Goal: Task Accomplishment & Management: Manage account settings

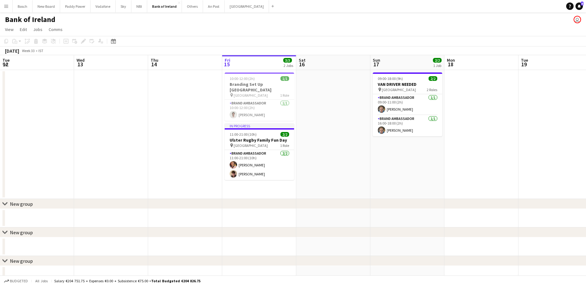
scroll to position [0, 148]
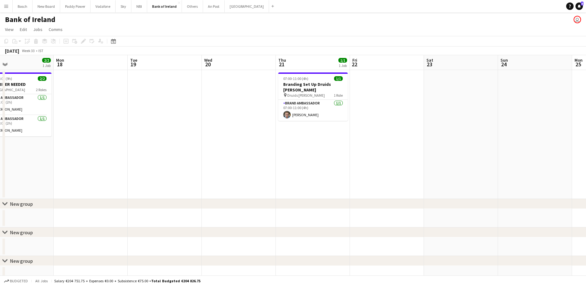
drag, startPoint x: 349, startPoint y: 166, endPoint x: 158, endPoint y: 157, distance: 191.5
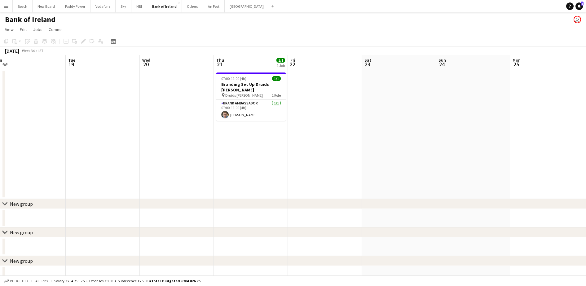
scroll to position [0, 200]
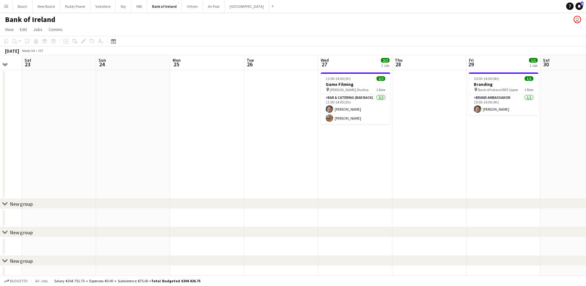
drag, startPoint x: 374, startPoint y: 131, endPoint x: -2, endPoint y: 123, distance: 375.2
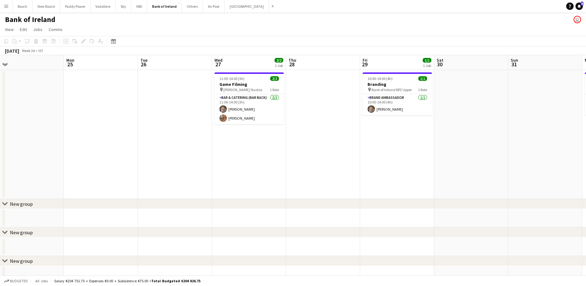
scroll to position [0, 204]
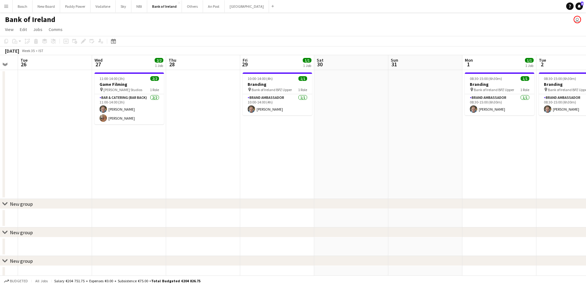
drag, startPoint x: 446, startPoint y: 130, endPoint x: 220, endPoint y: 135, distance: 226.4
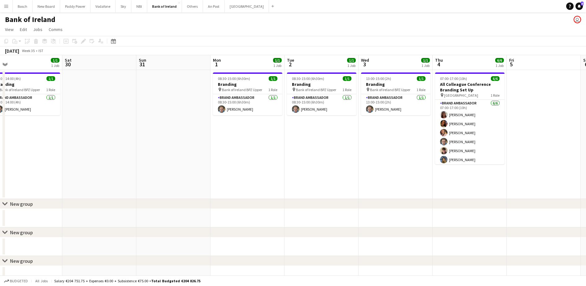
scroll to position [0, 237]
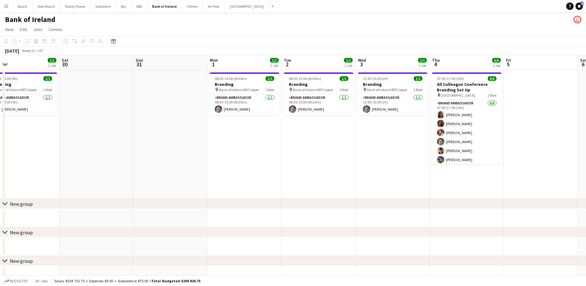
drag, startPoint x: 393, startPoint y: 140, endPoint x: 137, endPoint y: 133, distance: 255.5
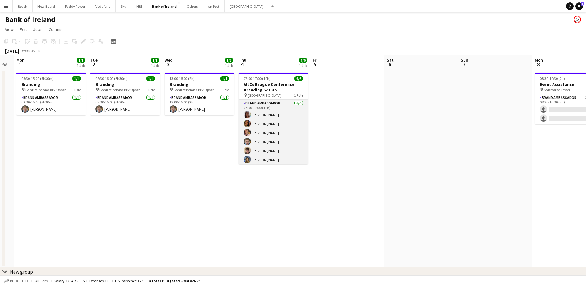
click at [280, 132] on app-card-role "Brand Ambassador [DATE] 07:00-17:00 (10h) [PERSON_NAME] [PERSON_NAME] [PERSON_N…" at bounding box center [273, 133] width 69 height 66
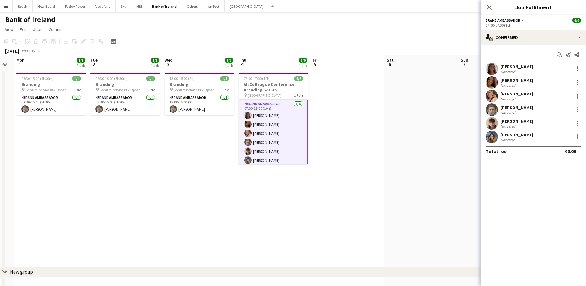
click at [518, 29] on app-options-switcher "Brand Ambassador All roles Brand Ambassador 6/6 07:00-17:00 (10h)" at bounding box center [533, 22] width 105 height 15
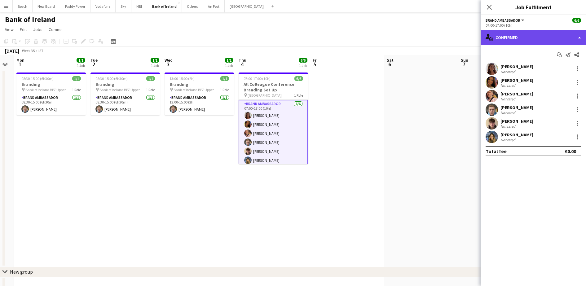
click at [516, 37] on div "single-neutral-actions-check-2 Confirmed" at bounding box center [533, 37] width 105 height 15
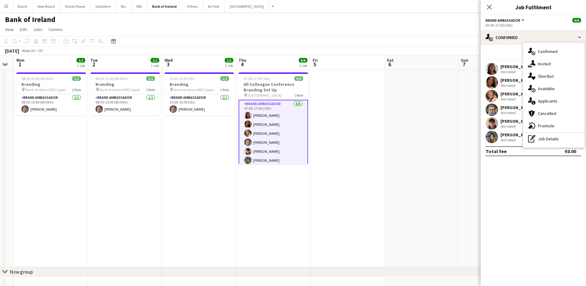
click at [497, 86] on div at bounding box center [492, 82] width 12 height 12
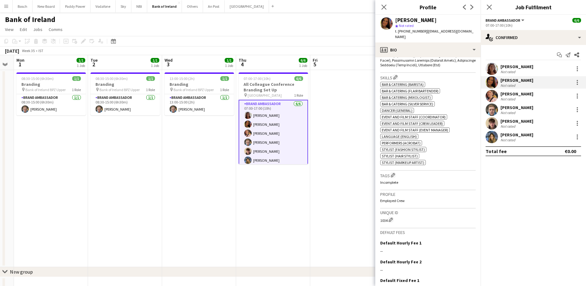
scroll to position [349, 0]
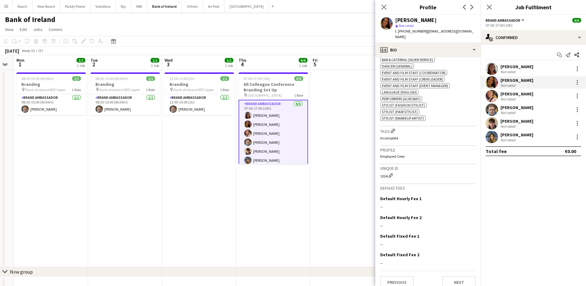
click at [339, 25] on app-page-menu "View Day view expanded Day view collapsed Month view Date picker Jump to [DATE]…" at bounding box center [293, 30] width 586 height 12
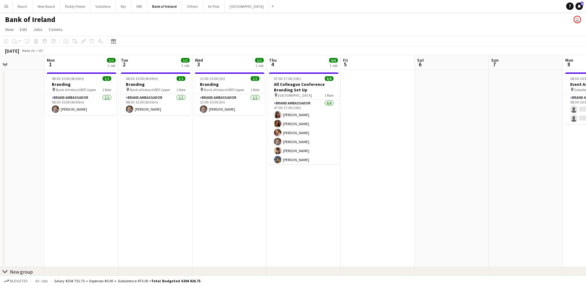
scroll to position [0, 0]
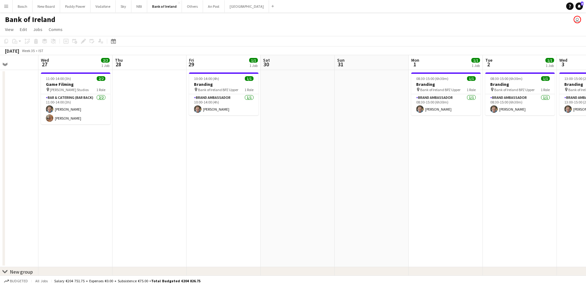
drag, startPoint x: 116, startPoint y: 189, endPoint x: 593, endPoint y: 211, distance: 477.9
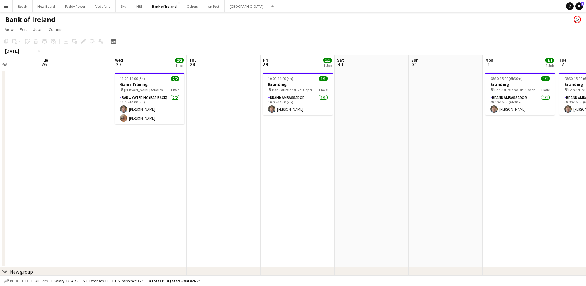
drag, startPoint x: 150, startPoint y: 169, endPoint x: 435, endPoint y: 174, distance: 285.2
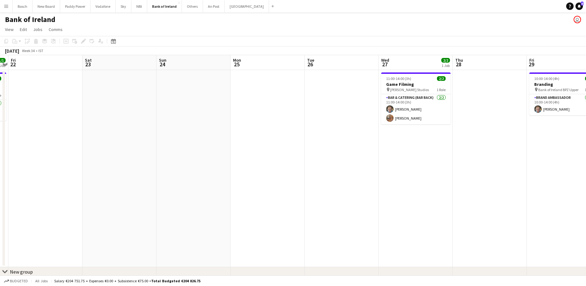
drag, startPoint x: 516, startPoint y: 170, endPoint x: 508, endPoint y: 170, distance: 7.8
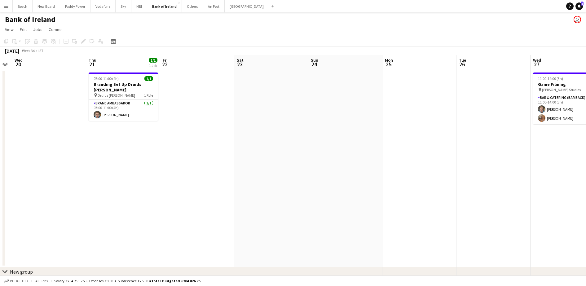
drag, startPoint x: 284, startPoint y: 147, endPoint x: 414, endPoint y: 154, distance: 130.4
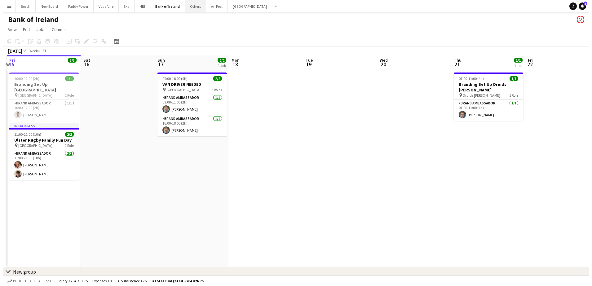
scroll to position [0, 219]
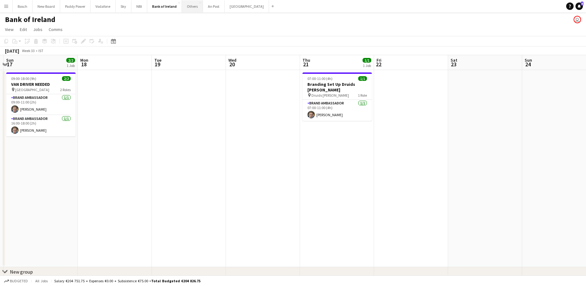
click at [188, 5] on button "Others Close" at bounding box center [192, 6] width 21 height 12
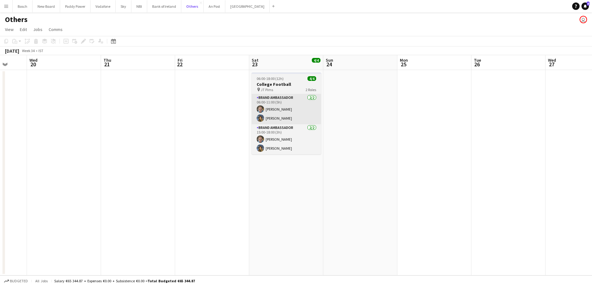
scroll to position [0, 241]
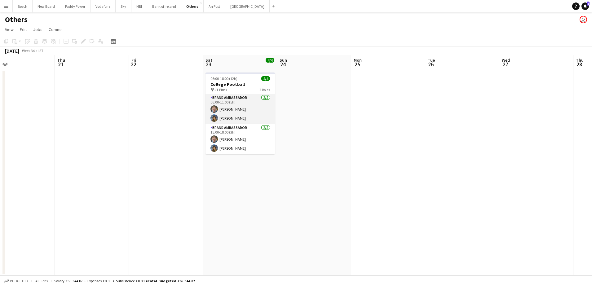
click at [252, 111] on app-card-role "Brand Ambassador 2/2 06:00-11:00 (5h) Dominik Morycki Molly Childs" at bounding box center [240, 109] width 69 height 30
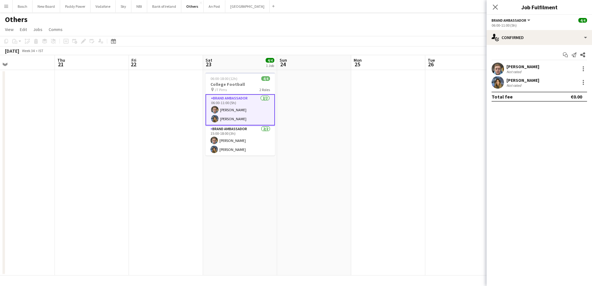
click at [579, 82] on div at bounding box center [582, 82] width 9 height 7
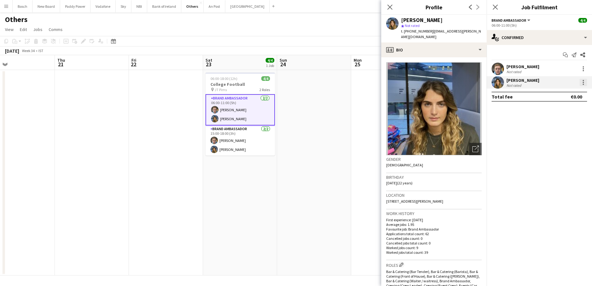
click at [583, 85] on div at bounding box center [583, 82] width 7 height 7
click at [249, 28] on div at bounding box center [296, 143] width 592 height 286
click at [583, 83] on div at bounding box center [583, 82] width 1 height 1
click at [566, 152] on span "Remove" at bounding box center [563, 154] width 38 height 6
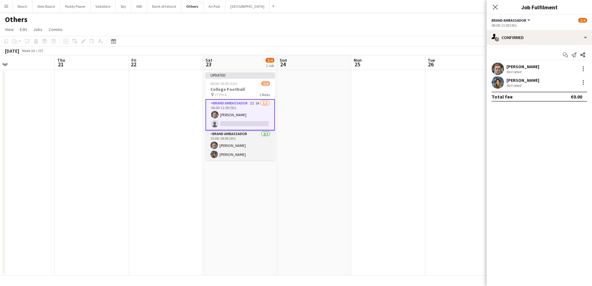
click at [250, 144] on app-card-role "Brand Ambassador 2/2 15:00-18:00 (3h) Dominik Morycki Molly Childs" at bounding box center [240, 146] width 69 height 30
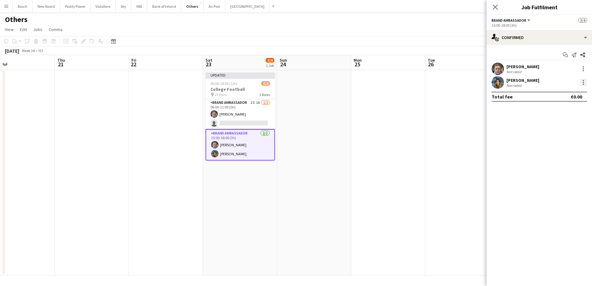
click at [582, 82] on div at bounding box center [583, 82] width 7 height 7
click at [560, 154] on span "Remove" at bounding box center [553, 153] width 19 height 5
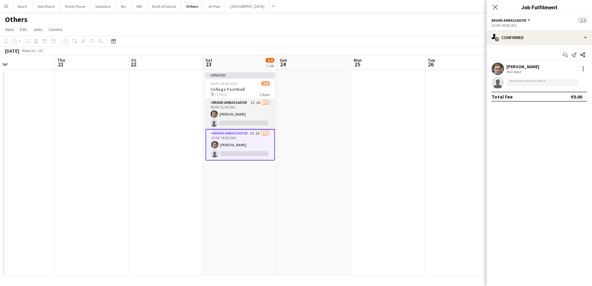
click at [232, 107] on app-card-role "Brand Ambassador 2I 1A 1/2 06:00-11:00 (5h) Dominik Morycki single-neutral-acti…" at bounding box center [240, 114] width 69 height 30
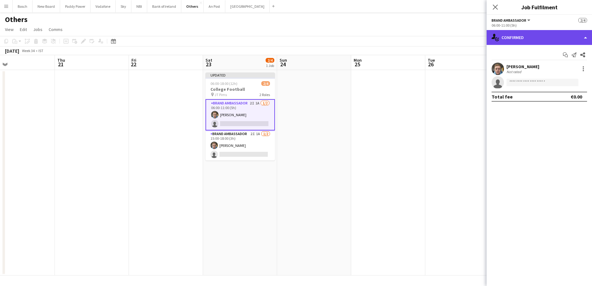
click at [527, 39] on div "single-neutral-actions-check-2 Confirmed" at bounding box center [539, 37] width 105 height 15
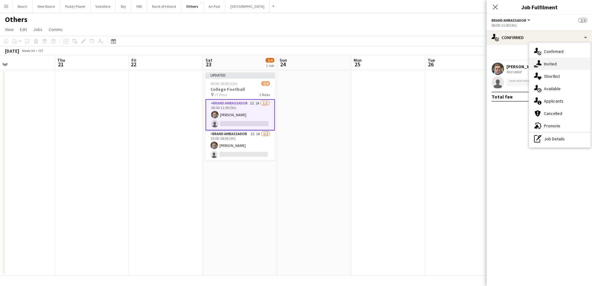
click at [564, 64] on div "single-neutral-actions-share-1 Invited" at bounding box center [559, 64] width 61 height 12
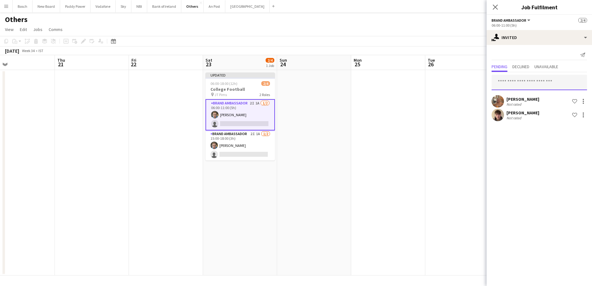
click at [526, 78] on input "text" at bounding box center [539, 82] width 95 height 15
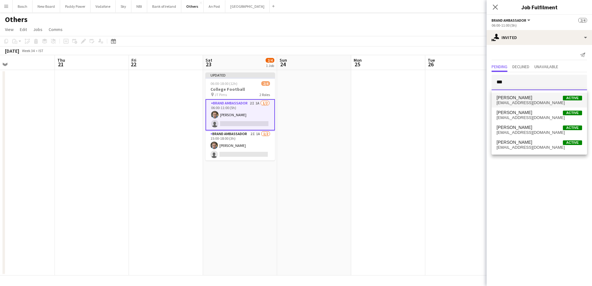
type input "***"
click at [529, 103] on span "[EMAIL_ADDRESS][DOMAIN_NAME]" at bounding box center [540, 102] width 86 height 5
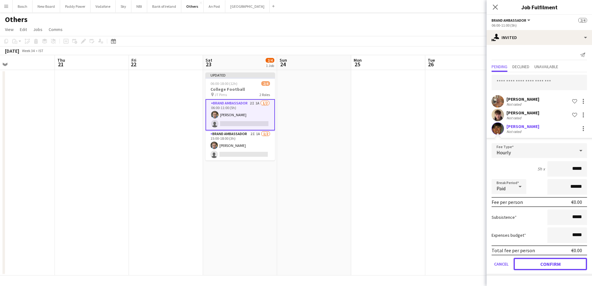
click at [551, 259] on button "Confirm" at bounding box center [550, 264] width 73 height 12
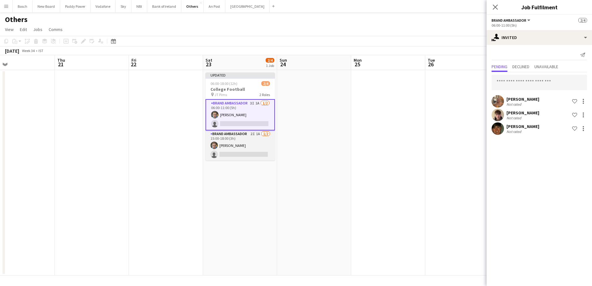
click at [245, 148] on app-card-role "Brand Ambassador 2I 1A 1/2 15:00-18:00 (3h) Dominik Morycki single-neutral-acti…" at bounding box center [240, 146] width 69 height 30
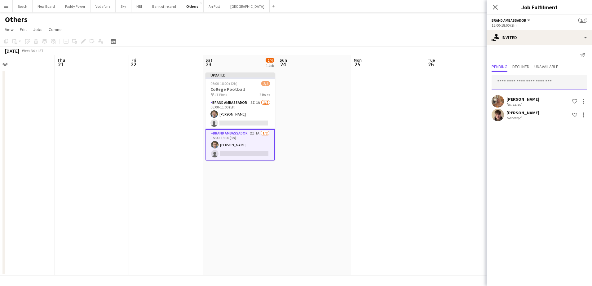
click at [538, 75] on input "text" at bounding box center [539, 82] width 95 height 15
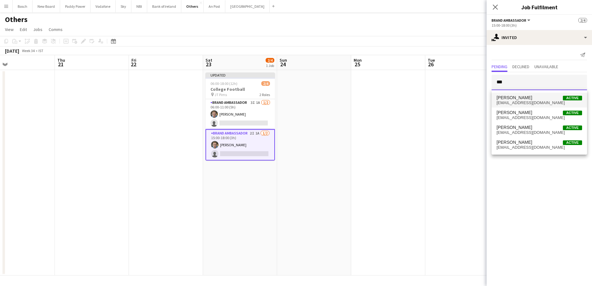
type input "***"
click at [533, 94] on mat-option "Stephen Jordan Active stephenjordan12656@gmail.com" at bounding box center [539, 100] width 95 height 15
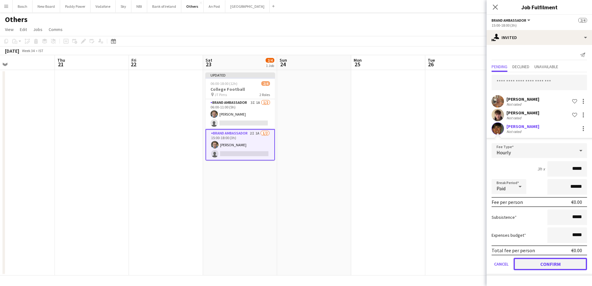
click at [554, 270] on button "Confirm" at bounding box center [550, 264] width 73 height 12
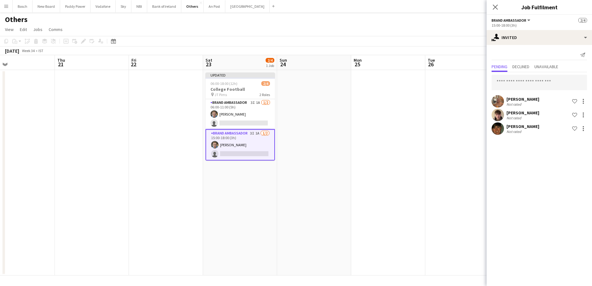
drag, startPoint x: 409, startPoint y: 13, endPoint x: 492, endPoint y: 22, distance: 83.6
click at [409, 13] on div "Others user" at bounding box center [296, 18] width 592 height 12
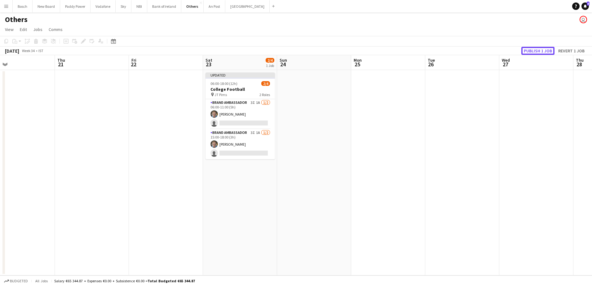
click at [538, 50] on button "Publish 1 job" at bounding box center [537, 51] width 33 height 8
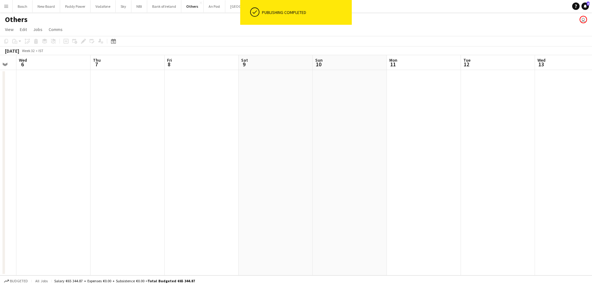
scroll to position [0, 190]
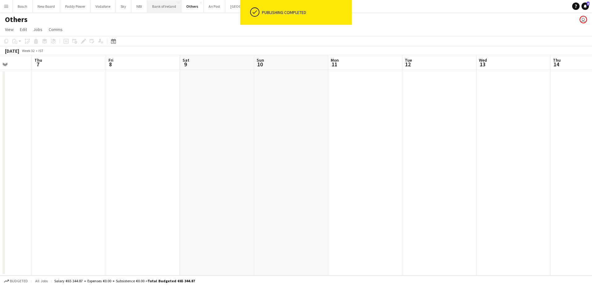
click at [164, 7] on button "Bank of Ireland Close" at bounding box center [164, 6] width 34 height 12
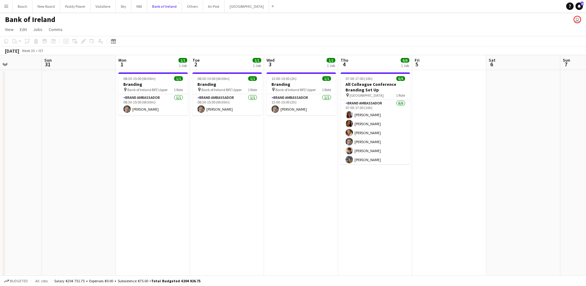
scroll to position [0, 206]
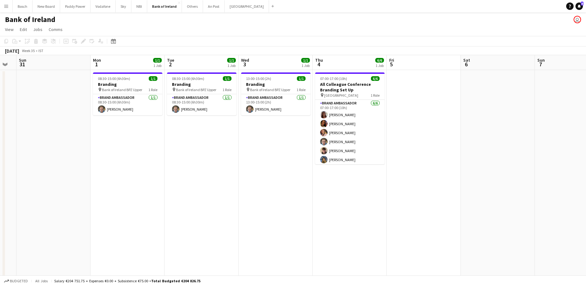
click at [219, 206] on app-date-cell "08:30-15:00 (6h30m) 1/1 Branding pin Bank of Ireland BPZ Upper 1 Role Brand Amb…" at bounding box center [202, 260] width 74 height 380
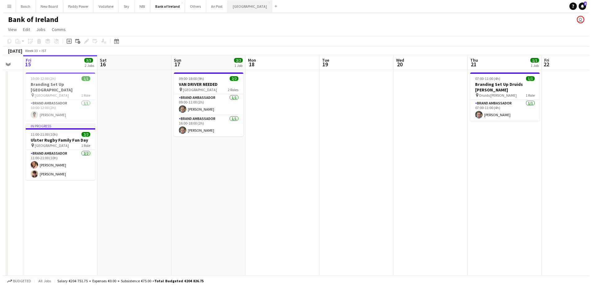
scroll to position [0, 127]
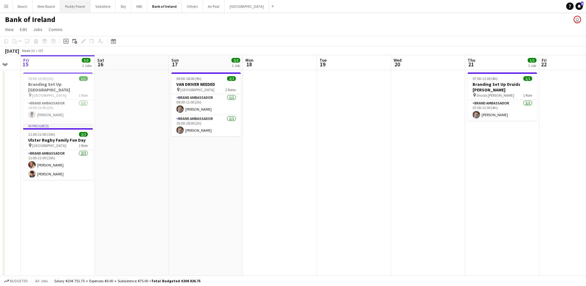
click at [63, 5] on button "Paddy Power Close" at bounding box center [75, 6] width 30 height 12
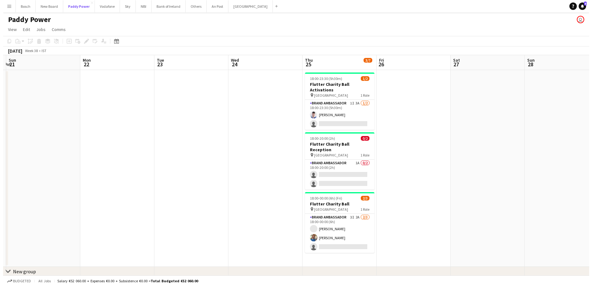
scroll to position [0, 145]
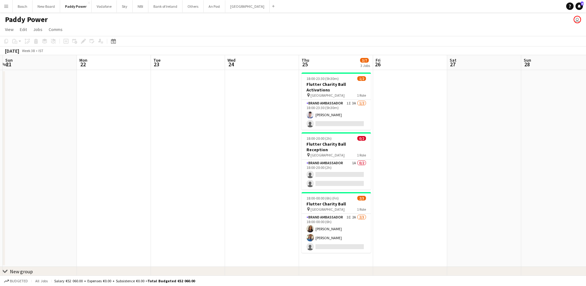
click at [122, 28] on app-page-menu "View Day view expanded Day view collapsed Month view Date picker Jump to [DATE]…" at bounding box center [293, 30] width 586 height 12
click at [110, 8] on button "Vodafone Close" at bounding box center [104, 6] width 25 height 12
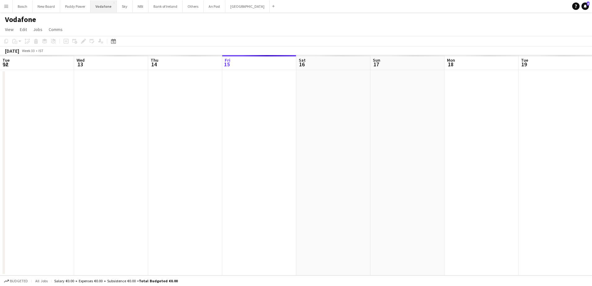
scroll to position [0, 148]
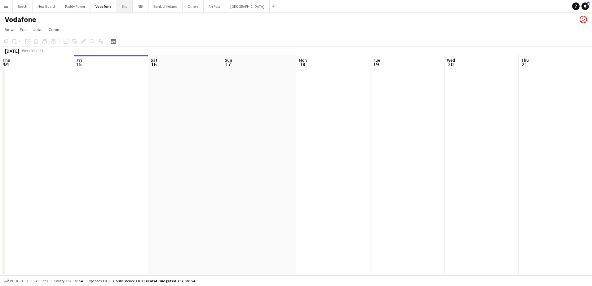
click at [123, 9] on button "Sky Close" at bounding box center [125, 6] width 16 height 12
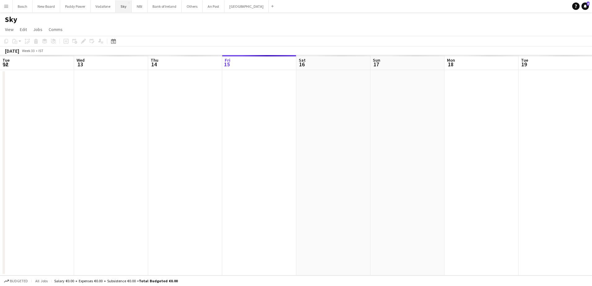
scroll to position [0, 148]
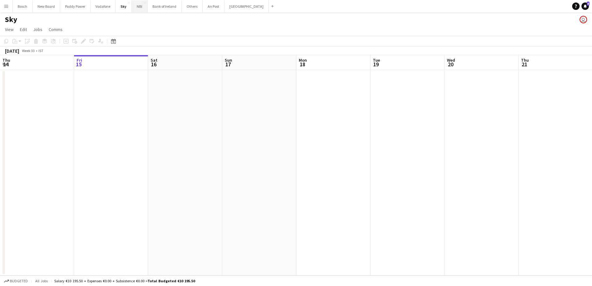
click at [133, 8] on button "NBI Close" at bounding box center [140, 6] width 16 height 12
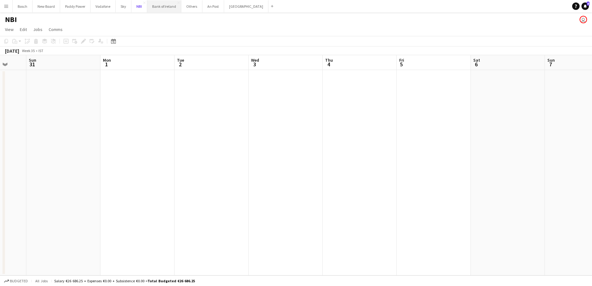
scroll to position [0, 211]
click at [164, 7] on button "Bank of Ireland Close" at bounding box center [164, 6] width 34 height 12
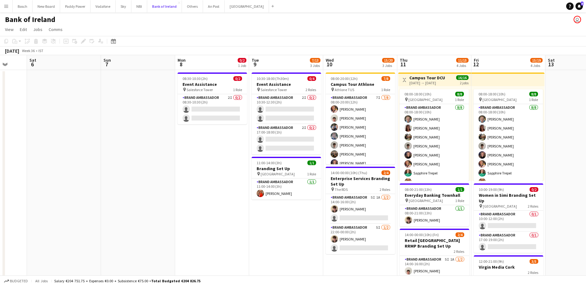
scroll to position [0, 195]
click at [219, 112] on app-card-role "Brand Ambassador 2I 0/2 08:30-10:30 (2h) single-neutral-actions single-neutral-…" at bounding box center [212, 109] width 69 height 30
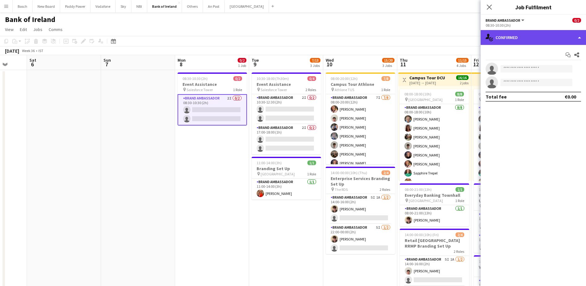
click at [534, 37] on div "single-neutral-actions-check-2 Confirmed" at bounding box center [533, 37] width 105 height 15
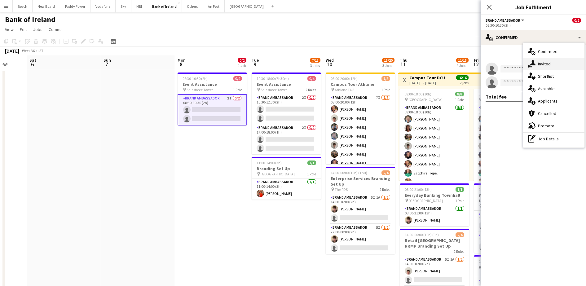
click at [552, 66] on div "single-neutral-actions-share-1 Invited" at bounding box center [553, 64] width 61 height 12
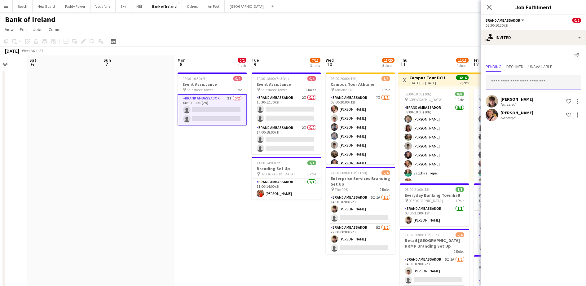
click at [530, 77] on input "text" at bounding box center [533, 82] width 95 height 15
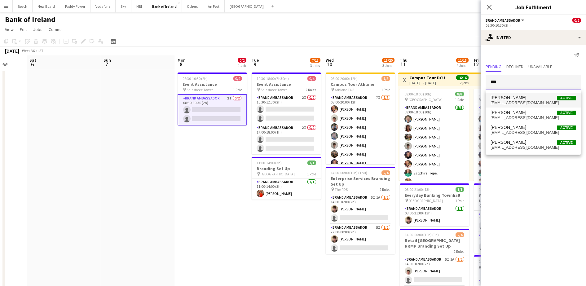
type input "***"
click at [528, 102] on span "[EMAIL_ADDRESS][DOMAIN_NAME]" at bounding box center [534, 102] width 86 height 5
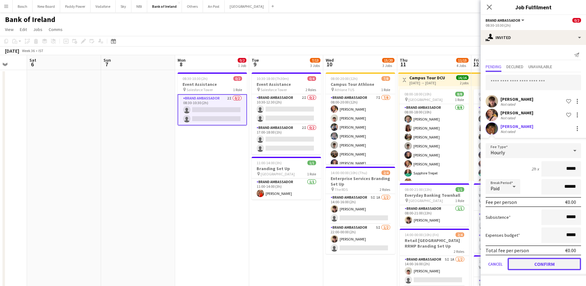
click at [536, 259] on button "Confirm" at bounding box center [544, 264] width 73 height 12
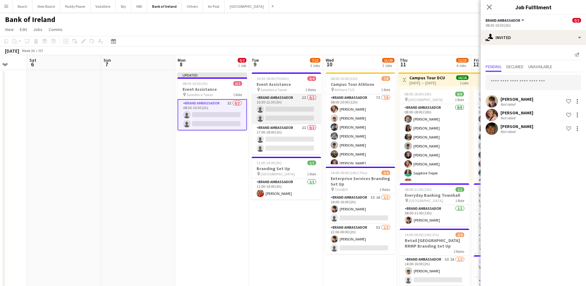
click at [293, 113] on app-card-role "Brand Ambassador 2I 0/2 10:30-12:30 (2h) single-neutral-actions single-neutral-…" at bounding box center [286, 109] width 69 height 30
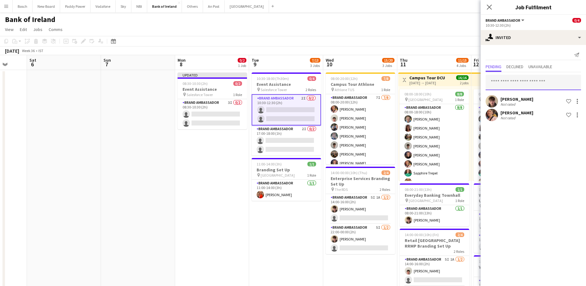
click at [509, 82] on input "text" at bounding box center [533, 82] width 95 height 15
type input "*"
click at [201, 106] on app-card-role "Brand Ambassador 3I 0/2 08:30-10:30 (2h) single-neutral-actions single-neutral-…" at bounding box center [212, 114] width 69 height 30
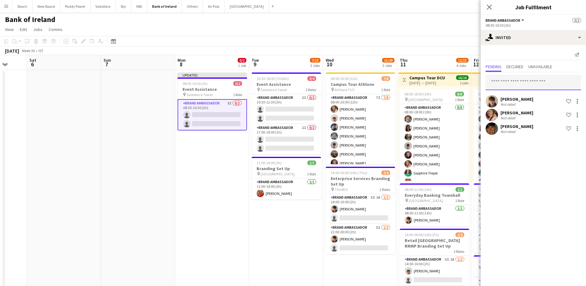
click at [515, 86] on input "text" at bounding box center [533, 82] width 95 height 15
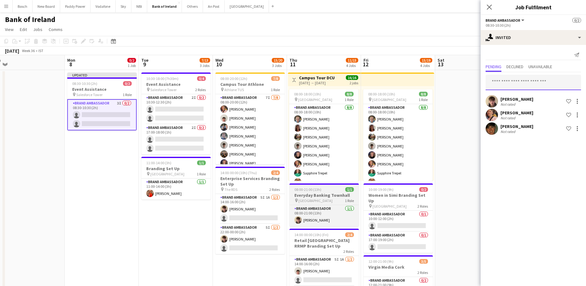
scroll to position [0, 190]
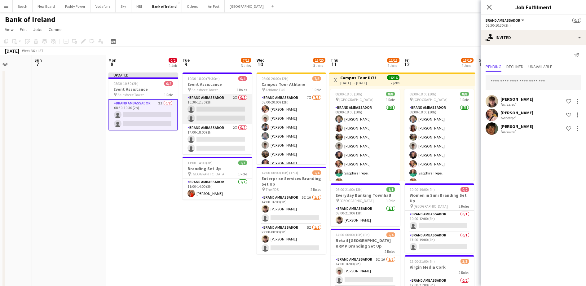
click at [223, 115] on app-card-role "Brand Ambassador 2I 0/2 10:30-12:30 (2h) single-neutral-actions single-neutral-…" at bounding box center [217, 109] width 69 height 30
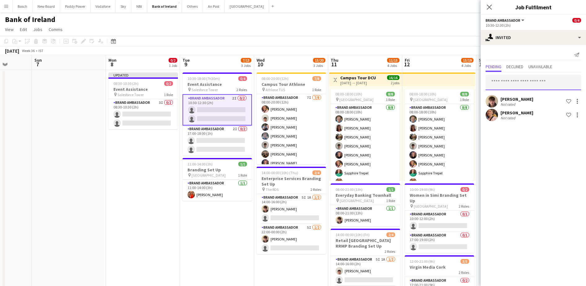
click at [537, 79] on input "text" at bounding box center [533, 82] width 95 height 15
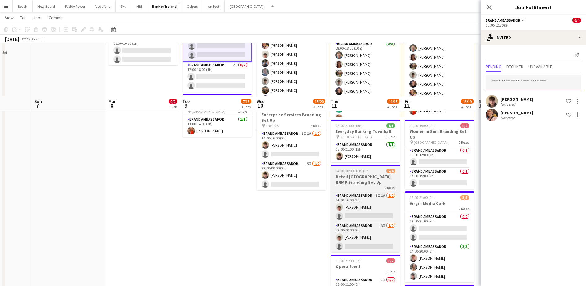
scroll to position [116, 0]
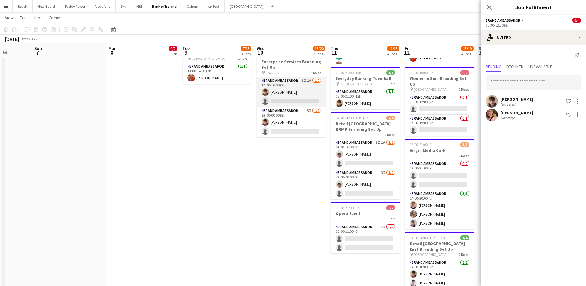
click at [292, 100] on app-card-role "Brand Ambassador 5I 1A 1/2 14:00-16:00 (2h) David Woods single-neutral-actions" at bounding box center [291, 92] width 69 height 30
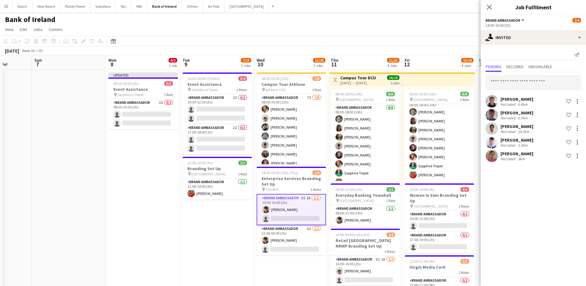
scroll to position [0, 189]
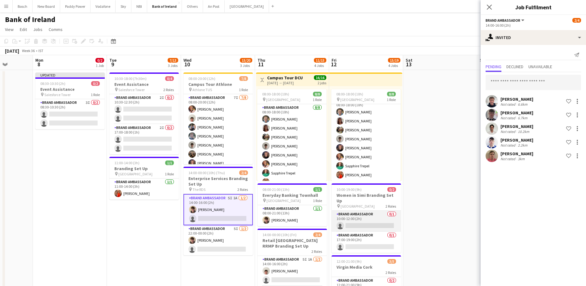
click at [370, 221] on app-card-role "Brand Ambassador 0/1 10:00-12:00 (2h) single-neutral-actions" at bounding box center [366, 221] width 69 height 21
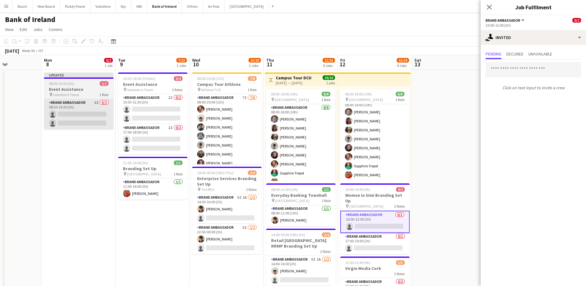
scroll to position [0, 158]
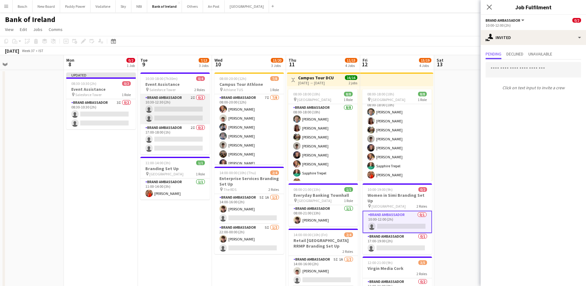
click at [151, 114] on app-card-role "Brand Ambassador 2I 0/2 10:30-12:30 (2h) single-neutral-actions single-neutral-…" at bounding box center [174, 109] width 69 height 30
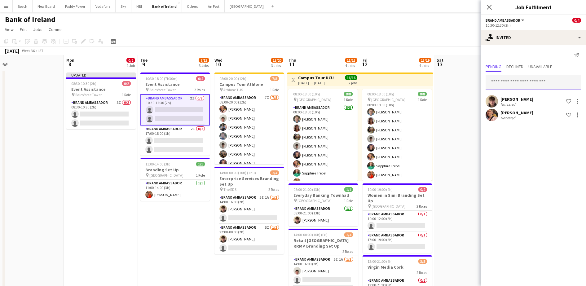
click at [523, 85] on input "text" at bounding box center [533, 82] width 95 height 15
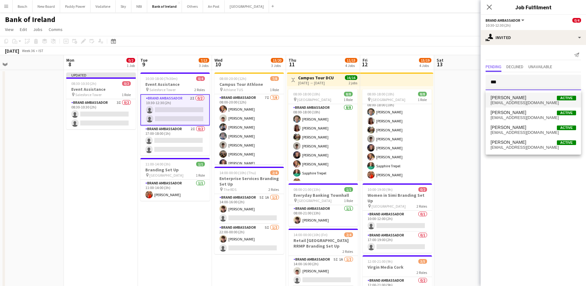
type input "***"
click at [518, 99] on span "[PERSON_NAME]" at bounding box center [509, 97] width 36 height 5
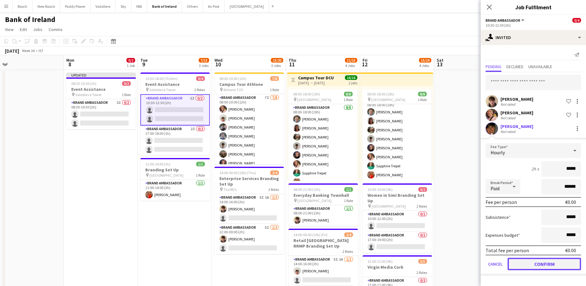
click at [533, 266] on button "Confirm" at bounding box center [544, 264] width 73 height 12
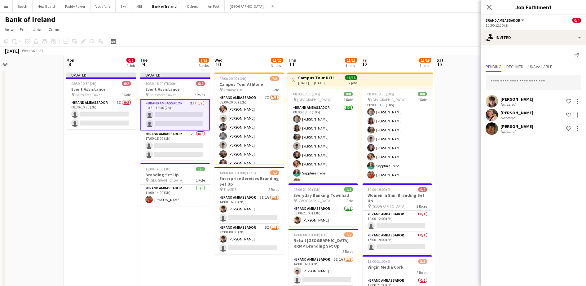
click at [462, 38] on app-toolbar "Copy Paste Paste Ctrl+V Paste with crew Ctrl+Shift+V Paste linked Job [GEOGRAPH…" at bounding box center [293, 41] width 586 height 11
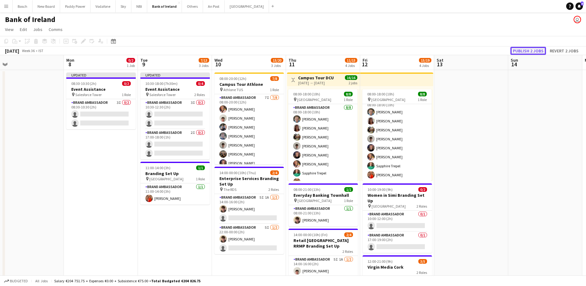
click at [530, 48] on button "Publish 2 jobs" at bounding box center [529, 51] width 36 height 8
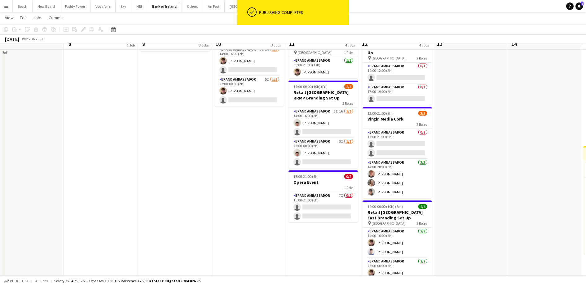
scroll to position [232, 0]
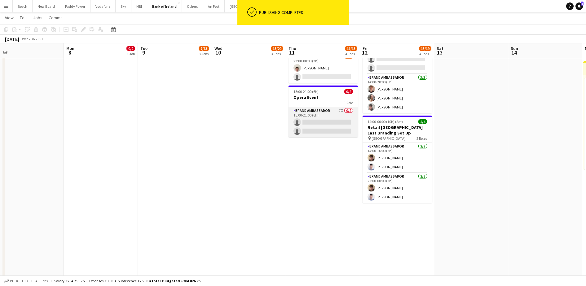
click at [337, 118] on app-card-role "Brand Ambassador 7I 0/2 15:00-21:00 (6h) single-neutral-actions single-neutral-…" at bounding box center [323, 122] width 69 height 30
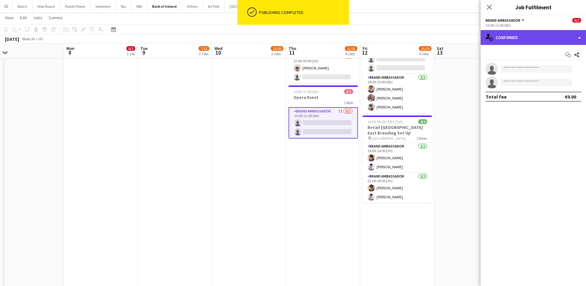
click at [518, 34] on div "single-neutral-actions-check-2 Confirmed" at bounding box center [533, 37] width 105 height 15
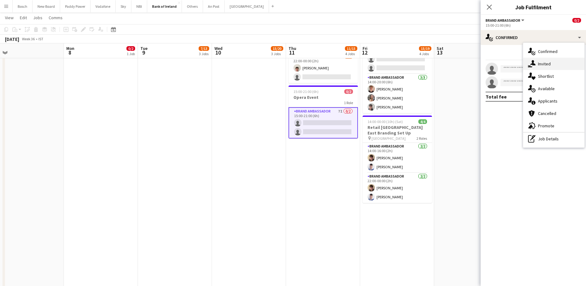
click at [555, 63] on div "single-neutral-actions-share-1 Invited" at bounding box center [553, 64] width 61 height 12
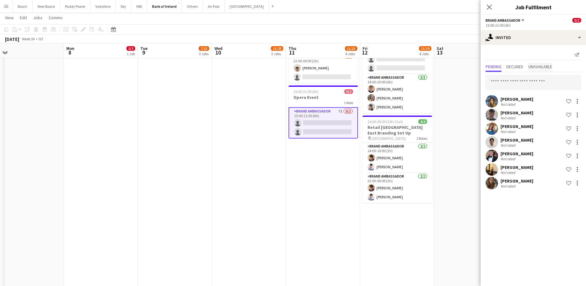
click at [542, 67] on span "Unavailable" at bounding box center [541, 66] width 24 height 4
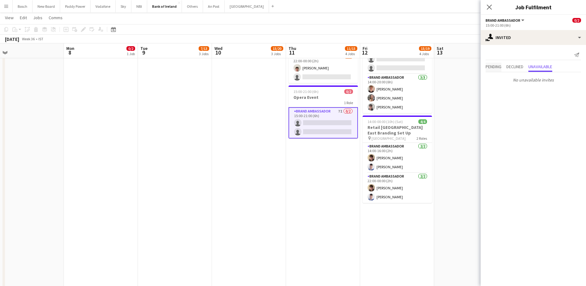
click at [490, 67] on span "Pending" at bounding box center [494, 66] width 16 height 4
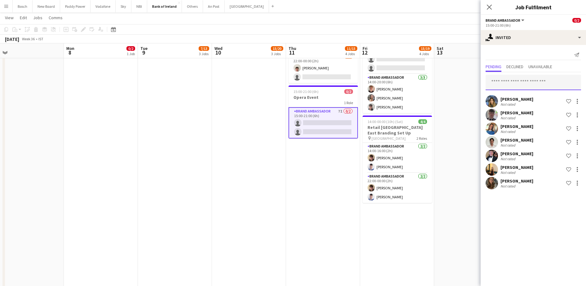
click at [515, 88] on input "text" at bounding box center [533, 82] width 95 height 15
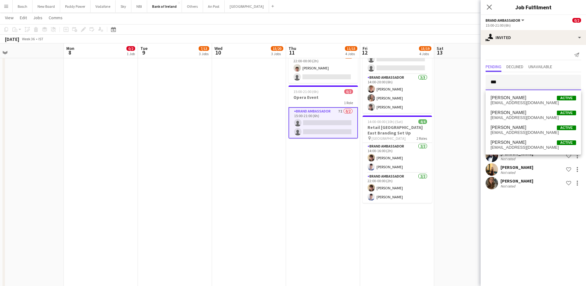
type input "***"
click at [517, 95] on span "[PERSON_NAME]" at bounding box center [509, 97] width 36 height 5
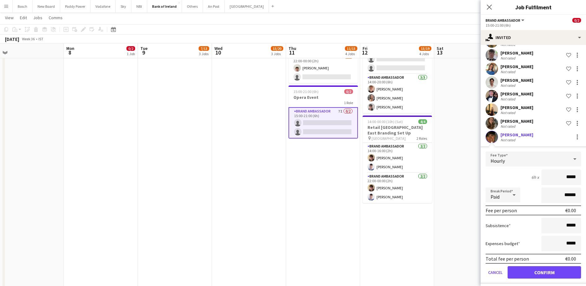
scroll to position [64, 0]
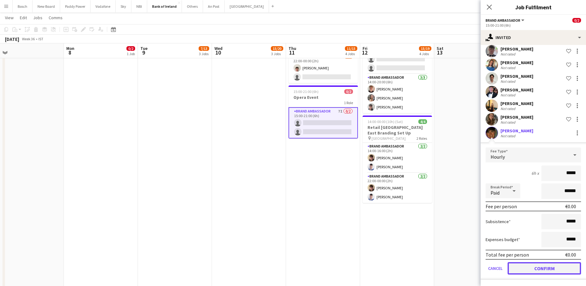
click at [548, 269] on button "Confirm" at bounding box center [544, 268] width 73 height 12
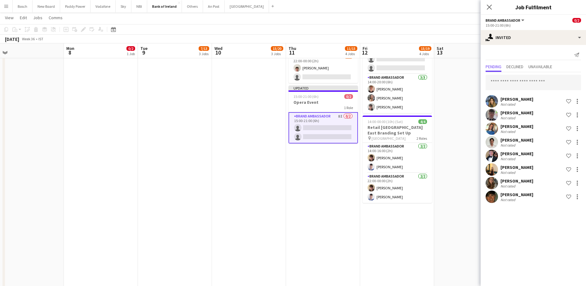
scroll to position [0, 0]
click at [447, 238] on app-date-cell at bounding box center [471, 88] width 74 height 502
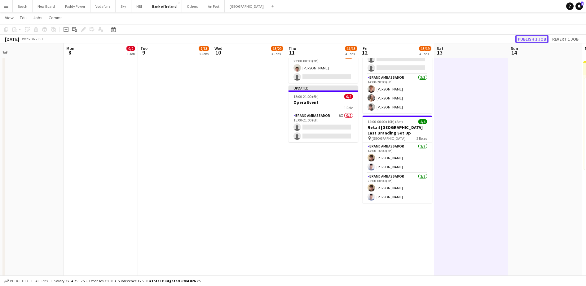
click at [545, 38] on button "Publish 1 job" at bounding box center [532, 39] width 33 height 8
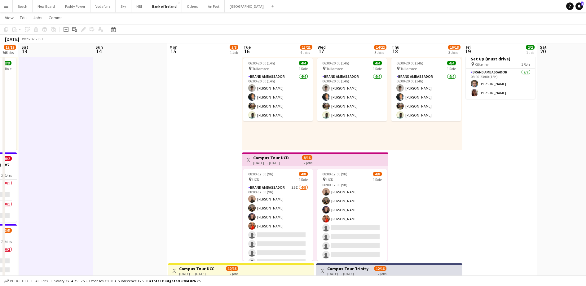
scroll to position [29, 0]
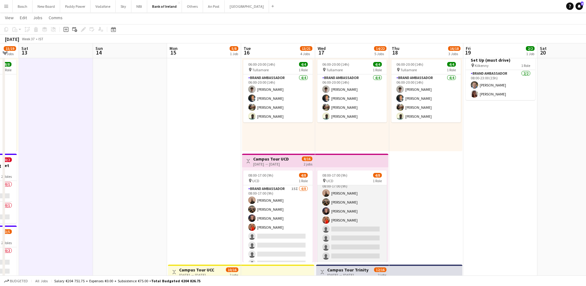
click at [367, 221] on app-card-role "Brand Ambassador 15I [DATE] 08:00-17:00 (9h) [PERSON_NAME] [PERSON_NAME] [PERSO…" at bounding box center [351, 220] width 69 height 84
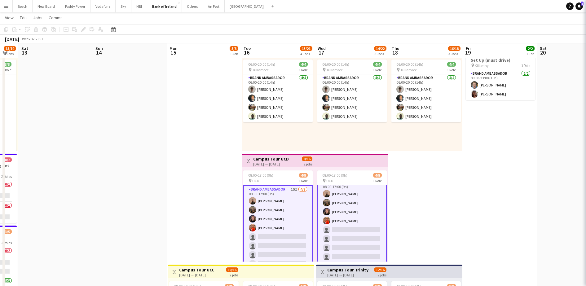
scroll to position [8, 0]
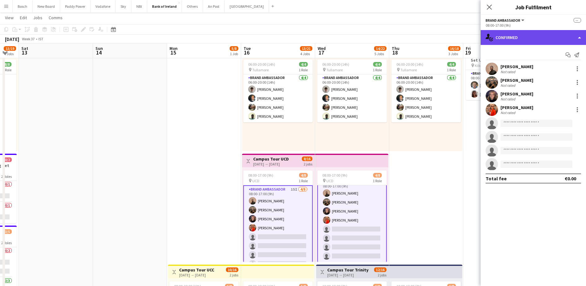
click at [527, 37] on div "single-neutral-actions-check-2 Confirmed" at bounding box center [533, 37] width 105 height 15
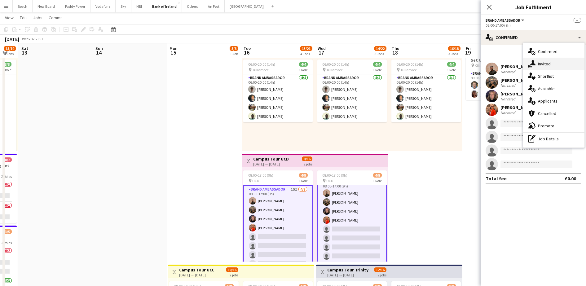
click at [548, 66] on div "single-neutral-actions-share-1 Invited" at bounding box center [553, 64] width 61 height 12
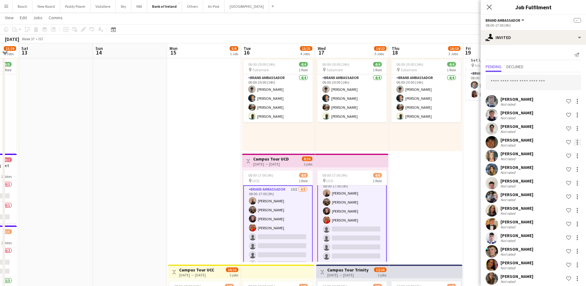
click at [574, 143] on div at bounding box center [577, 142] width 7 height 7
click at [549, 168] on span "Send notification" at bounding box center [552, 168] width 37 height 5
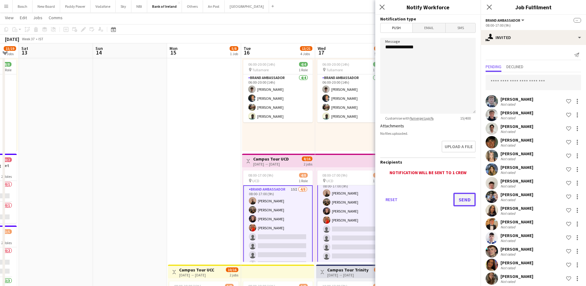
click at [471, 199] on button "Send" at bounding box center [465, 200] width 22 height 14
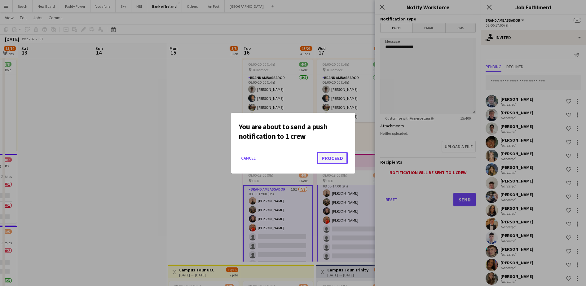
click at [329, 156] on button "Proceed" at bounding box center [332, 158] width 31 height 12
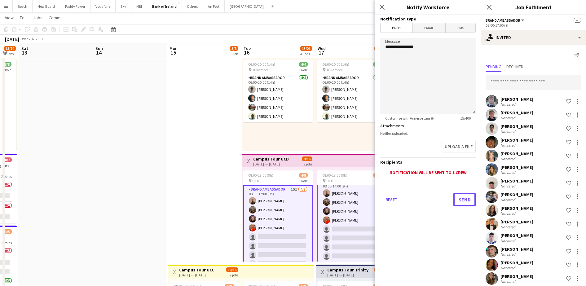
scroll to position [29, 0]
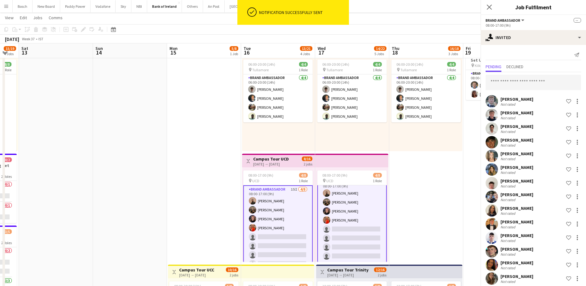
click at [334, 28] on app-system-notification "ok-circled Notification successfully sent" at bounding box center [293, 14] width 112 height 28
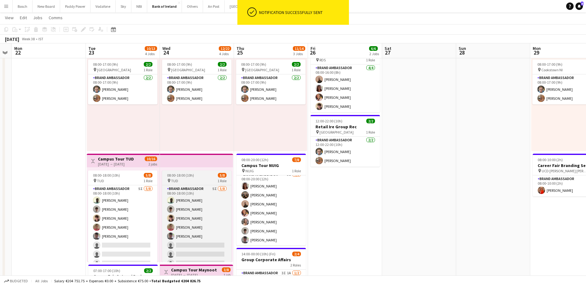
scroll to position [0, 0]
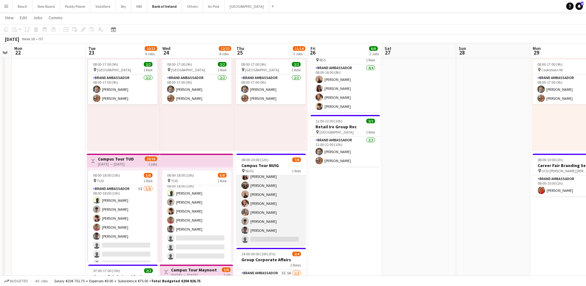
click at [267, 195] on app-card-role "Brand Ambassador 5I 7/8 08:00-20:00 (12h) Amelia Morycka Matheus Cramolich Andr…" at bounding box center [271, 204] width 69 height 84
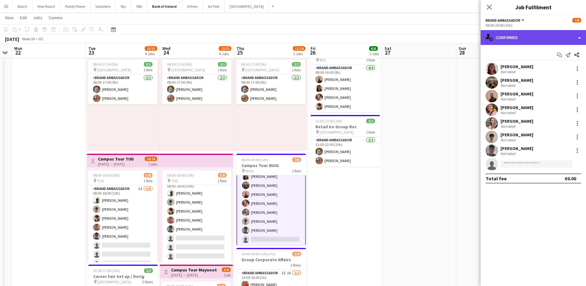
click at [520, 30] on div "single-neutral-actions-check-2 Confirmed" at bounding box center [533, 37] width 105 height 15
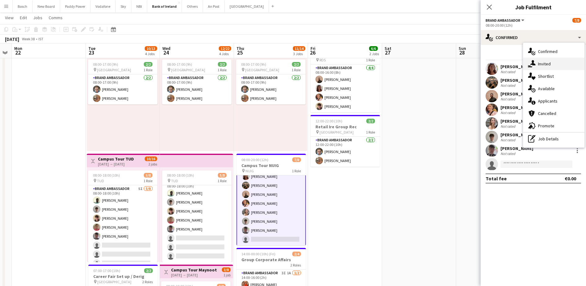
click at [551, 61] on div "single-neutral-actions-share-1 Invited" at bounding box center [553, 64] width 61 height 12
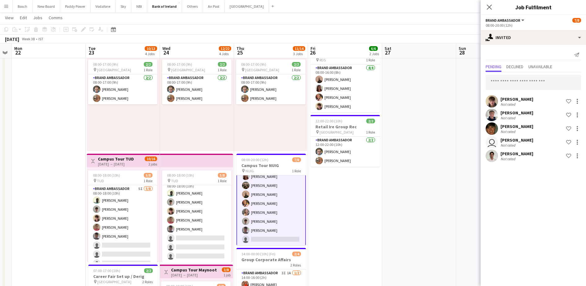
click at [583, 129] on div "Stephen Jordan Not rated Shortlist crew" at bounding box center [533, 128] width 105 height 12
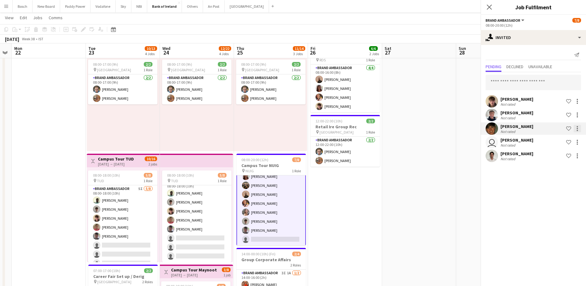
click at [579, 127] on div at bounding box center [577, 128] width 7 height 7
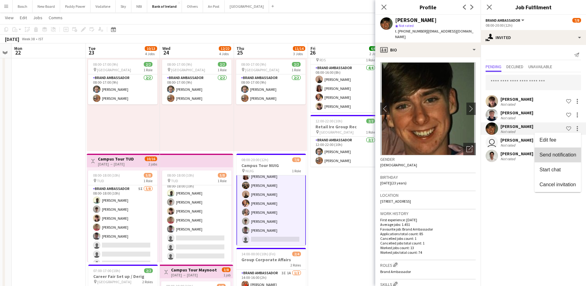
click at [558, 153] on span "Send notification" at bounding box center [558, 154] width 37 height 5
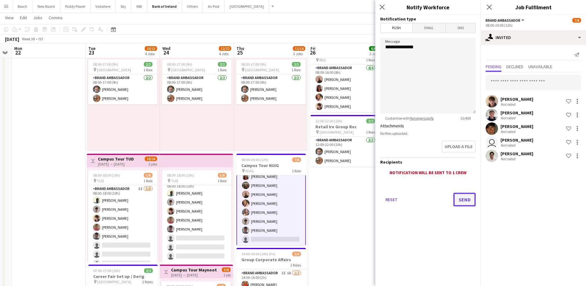
click at [468, 194] on button "Send" at bounding box center [465, 200] width 22 height 14
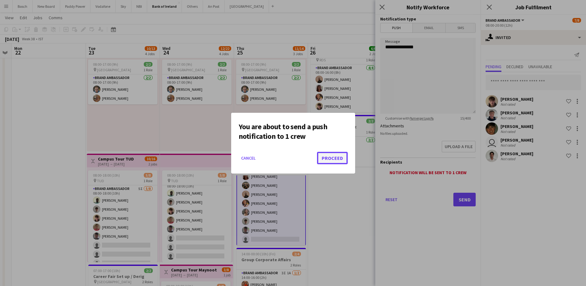
click at [324, 155] on button "Proceed" at bounding box center [332, 158] width 31 height 12
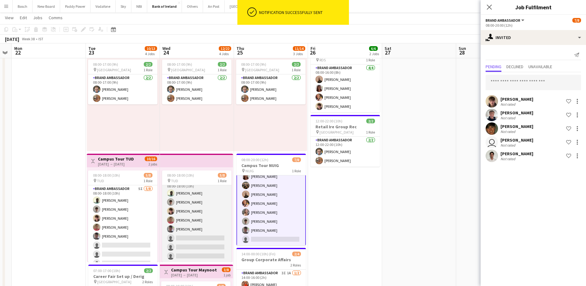
click at [205, 217] on app-card-role "Brand Ambassador 5I 5/8 08:00-18:00 (10h) Daniel Muya Jakub Kula David Woods Za…" at bounding box center [196, 220] width 69 height 84
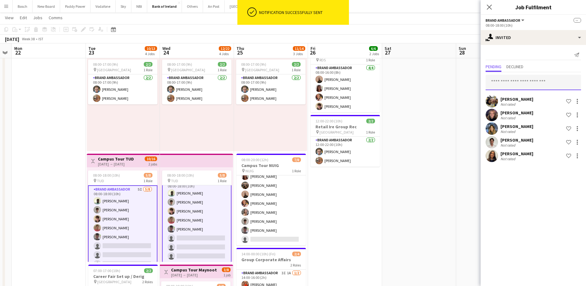
click at [543, 84] on input "text" at bounding box center [533, 82] width 95 height 15
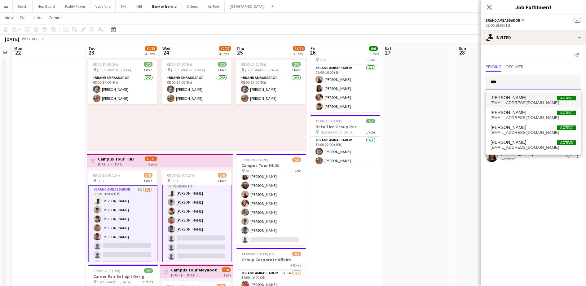
type input "***"
click at [527, 100] on span "Stephen Jordan Active" at bounding box center [534, 97] width 86 height 5
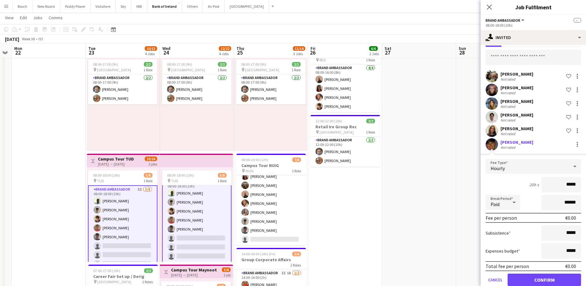
scroll to position [37, 0]
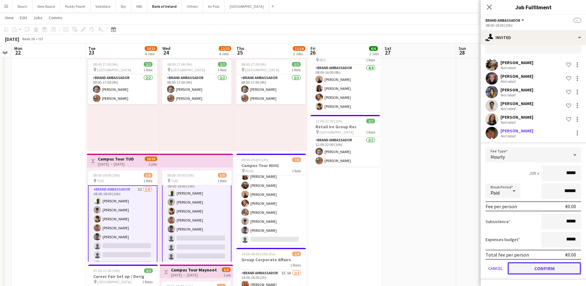
click at [541, 271] on button "Confirm" at bounding box center [544, 268] width 73 height 12
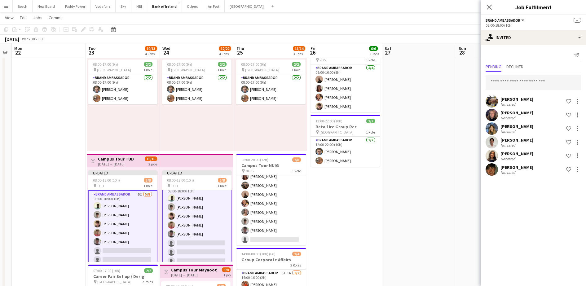
click at [428, 7] on app-navbar "Menu Boards Boards Boards All jobs Status Workforce Workforce My Workforce Recr…" at bounding box center [293, 6] width 586 height 12
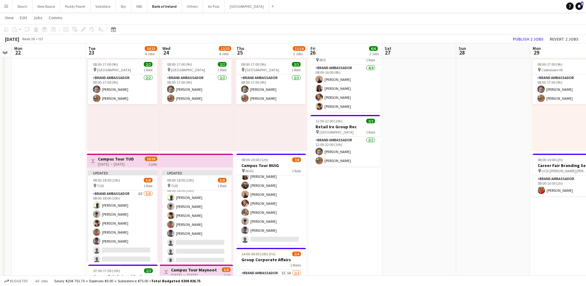
scroll to position [7, 0]
click at [537, 37] on button "Publish 2 jobs" at bounding box center [529, 39] width 36 height 8
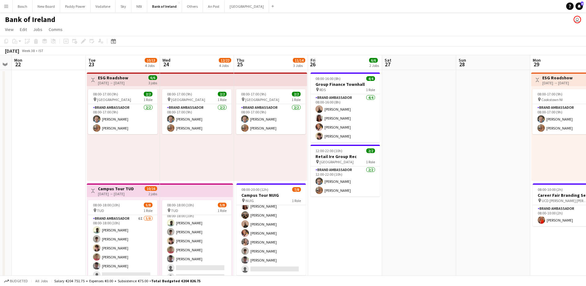
scroll to position [0, 162]
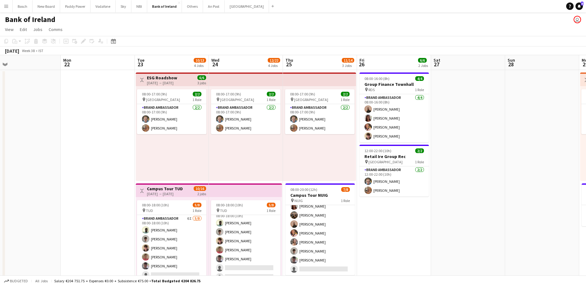
drag, startPoint x: 343, startPoint y: 221, endPoint x: 392, endPoint y: 221, distance: 49.0
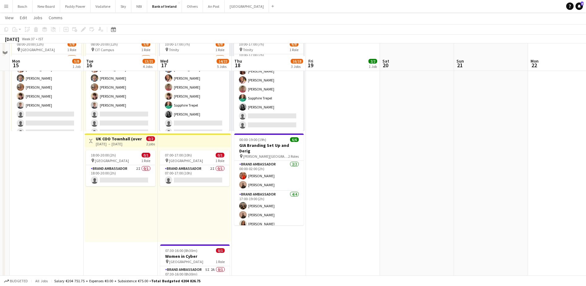
scroll to position [349, 0]
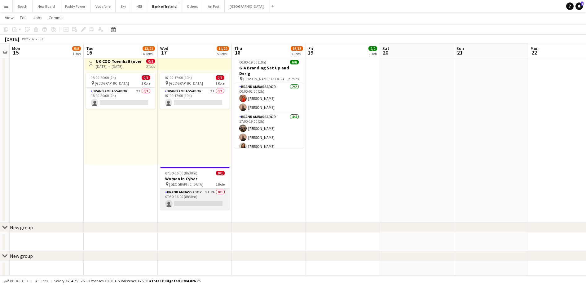
click at [201, 192] on app-card-role "Brand Ambassador 5I 2A 0/1 07:30-16:00 (8h30m) single-neutral-actions" at bounding box center [194, 199] width 69 height 21
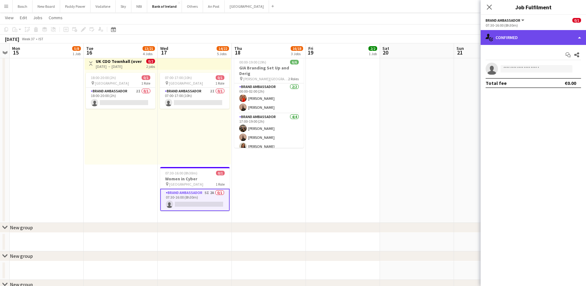
click at [531, 38] on div "single-neutral-actions-check-2 Confirmed" at bounding box center [533, 37] width 105 height 15
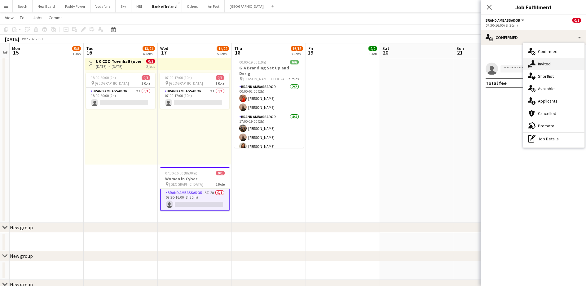
click at [550, 65] on div "single-neutral-actions-share-1 Invited" at bounding box center [553, 64] width 61 height 12
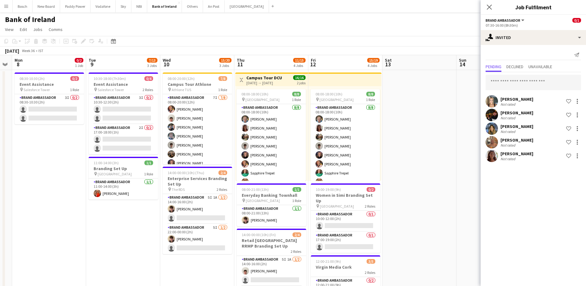
scroll to position [0, 135]
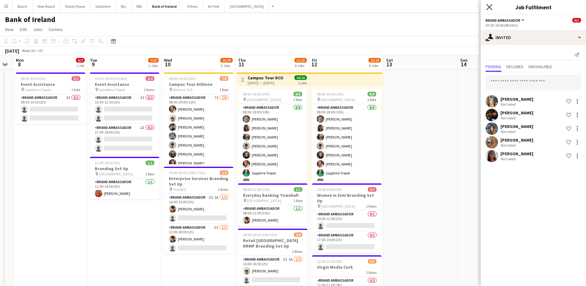
click at [489, 9] on icon "Close pop-in" at bounding box center [489, 7] width 6 height 6
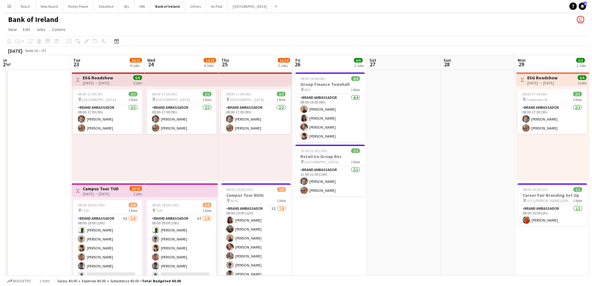
scroll to position [0, 220]
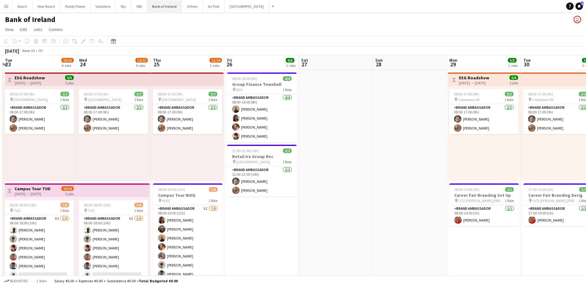
click at [170, 11] on button "Bank of Ireland Close" at bounding box center [164, 6] width 35 height 12
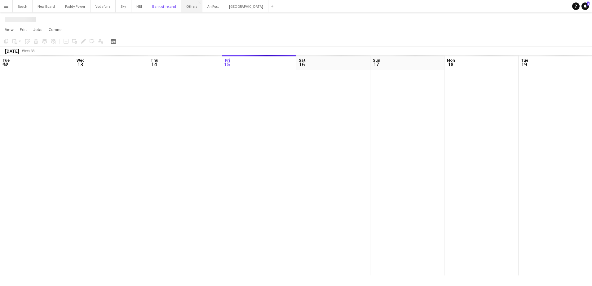
scroll to position [0, 148]
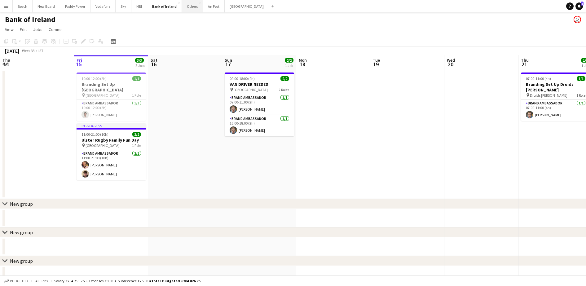
click at [195, 9] on button "Others Close" at bounding box center [192, 6] width 21 height 12
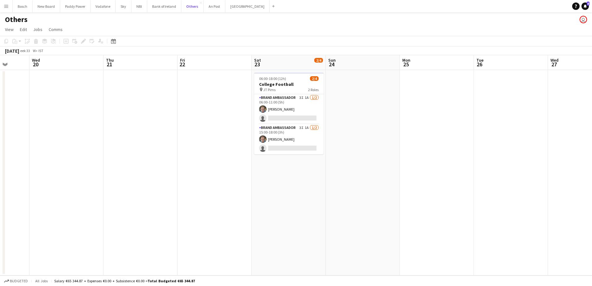
scroll to position [0, 201]
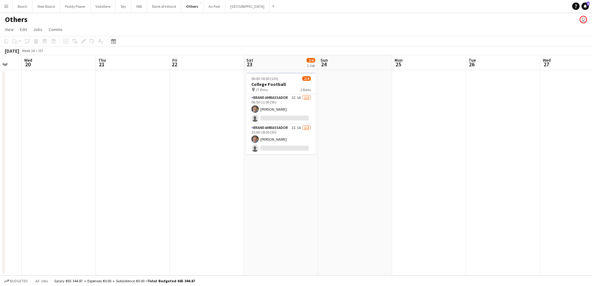
click at [280, 113] on app-card-role "Brand Ambassador 3I 1A 1/2 06:00-11:00 (5h) Dominik Morycki single-neutral-acti…" at bounding box center [280, 109] width 69 height 30
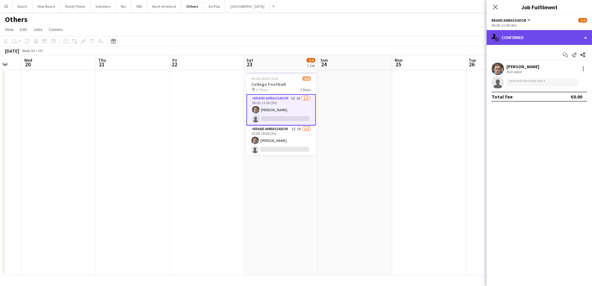
click at [538, 37] on div "single-neutral-actions-check-2 Confirmed" at bounding box center [539, 37] width 105 height 15
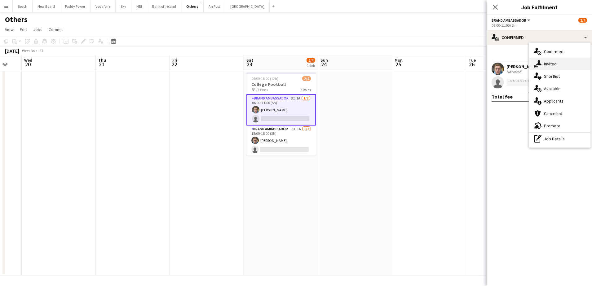
click at [560, 68] on div "single-neutral-actions-share-1 Invited" at bounding box center [559, 64] width 61 height 12
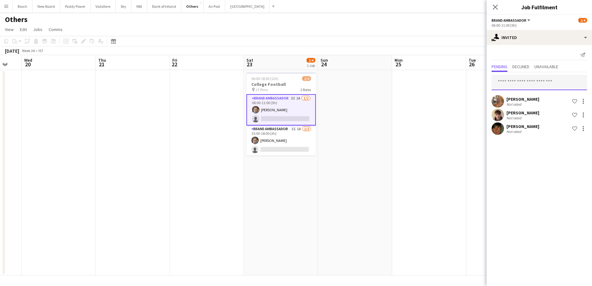
click at [529, 81] on input "text" at bounding box center [539, 82] width 95 height 15
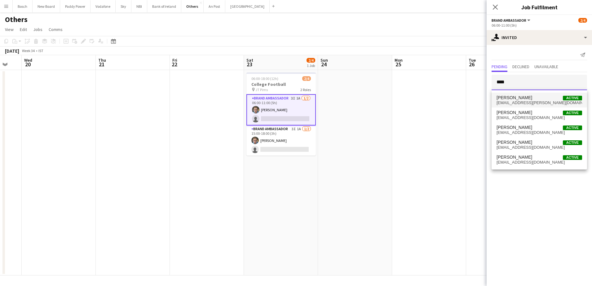
type input "****"
click at [523, 101] on span "childs.molly@icloud.com" at bounding box center [540, 102] width 86 height 5
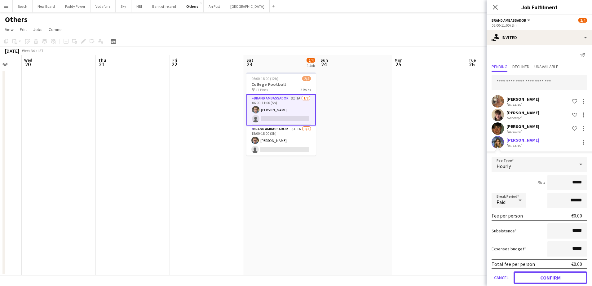
click at [554, 278] on button "Confirm" at bounding box center [550, 278] width 73 height 12
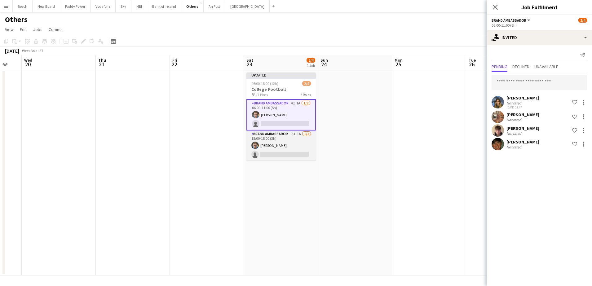
click at [285, 142] on app-card-role "Brand Ambassador 3I 1A 1/2 15:00-18:00 (3h) Dominik Morycki single-neutral-acti…" at bounding box center [280, 146] width 69 height 30
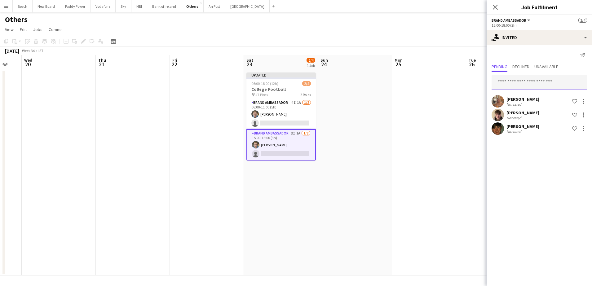
click at [523, 81] on input "text" at bounding box center [539, 82] width 95 height 15
type input "*"
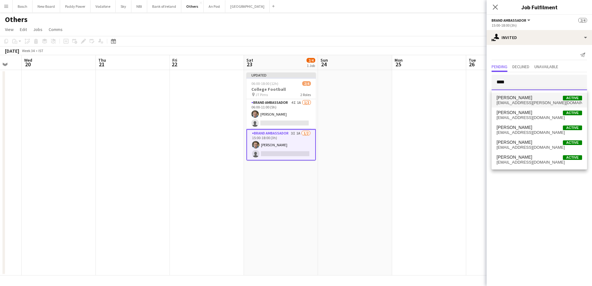
type input "****"
click at [526, 101] on span "childs.molly@icloud.com" at bounding box center [540, 102] width 86 height 5
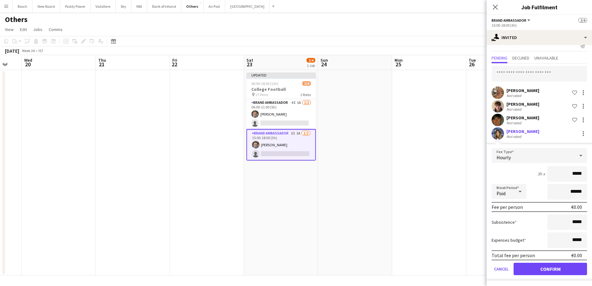
scroll to position [9, 0]
click at [543, 270] on button "Confirm" at bounding box center [550, 268] width 73 height 12
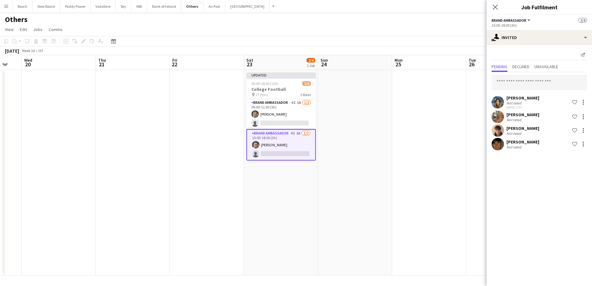
scroll to position [0, 0]
click at [428, 56] on app-board-header-date "Mon 25" at bounding box center [429, 62] width 74 height 15
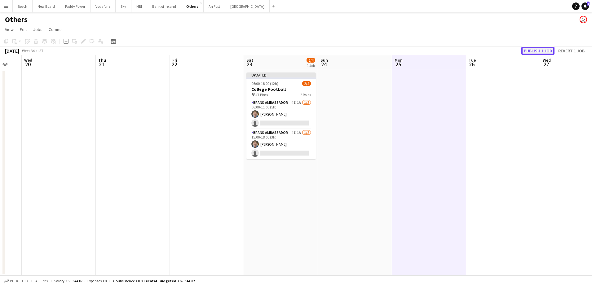
click at [539, 51] on button "Publish 1 job" at bounding box center [537, 51] width 33 height 8
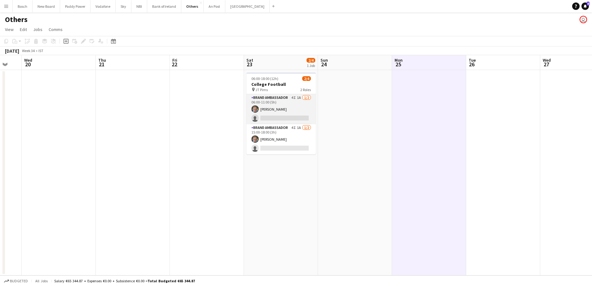
click at [283, 119] on app-card-role "Brand Ambassador 4I 1A 1/2 06:00-11:00 (5h) Dominik Morycki single-neutral-acti…" at bounding box center [280, 109] width 69 height 30
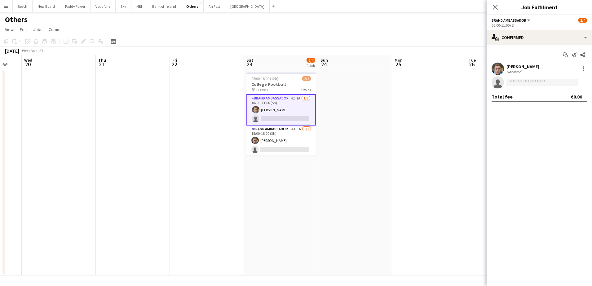
drag, startPoint x: 347, startPoint y: 181, endPoint x: 343, endPoint y: 167, distance: 15.0
click at [347, 181] on app-date-cell at bounding box center [355, 173] width 74 height 206
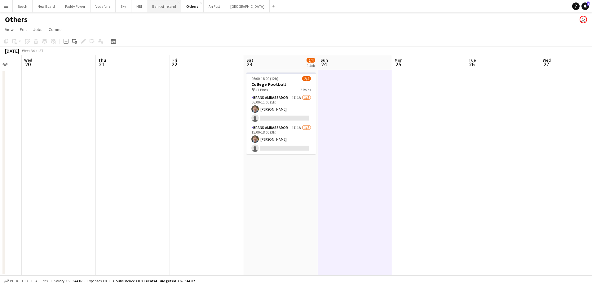
click at [163, 10] on button "Bank of Ireland Close" at bounding box center [164, 6] width 34 height 12
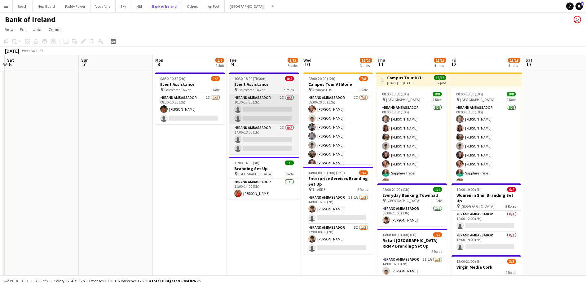
scroll to position [0, 240]
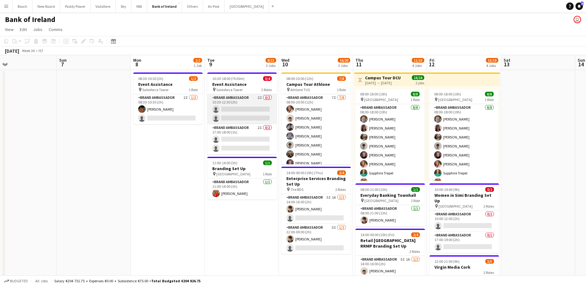
click at [241, 105] on app-card-role "Brand Ambassador 2I 0/2 10:30-12:30 (2h) single-neutral-actions single-neutral-…" at bounding box center [241, 109] width 69 height 30
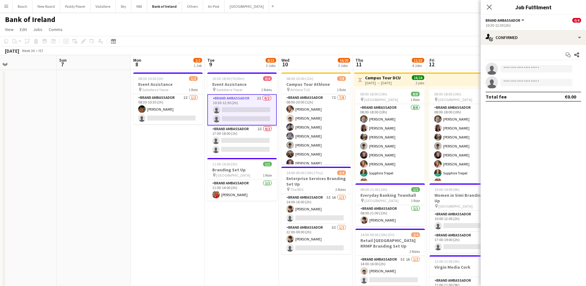
click at [520, 45] on div "Start chat Share single-neutral-actions single-neutral-actions Total fee €0.00" at bounding box center [533, 76] width 105 height 62
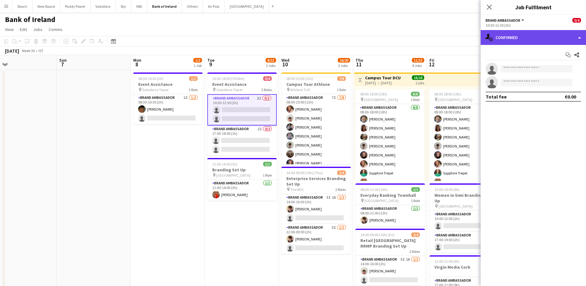
click at [527, 38] on div "single-neutral-actions-check-2 Confirmed" at bounding box center [533, 37] width 105 height 15
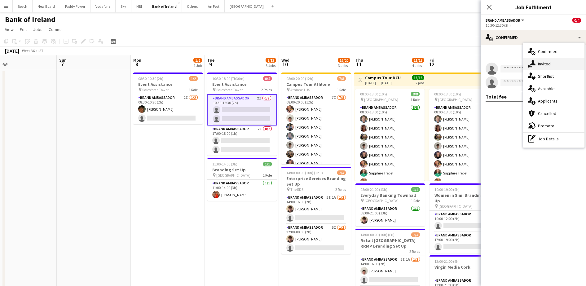
click at [551, 68] on div "single-neutral-actions-share-1 Invited" at bounding box center [553, 64] width 61 height 12
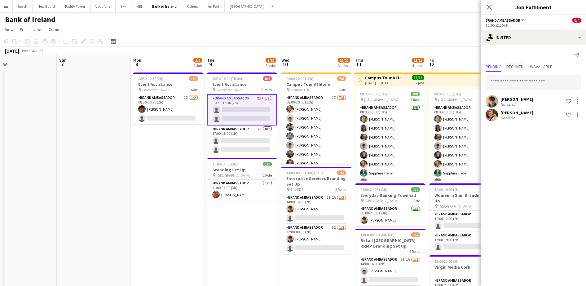
click at [523, 69] on span "Declined" at bounding box center [515, 66] width 17 height 4
click at [490, 68] on span "Pending" at bounding box center [494, 66] width 16 height 4
click at [507, 81] on input "text" at bounding box center [533, 82] width 95 height 15
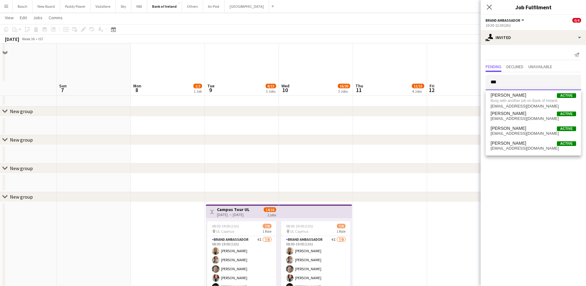
scroll to position [581, 0]
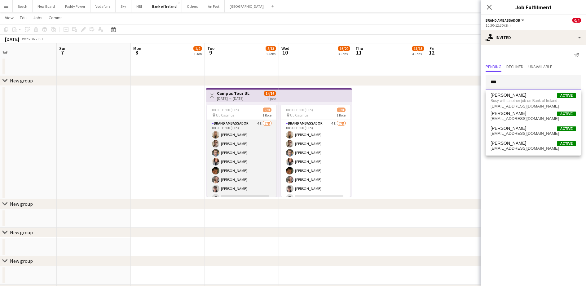
type input "***"
click at [246, 187] on app-card-role "Brand Ambassador 4I 7/8 08:00-19:00 (11h) Emma Woods Abbey Starnes Dominik Mory…" at bounding box center [241, 162] width 69 height 84
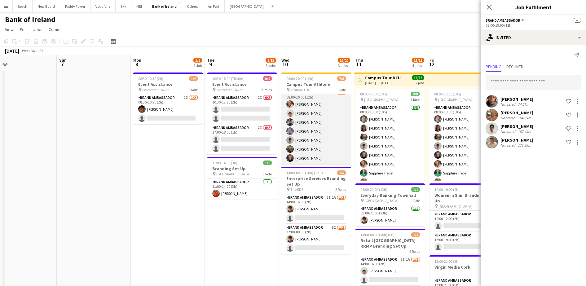
scroll to position [0, 0]
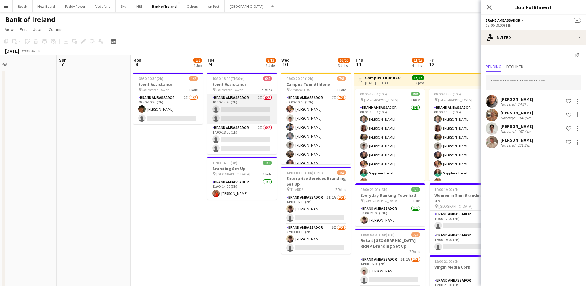
click at [238, 102] on app-card-role "Brand Ambassador 2I 0/2 10:30-12:30 (2h) single-neutral-actions single-neutral-…" at bounding box center [241, 109] width 69 height 30
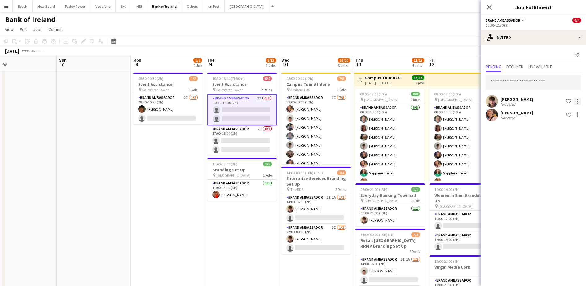
click at [576, 103] on div at bounding box center [577, 101] width 7 height 7
drag, startPoint x: 230, startPoint y: 230, endPoint x: 29, endPoint y: 204, distance: 202.9
click at [29, 204] on div at bounding box center [293, 143] width 586 height 286
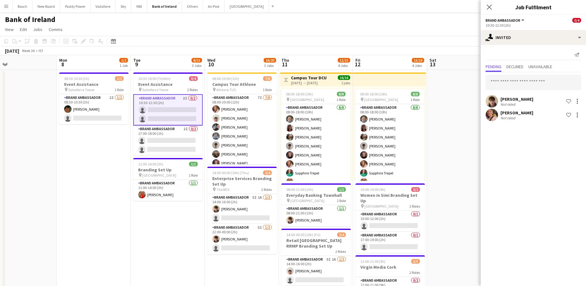
drag, startPoint x: 258, startPoint y: 213, endPoint x: 154, endPoint y: 199, distance: 104.8
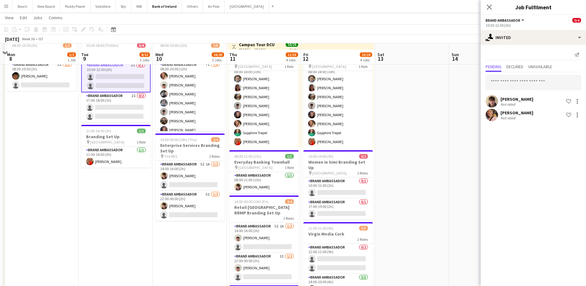
scroll to position [39, 0]
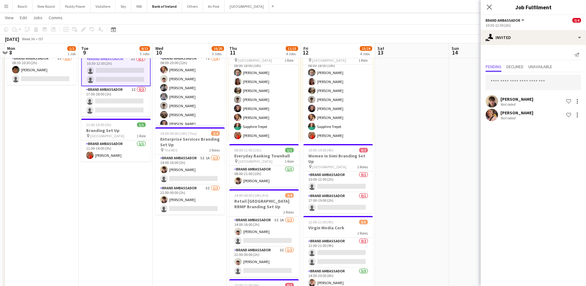
click at [484, 10] on div "Close pop-in" at bounding box center [489, 7] width 17 height 14
click at [486, 9] on icon "Close pop-in" at bounding box center [489, 7] width 6 height 6
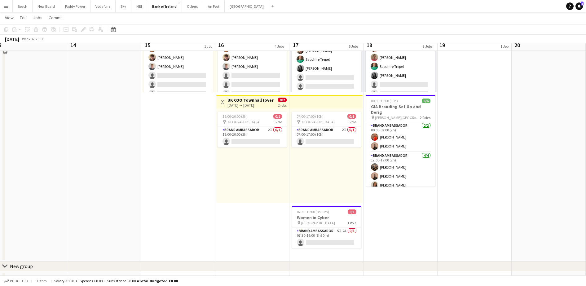
scroll to position [194, 0]
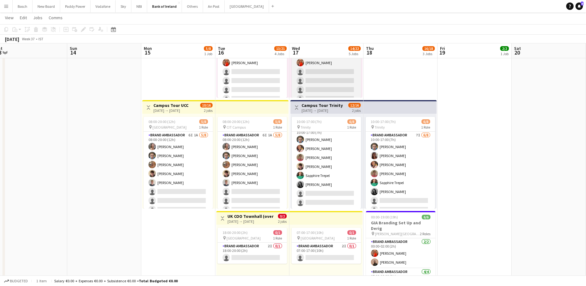
click at [309, 86] on app-card-role "Brand Ambassador 15I [DATE] 08:00-17:00 (9h) [PERSON_NAME] [PERSON_NAME] [PERSO…" at bounding box center [326, 63] width 69 height 84
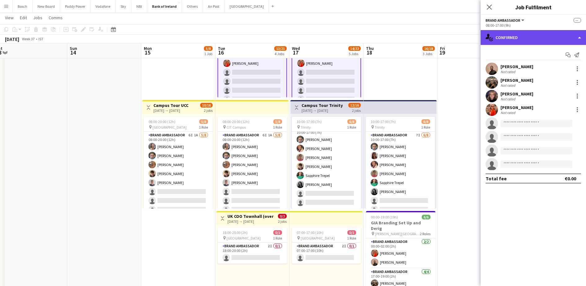
click at [522, 35] on div "single-neutral-actions-check-2 Confirmed" at bounding box center [533, 37] width 105 height 15
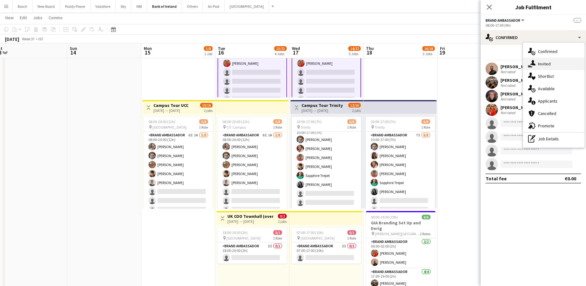
click at [560, 59] on div "single-neutral-actions-share-1 Invited" at bounding box center [553, 64] width 61 height 12
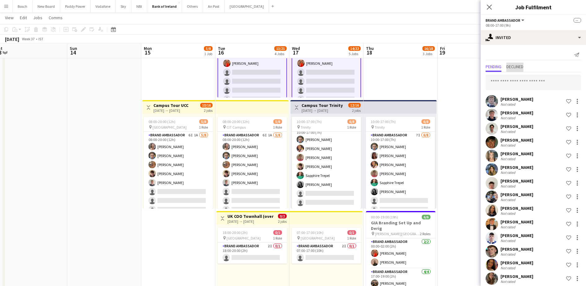
click at [524, 67] on span "Declined" at bounding box center [515, 66] width 17 height 4
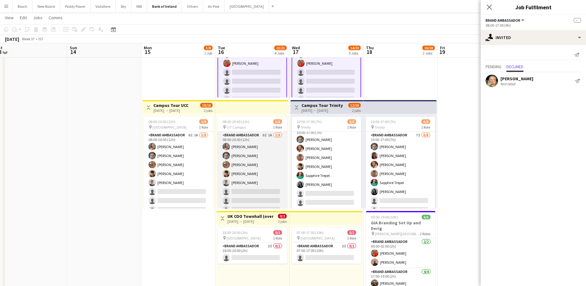
scroll to position [155, 0]
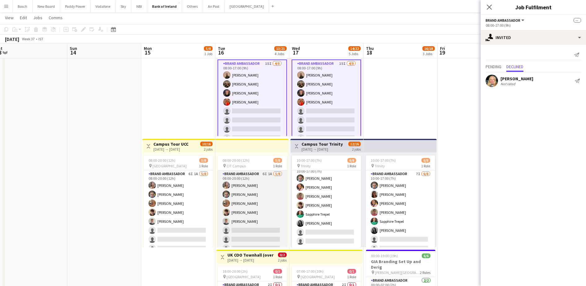
click at [261, 210] on app-card-role "Brand Ambassador 6I 1A [DATE] 08:00-20:00 (12h) [PERSON_NAME] [PERSON_NAME] [PE…" at bounding box center [252, 212] width 69 height 84
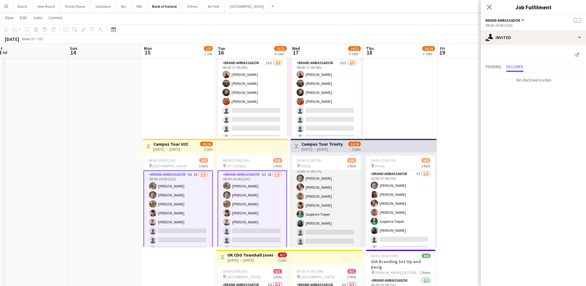
click at [330, 210] on app-card-role "Brand Ambassador 7I [DATE] 10:00-17:00 (7h) [PERSON_NAME] [PERSON_NAME] [PERSON…" at bounding box center [326, 205] width 69 height 84
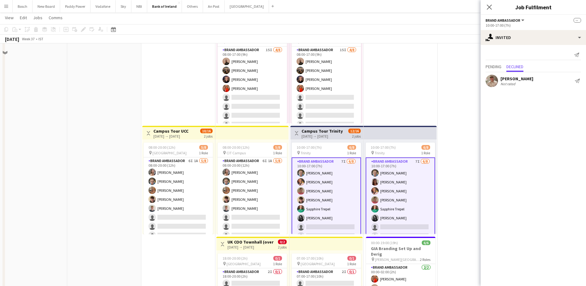
scroll to position [271, 0]
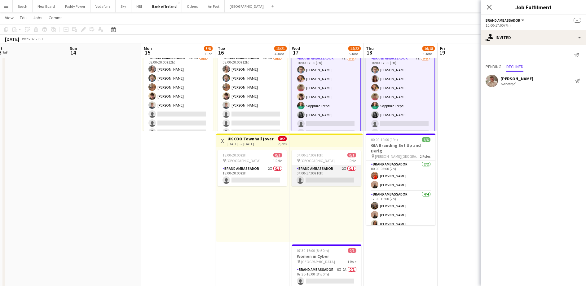
click at [318, 173] on app-card-role "Brand Ambassador 2I 0/1 07:00-17:00 (10h) single-neutral-actions" at bounding box center [326, 175] width 69 height 21
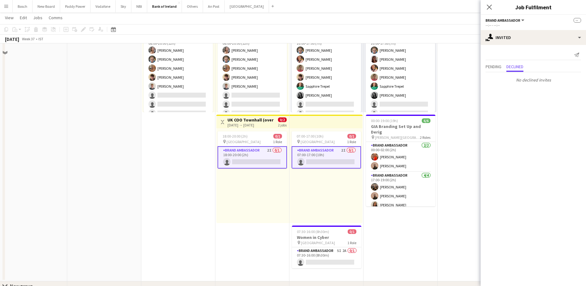
scroll to position [349, 0]
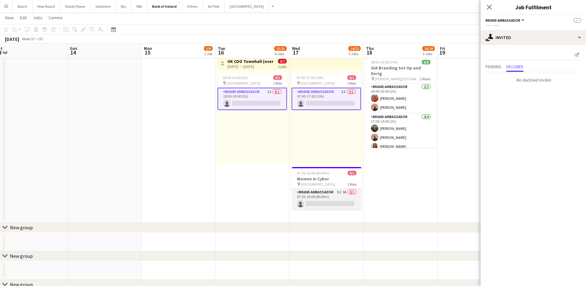
click at [331, 194] on app-card-role "Brand Ambassador 5I 2A 0/1 07:30-16:00 (8h30m) single-neutral-actions" at bounding box center [326, 199] width 69 height 21
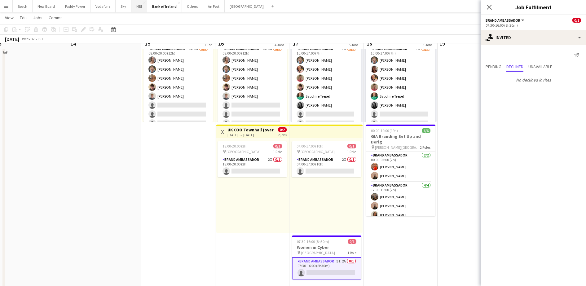
scroll to position [271, 0]
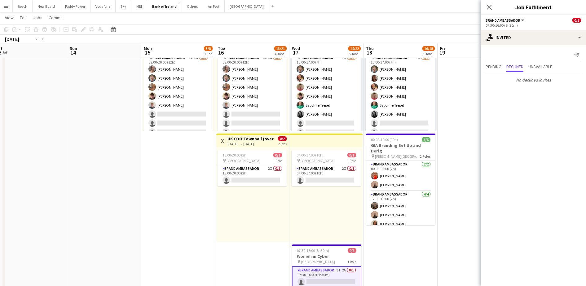
drag, startPoint x: 397, startPoint y: 245, endPoint x: 179, endPoint y: 224, distance: 219.3
click at [179, 224] on app-calendar-viewport "Wed 10 16/20 3 Jobs Thu 11 11/15 4 Jobs Fri 12 15/19 4 Jobs Sat 13 Sun 14 Mon 1…" at bounding box center [293, 288] width 586 height 1070
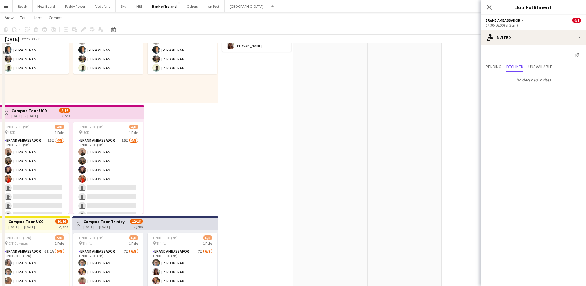
scroll to position [0, 0]
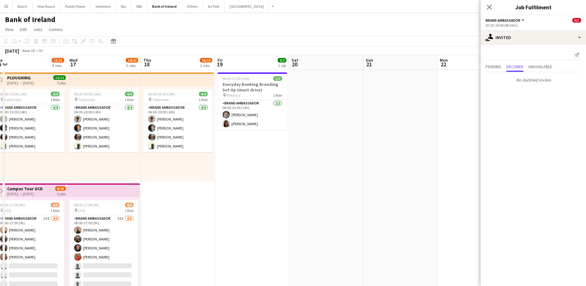
drag, startPoint x: 342, startPoint y: 164, endPoint x: 326, endPoint y: 156, distance: 17.6
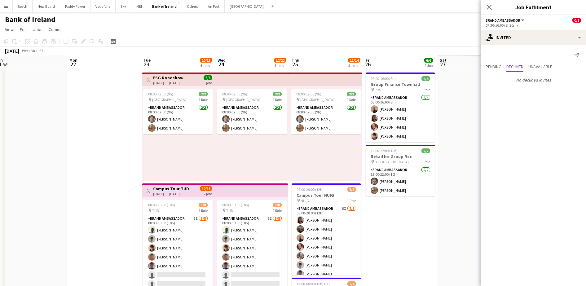
scroll to position [0, 225]
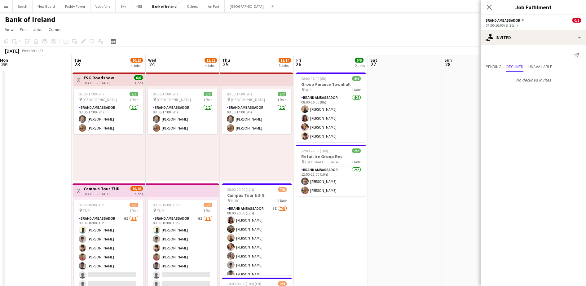
drag, startPoint x: 326, startPoint y: 156, endPoint x: 165, endPoint y: 147, distance: 161.5
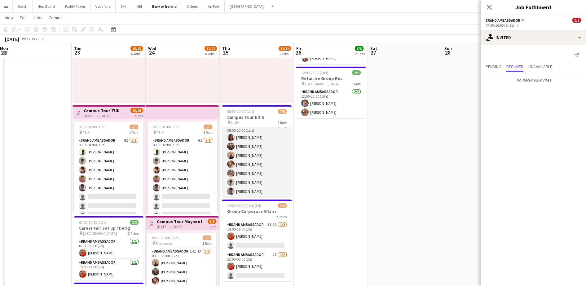
scroll to position [0, 0]
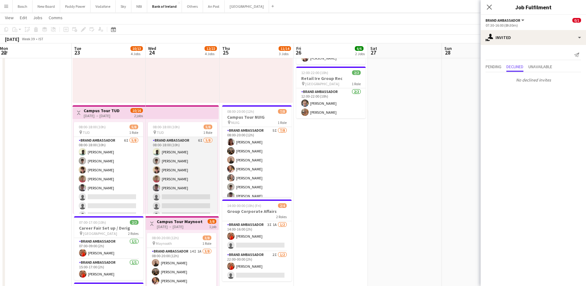
click at [177, 192] on app-card-role "Brand Ambassador 6I 5/8 08:00-18:00 (10h) Daniel Muya Jakub Kula David Woods Za…" at bounding box center [182, 179] width 69 height 84
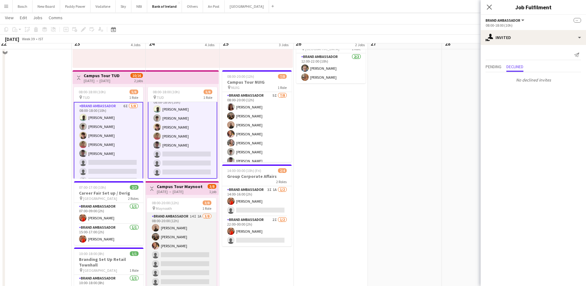
scroll to position [155, 0]
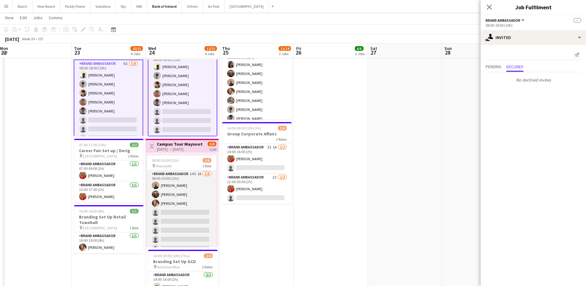
click at [182, 213] on app-card-role "Brand Ambassador 14I 1A 3/8 08:00-20:00 (12h) Andrew Ajetunmobi Matheus Cramoli…" at bounding box center [181, 212] width 69 height 84
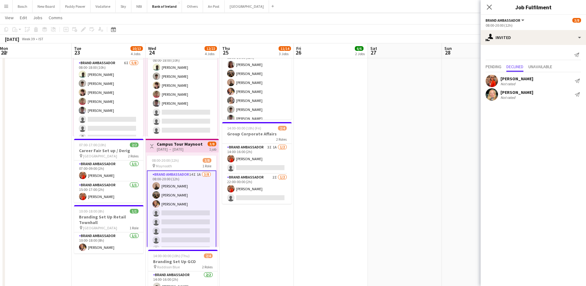
scroll to position [7, 0]
click at [496, 66] on span "Pending" at bounding box center [494, 66] width 16 height 4
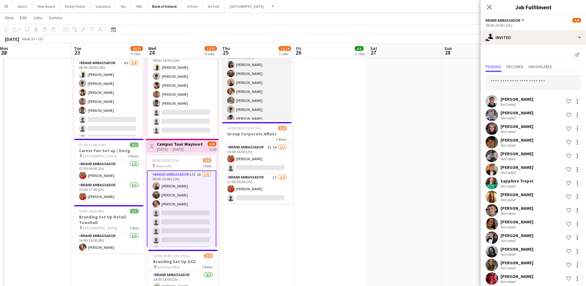
click at [259, 105] on app-card-role "Brand Ambassador 5I 7/8 08:00-20:00 (12h) Amelia Morycka Matheus Cramolich Andr…" at bounding box center [256, 92] width 69 height 84
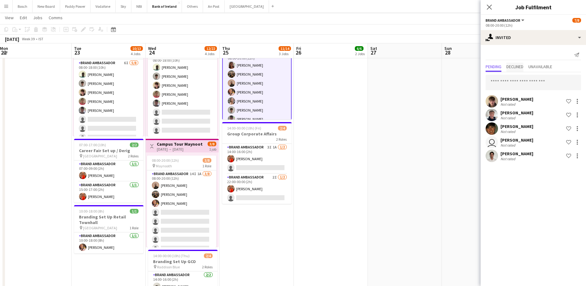
drag, startPoint x: 506, startPoint y: 68, endPoint x: 510, endPoint y: 68, distance: 4.3
click at [506, 68] on div "Pending Declined Unavailable" at bounding box center [533, 68] width 95 height 10
click at [518, 68] on span "Declined" at bounding box center [515, 66] width 17 height 4
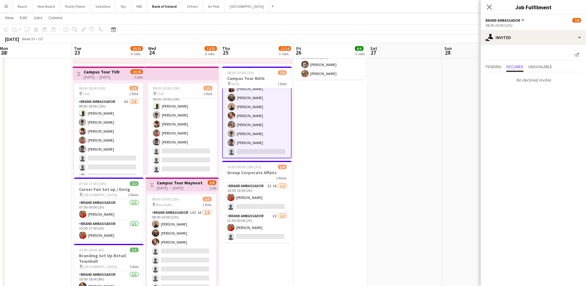
scroll to position [0, 0]
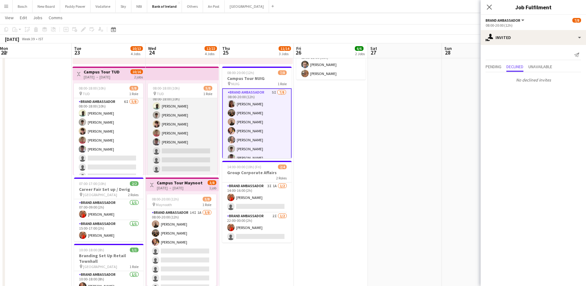
click at [175, 140] on app-card-role "Brand Ambassador 6I 5/8 08:00-18:00 (10h) Daniel Muya Jakub Kula David Woods Za…" at bounding box center [182, 133] width 69 height 84
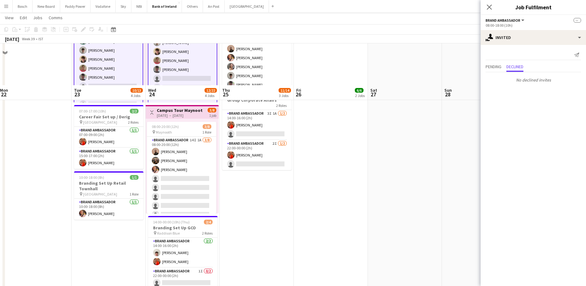
scroll to position [232, 0]
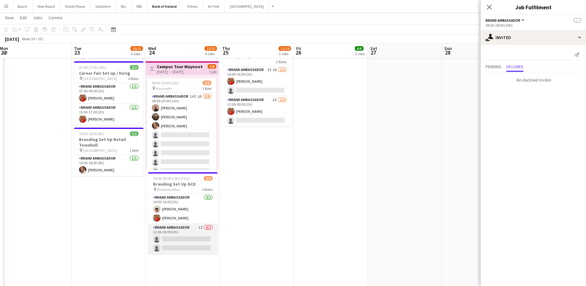
click at [189, 244] on app-card-role "Brand Ambassador 1I 0/2 22:00-00:00 (2h) single-neutral-actions single-neutral-…" at bounding box center [182, 239] width 69 height 30
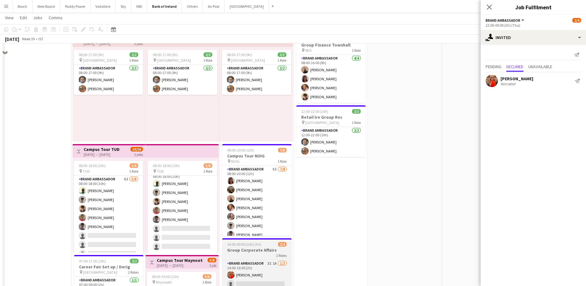
scroll to position [0, 0]
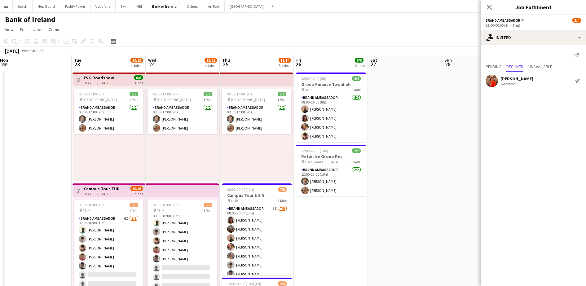
drag, startPoint x: 360, startPoint y: 162, endPoint x: 261, endPoint y: 162, distance: 98.9
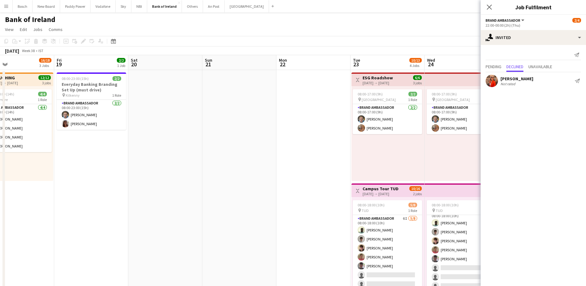
drag, startPoint x: 148, startPoint y: 162, endPoint x: 432, endPoint y: 165, distance: 284.0
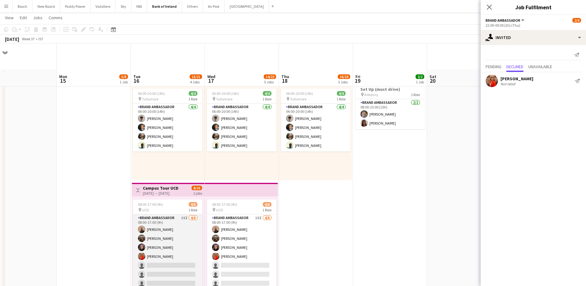
scroll to position [116, 0]
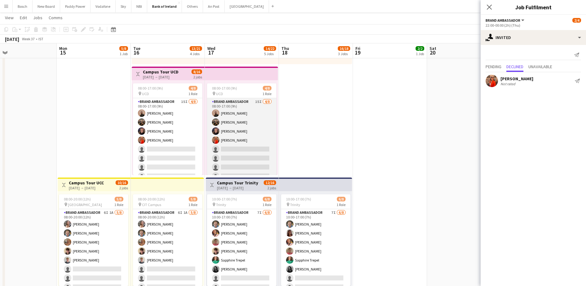
click at [210, 150] on app-card-role "Brand Ambassador 15I [DATE] 08:00-17:00 (9h) [PERSON_NAME] [PERSON_NAME] [PERSO…" at bounding box center [241, 140] width 69 height 84
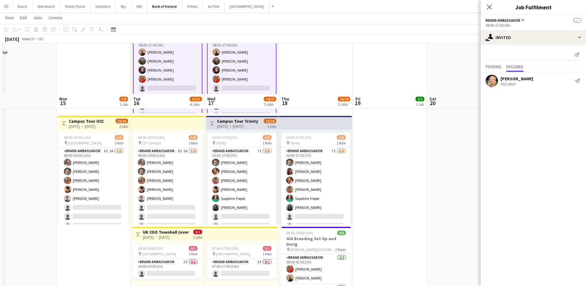
scroll to position [232, 0]
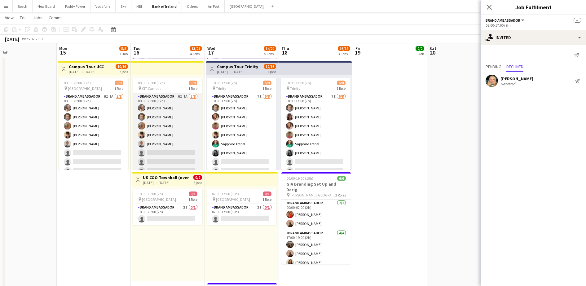
click at [175, 149] on app-card-role "Brand Ambassador 6I 1A [DATE] 08:00-20:00 (12h) [PERSON_NAME] [PERSON_NAME] [PE…" at bounding box center [167, 135] width 69 height 84
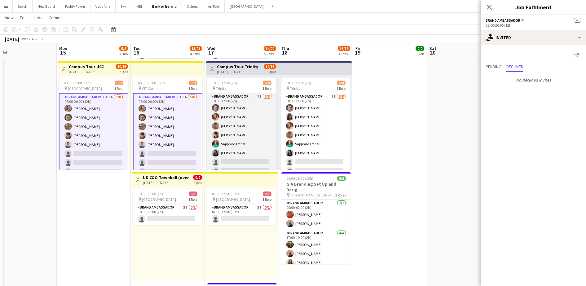
click at [248, 146] on app-card-role "Brand Ambassador 7I [DATE] 10:00-17:00 (7h) [PERSON_NAME] [PERSON_NAME] [PERSON…" at bounding box center [241, 135] width 69 height 84
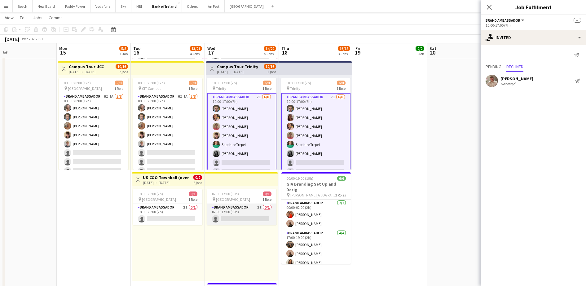
click at [237, 212] on app-card-role "Brand Ambassador 2I 0/1 07:00-17:00 (10h) single-neutral-actions" at bounding box center [241, 214] width 69 height 21
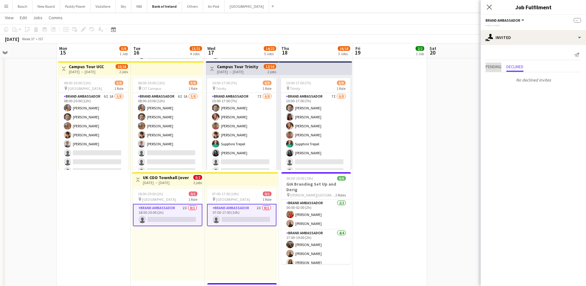
click at [502, 67] on span "Pending" at bounding box center [494, 66] width 16 height 4
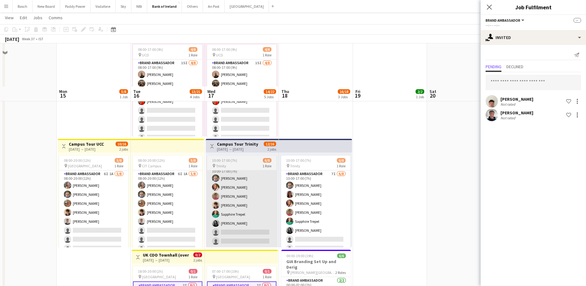
scroll to position [310, 0]
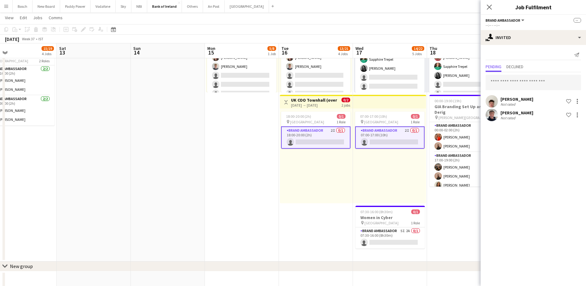
drag, startPoint x: 163, startPoint y: 171, endPoint x: 350, endPoint y: 186, distance: 187.2
click at [475, 188] on app-calendar-viewport "Wed 10 16/20 3 Jobs Thu 11 11/15 4 Jobs Fri 12 15/19 4 Jobs Sat 13 Sun 14 Mon 1…" at bounding box center [293, 249] width 586 height 1070
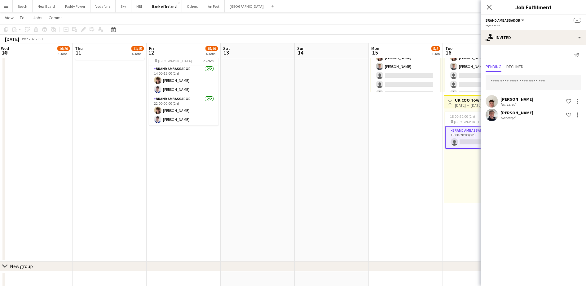
drag, startPoint x: 350, startPoint y: 186, endPoint x: 420, endPoint y: 187, distance: 70.7
click at [482, 186] on body "Menu Boards Boards Boards All jobs Status Workforce Workforce My Workforce Recr…" at bounding box center [293, 242] width 586 height 1105
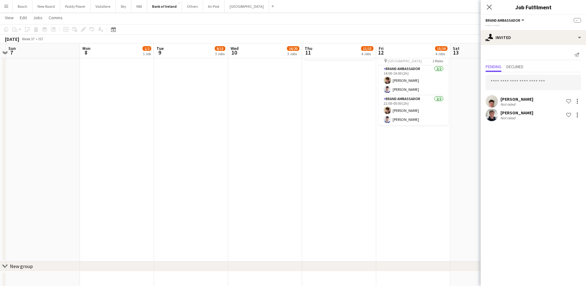
drag, startPoint x: 284, startPoint y: 183, endPoint x: 352, endPoint y: 184, distance: 68.2
click at [352, 184] on app-calendar-viewport "Thu 4 6/6 1 Job Fri 5 Sat 6 Sun 7 Mon 8 1/2 1 Job Tue 9 8/13 3 Jobs Wed 10 16/2…" at bounding box center [293, 249] width 586 height 1070
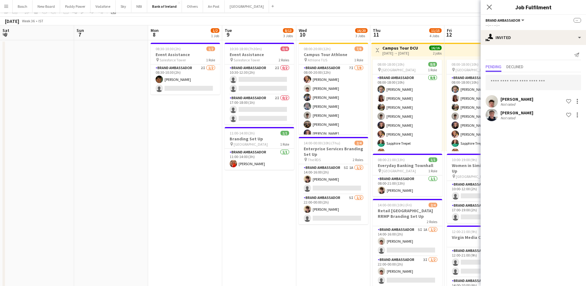
scroll to position [0, 0]
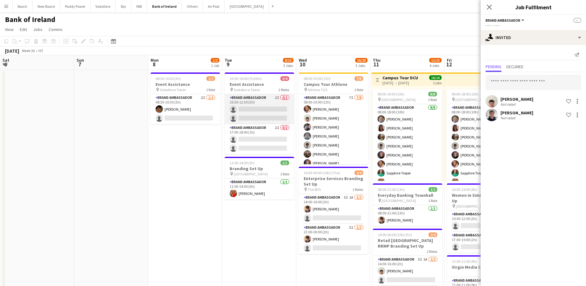
click at [260, 117] on app-card-role "Brand Ambassador 2I 0/2 10:30-12:30 (2h) single-neutral-actions single-neutral-…" at bounding box center [259, 109] width 69 height 30
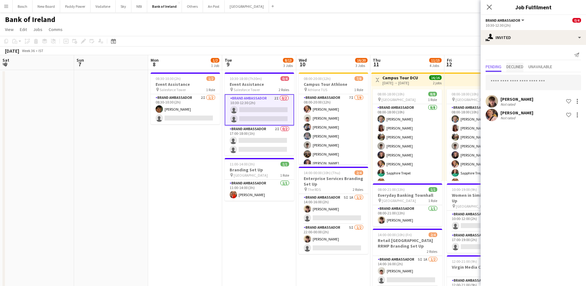
click at [518, 66] on span "Declined" at bounding box center [515, 66] width 17 height 4
click at [497, 71] on span "Pending" at bounding box center [494, 67] width 16 height 9
click at [501, 83] on input "text" at bounding box center [533, 82] width 95 height 15
type input "*"
click at [430, 41] on app-toolbar "Copy Paste Paste Ctrl+V Paste with crew Ctrl+Shift+V Paste linked Job [GEOGRAPH…" at bounding box center [293, 41] width 586 height 11
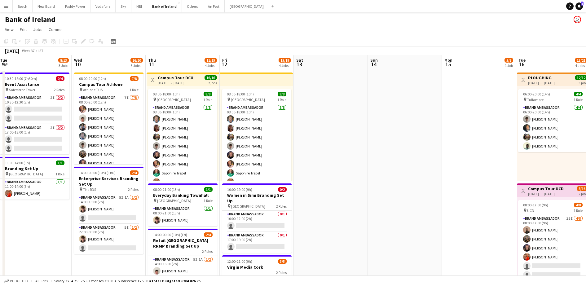
drag, startPoint x: 558, startPoint y: 112, endPoint x: 326, endPoint y: 115, distance: 232.2
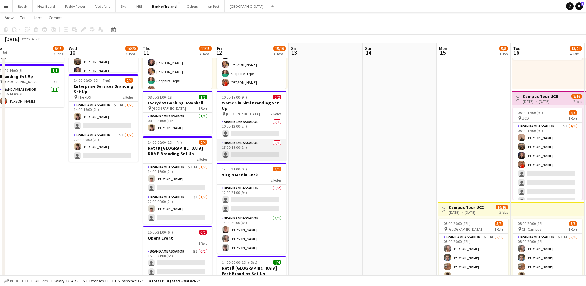
scroll to position [77, 0]
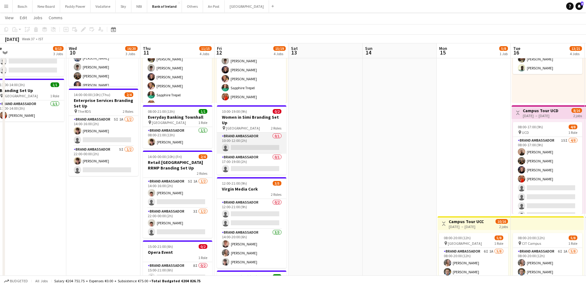
click at [256, 140] on app-card-role "Brand Ambassador 0/1 10:00-12:00 (2h) single-neutral-actions" at bounding box center [251, 143] width 69 height 21
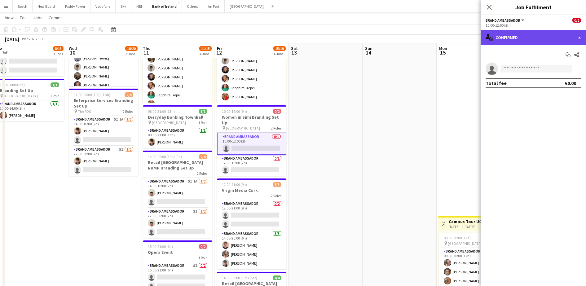
click at [520, 41] on div "single-neutral-actions-check-2 Confirmed" at bounding box center [533, 37] width 105 height 15
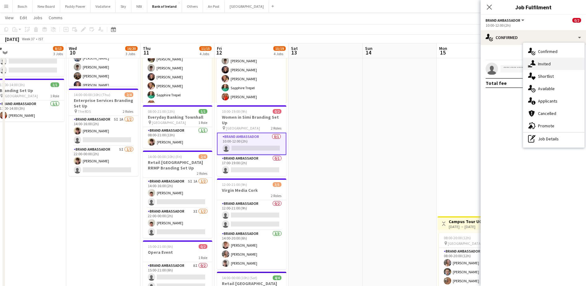
click at [541, 68] on div "single-neutral-actions-share-1 Invited" at bounding box center [553, 64] width 61 height 12
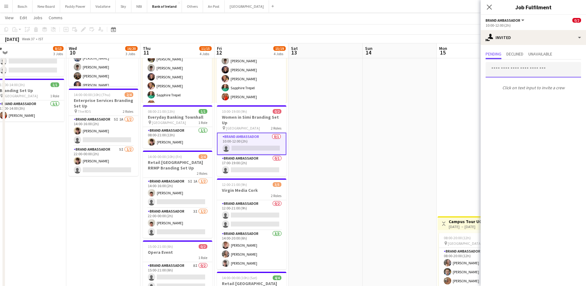
click at [516, 73] on input "text" at bounding box center [533, 69] width 95 height 15
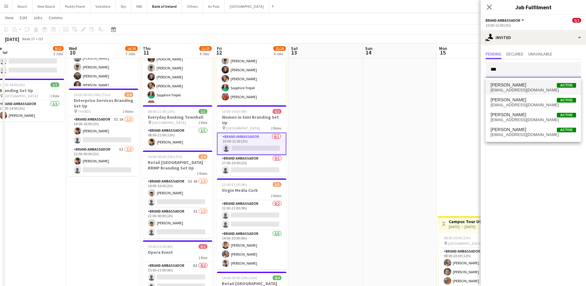
type input "***"
click at [524, 86] on span "Stephen Jordan Active" at bounding box center [534, 84] width 86 height 5
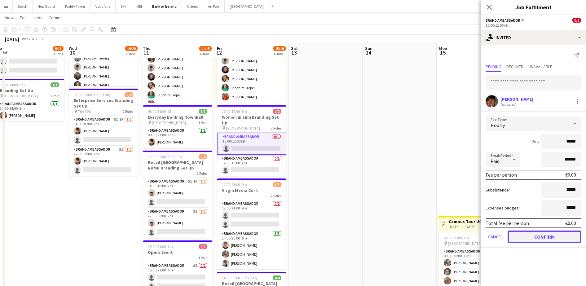
click at [541, 237] on button "Confirm" at bounding box center [544, 237] width 73 height 12
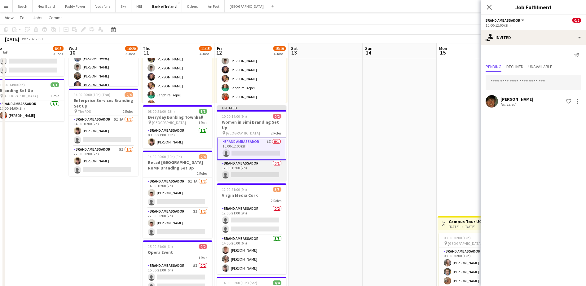
click at [260, 168] on app-card-role "Brand Ambassador 0/1 17:00-19:00 (2h) single-neutral-actions" at bounding box center [251, 170] width 69 height 21
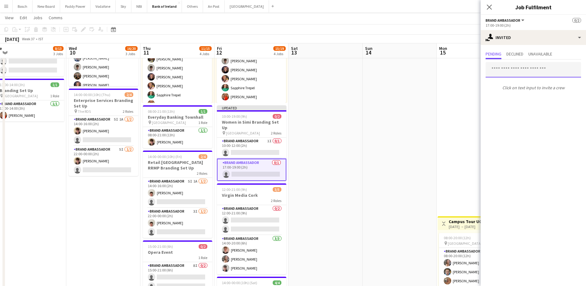
click at [525, 65] on input "text" at bounding box center [533, 69] width 95 height 15
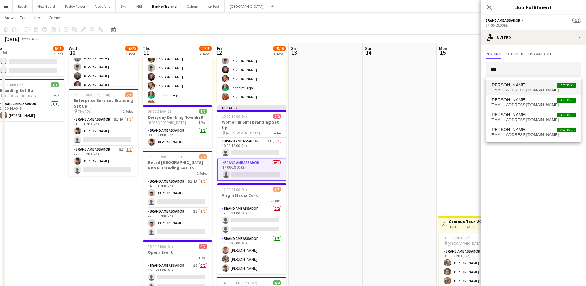
type input "***"
click at [527, 89] on span "[EMAIL_ADDRESS][DOMAIN_NAME]" at bounding box center [534, 90] width 86 height 5
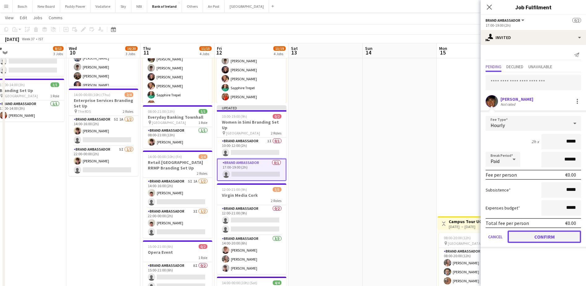
click at [539, 233] on button "Confirm" at bounding box center [544, 237] width 73 height 12
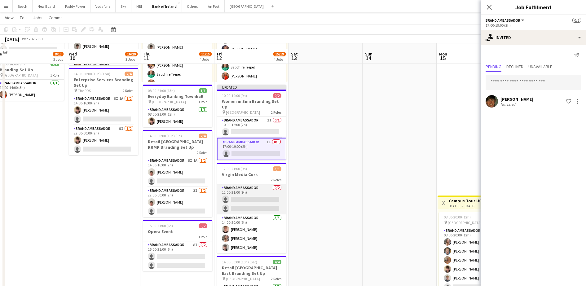
scroll to position [116, 0]
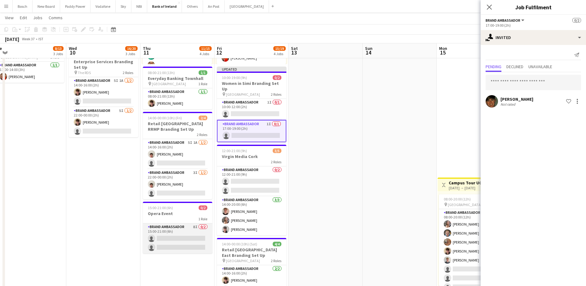
click at [174, 237] on app-card-role "Brand Ambassador 8I 0/2 15:00-21:00 (6h) single-neutral-actions single-neutral-…" at bounding box center [177, 238] width 69 height 30
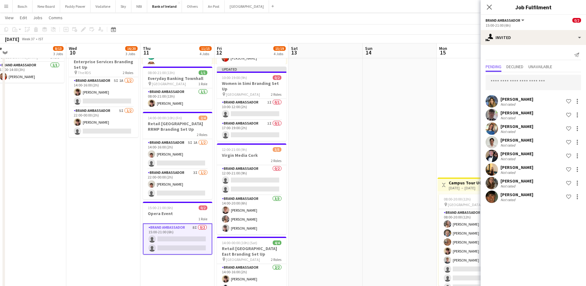
drag, startPoint x: 432, startPoint y: 31, endPoint x: 478, endPoint y: 30, distance: 45.9
click at [433, 30] on app-toolbar "Copy Paste Paste Ctrl+V Paste with crew Ctrl+Shift+V Paste linked Job [GEOGRAPH…" at bounding box center [293, 29] width 586 height 11
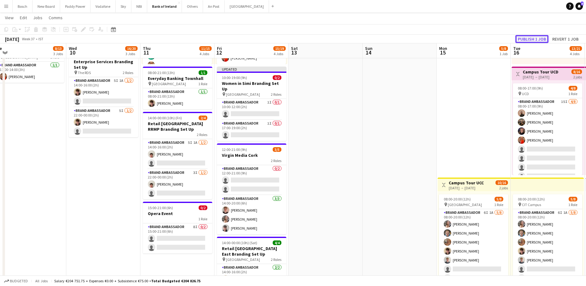
click at [533, 37] on button "Publish 1 job" at bounding box center [532, 39] width 33 height 8
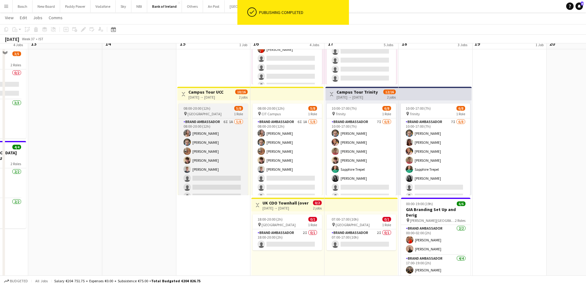
scroll to position [232, 0]
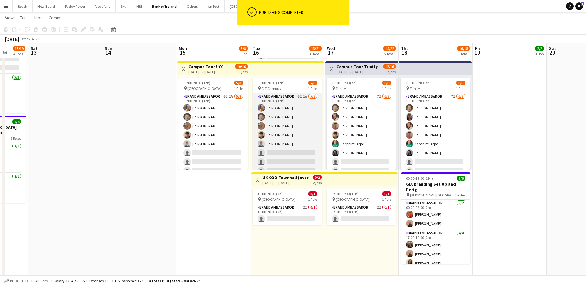
click at [306, 139] on app-card-role "Brand Ambassador 6I 1A [DATE] 08:00-20:00 (12h) [PERSON_NAME] [PERSON_NAME] [PE…" at bounding box center [287, 135] width 69 height 84
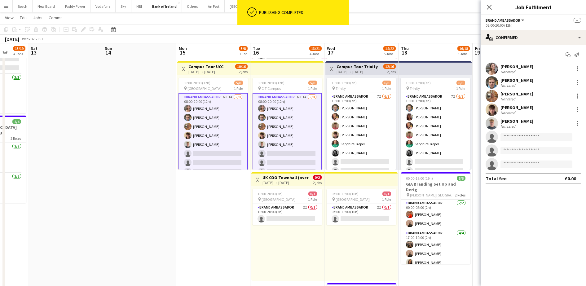
scroll to position [0, 251]
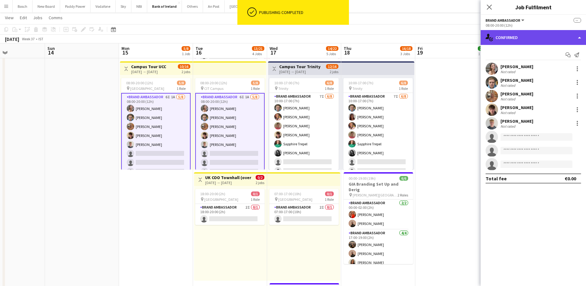
click at [508, 42] on div "single-neutral-actions-check-2 Confirmed" at bounding box center [533, 37] width 105 height 15
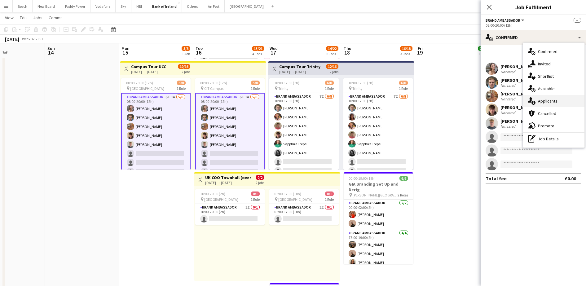
click at [551, 98] on div "single-neutral-actions-information Applicants" at bounding box center [553, 101] width 61 height 12
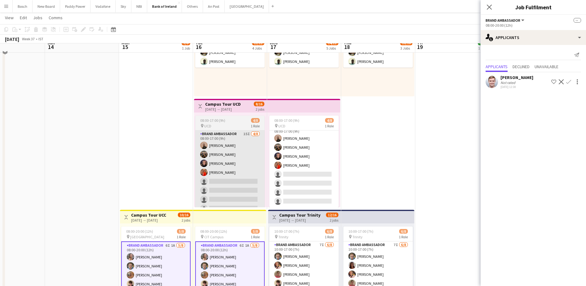
scroll to position [77, 0]
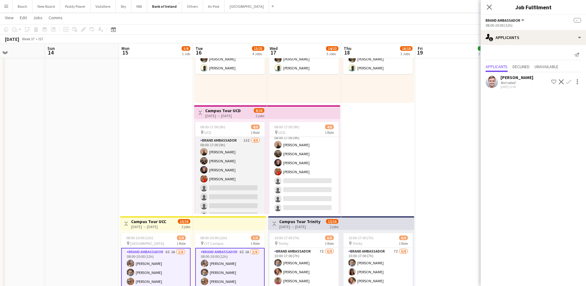
click at [236, 169] on app-card-role "Brand Ambassador 15I [DATE] 08:00-17:00 (9h) [PERSON_NAME] [PERSON_NAME] [PERSO…" at bounding box center [229, 179] width 69 height 84
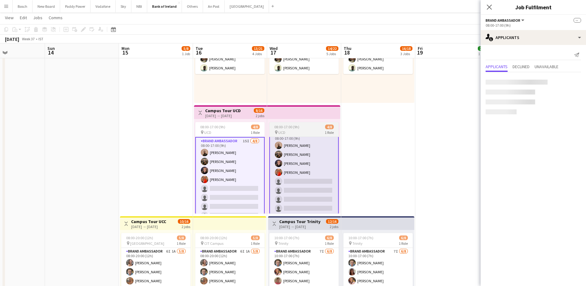
scroll to position [8, 0]
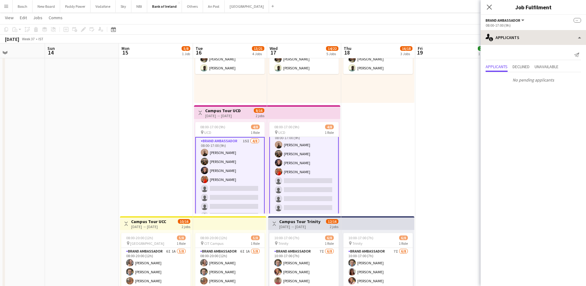
drag, startPoint x: 517, startPoint y: 29, endPoint x: 520, endPoint y: 34, distance: 5.5
click at [517, 31] on div "Brand Ambassador All roles Brand Ambassador -- 08:00-17:00 (9h) single-neutral-…" at bounding box center [533, 150] width 105 height 271
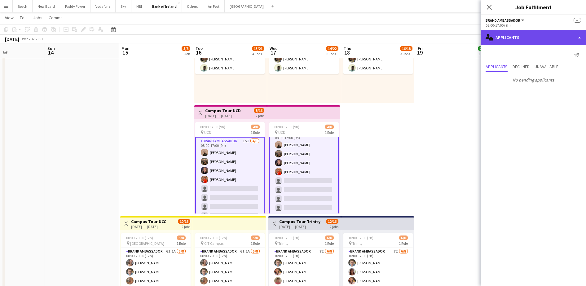
click at [526, 43] on div "single-neutral-actions-information Applicants" at bounding box center [533, 37] width 105 height 15
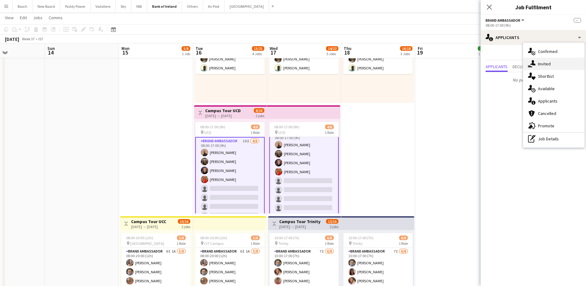
click at [551, 65] on div "single-neutral-actions-share-1 Invited" at bounding box center [553, 64] width 61 height 12
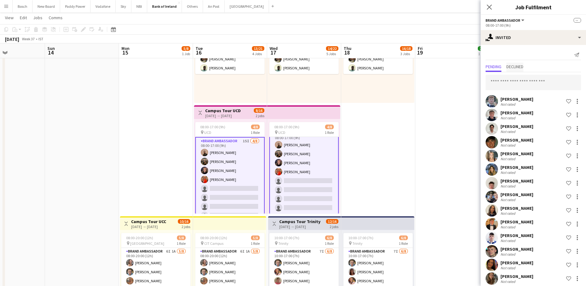
click at [516, 70] on span "Declined" at bounding box center [515, 67] width 17 height 9
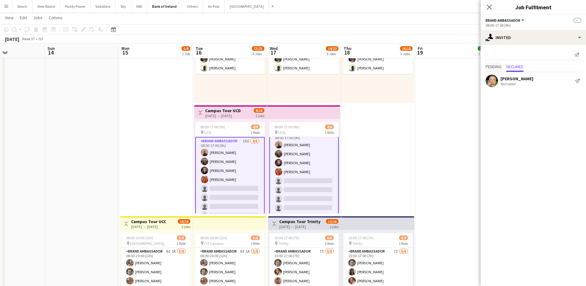
click at [498, 67] on span "Pending" at bounding box center [494, 66] width 16 height 4
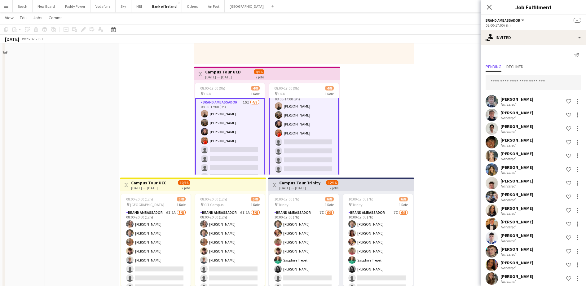
scroll to position [0, 0]
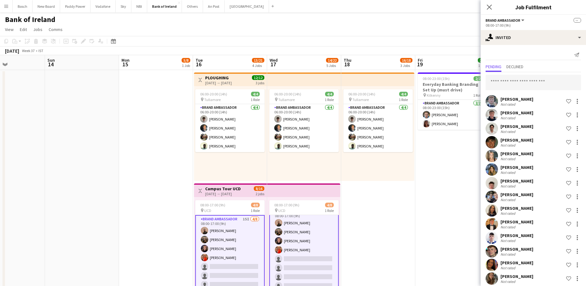
click at [429, 30] on app-page-menu "View Day view expanded Day view collapsed Month view Date picker Jump to [DATE]…" at bounding box center [293, 30] width 586 height 12
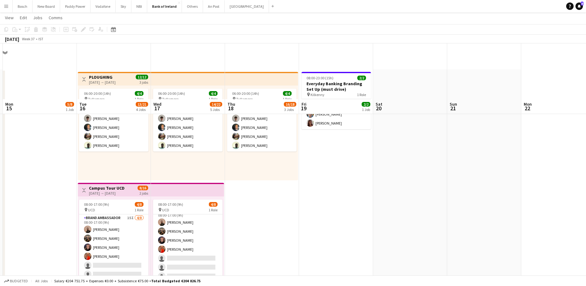
scroll to position [155, 0]
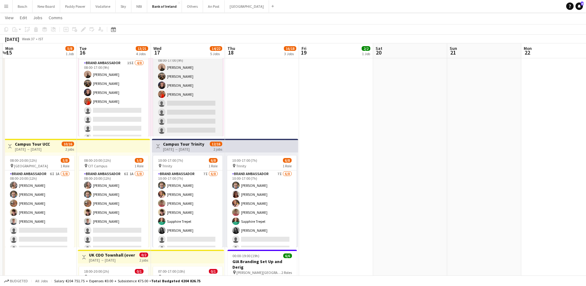
click at [170, 114] on app-card-role "Brand Ambassador 15I [DATE] 08:00-17:00 (9h) [PERSON_NAME] [PERSON_NAME] [PERSO…" at bounding box center [187, 94] width 69 height 84
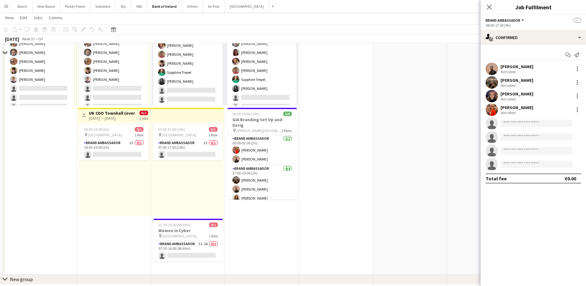
scroll to position [310, 0]
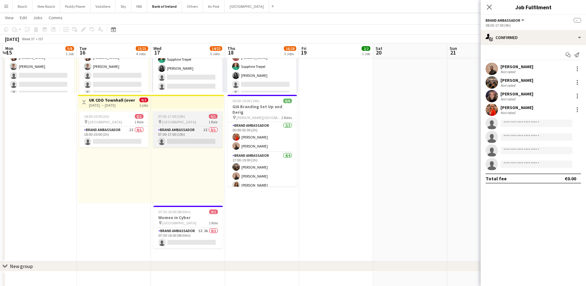
click at [179, 122] on span "[GEOGRAPHIC_DATA]" at bounding box center [179, 122] width 34 height 5
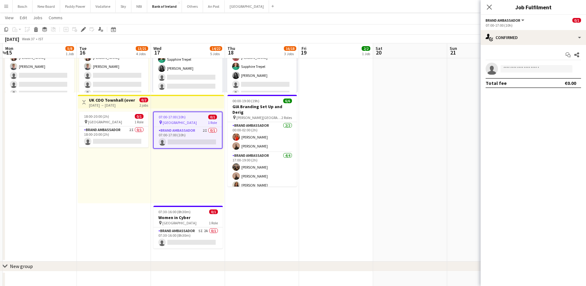
scroll to position [7, 0]
click at [126, 128] on app-card-role "Brand Ambassador 2I 0/1 18:00-20:00 (2h) single-neutral-actions" at bounding box center [113, 136] width 69 height 21
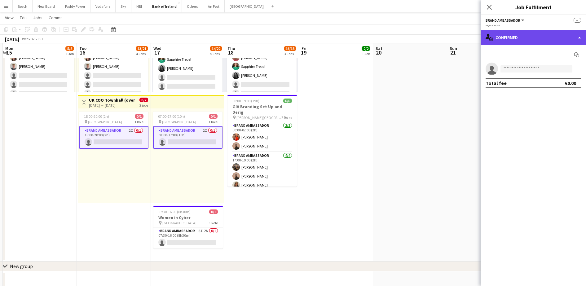
click at [504, 38] on div "single-neutral-actions-check-2 Confirmed" at bounding box center [533, 37] width 105 height 15
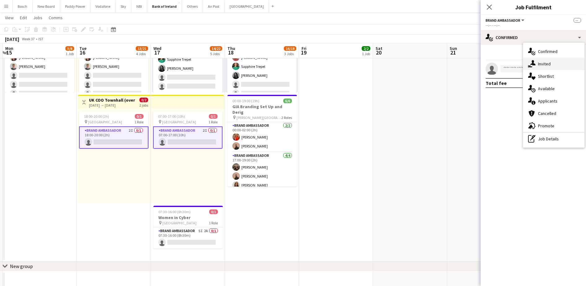
click at [555, 64] on div "single-neutral-actions-share-1 Invited" at bounding box center [553, 64] width 61 height 12
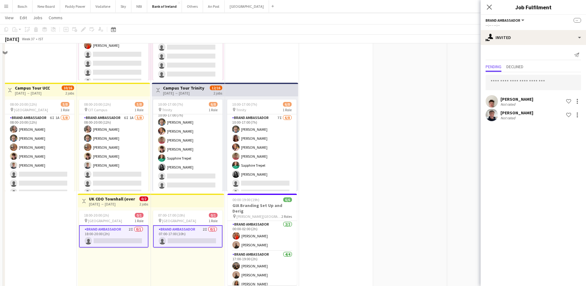
scroll to position [194, 0]
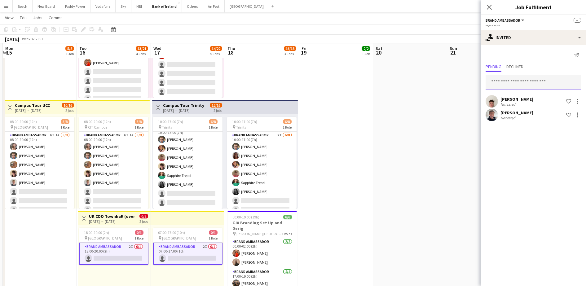
click at [548, 82] on input "text" at bounding box center [533, 82] width 95 height 15
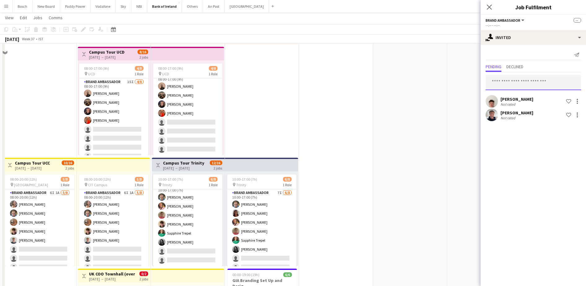
scroll to position [77, 0]
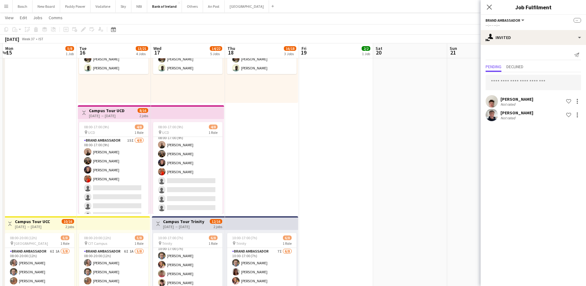
drag, startPoint x: 411, startPoint y: 139, endPoint x: 440, endPoint y: 136, distance: 28.6
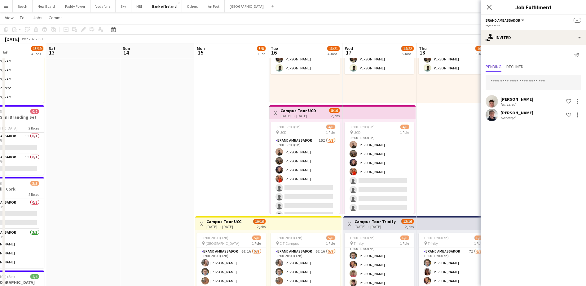
scroll to position [0, 180]
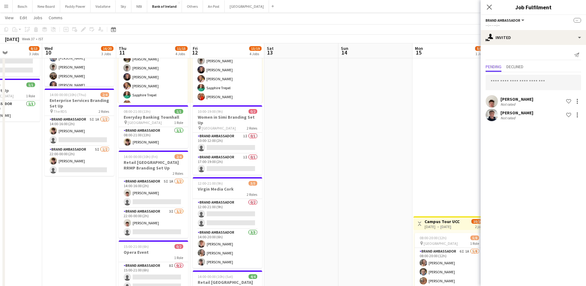
drag, startPoint x: 184, startPoint y: 134, endPoint x: 364, endPoint y: 134, distance: 180.7
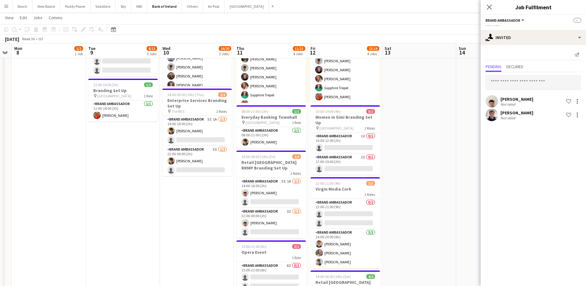
drag, startPoint x: 132, startPoint y: 214, endPoint x: 179, endPoint y: 188, distance: 53.4
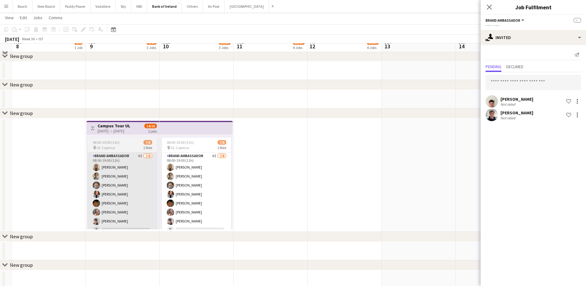
scroll to position [542, 0]
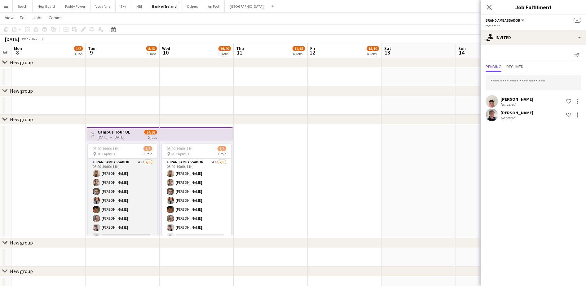
click at [126, 167] on app-card-role "Brand Ambassador 4I 7/8 08:00-19:00 (11h) Emma Woods Abbey Starnes Dominik Mory…" at bounding box center [122, 201] width 69 height 84
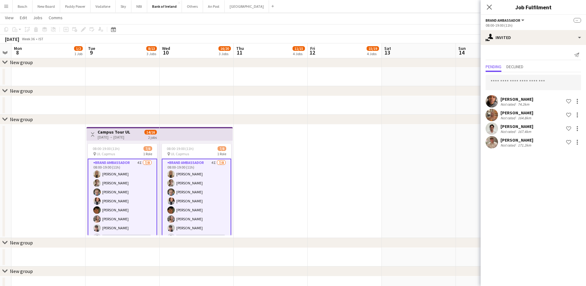
click at [192, 141] on div "08:00-19:00 (11h) 7/8 pin UL Capmus 1 Role Brand Ambassador 4I 7/8 08:00-19:00 …" at bounding box center [196, 188] width 73 height 95
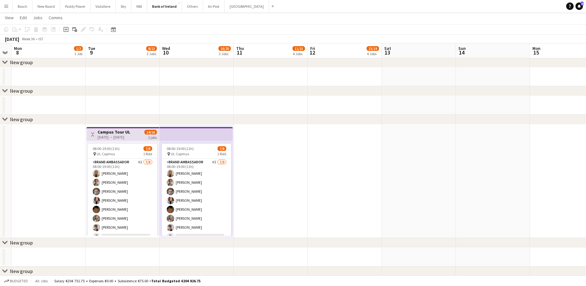
click at [147, 137] on div "14/16 2 jobs" at bounding box center [150, 135] width 12 height 10
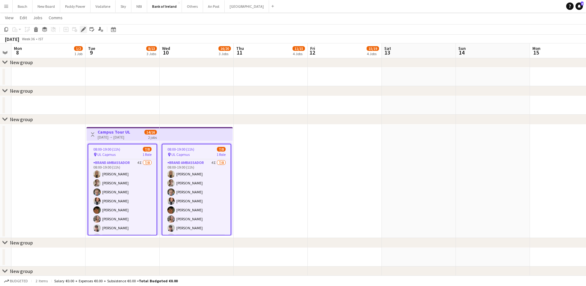
click at [86, 30] on icon "Edit" at bounding box center [83, 29] width 5 height 5
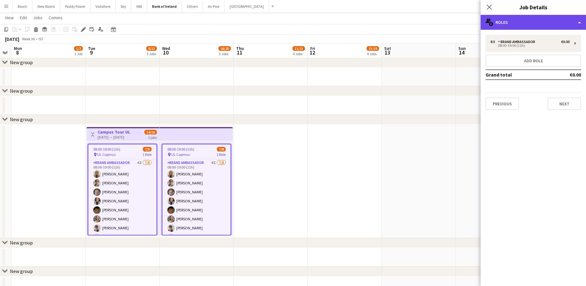
click at [507, 18] on div "multiple-users-add Roles" at bounding box center [533, 22] width 105 height 15
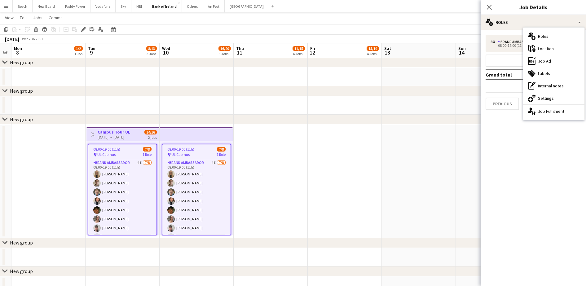
click at [542, 148] on mat-expansion-panel "pencil3 General details 8 x Brand Ambassador €0.00 08:00-19:00 (11h) Add role G…" at bounding box center [533, 158] width 105 height 256
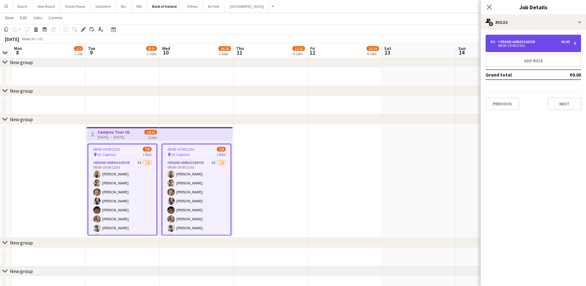
click at [532, 45] on div "08:00-19:00 (11h)" at bounding box center [530, 45] width 79 height 3
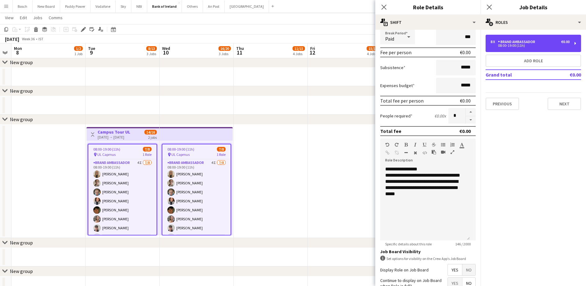
scroll to position [77, 0]
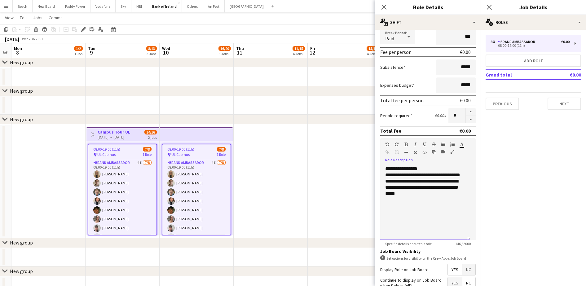
click at [427, 194] on div "**********" at bounding box center [425, 187] width 80 height 19
click at [466, 174] on div "**********" at bounding box center [425, 203] width 90 height 74
click at [408, 194] on span "**********" at bounding box center [421, 199] width 73 height 17
click at [416, 194] on span "**********" at bounding box center [421, 199] width 73 height 17
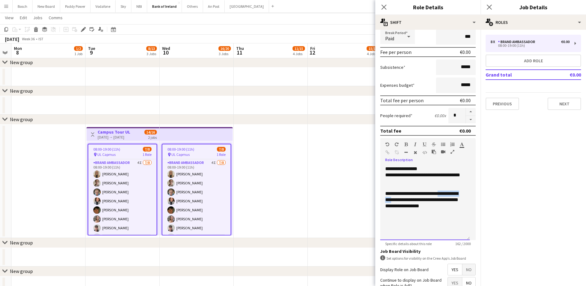
drag, startPoint x: 395, startPoint y: 201, endPoint x: 443, endPoint y: 192, distance: 48.5
click at [443, 192] on span "**********" at bounding box center [421, 199] width 73 height 17
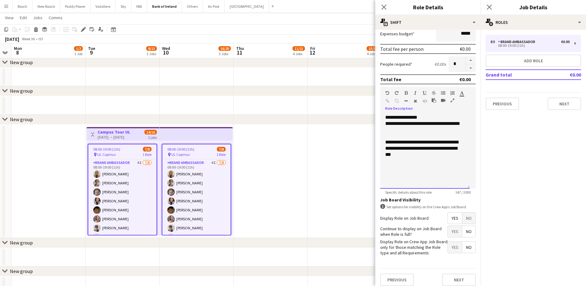
scroll to position [134, 0]
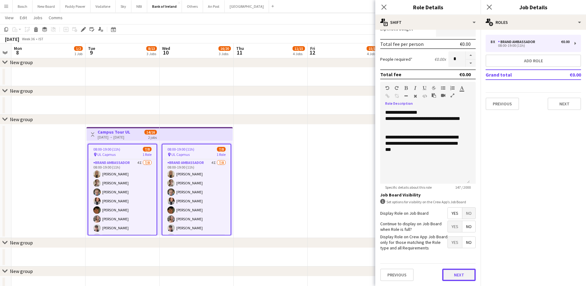
click at [450, 273] on button "Next" at bounding box center [458, 275] width 33 height 12
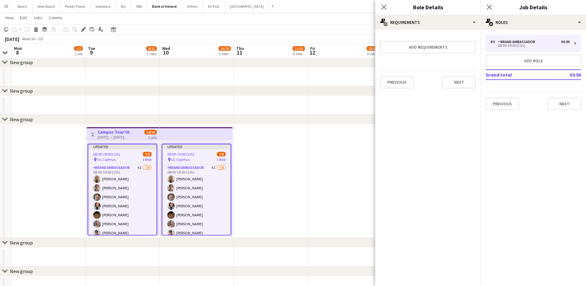
scroll to position [0, 0]
drag, startPoint x: 347, startPoint y: 13, endPoint x: 474, endPoint y: 20, distance: 127.6
click at [349, 13] on app-page-menu "View Day view expanded Day view collapsed Month view Date picker Jump to [DATE]…" at bounding box center [293, 18] width 586 height 12
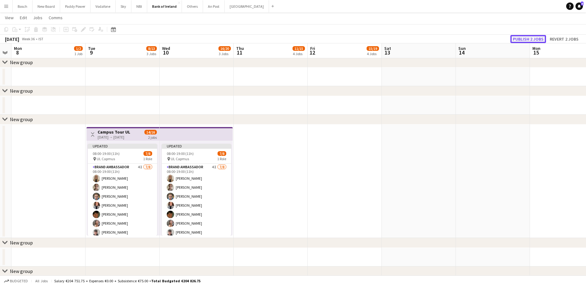
click at [533, 38] on button "Publish 2 jobs" at bounding box center [529, 39] width 36 height 8
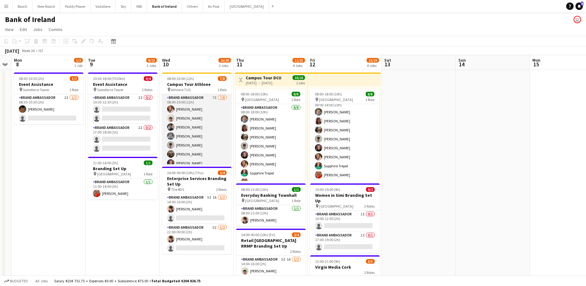
scroll to position [14, 0]
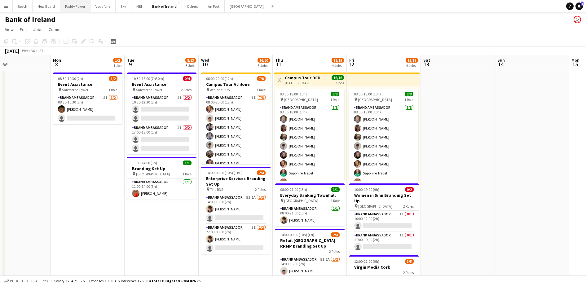
scroll to position [0, 246]
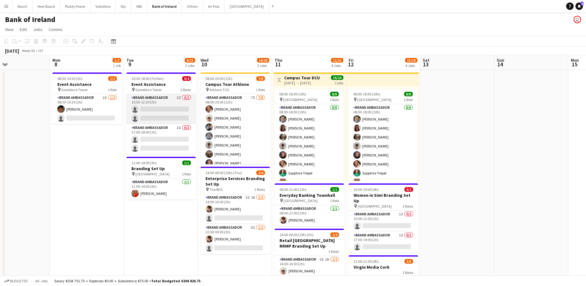
click at [166, 97] on app-card-role "Brand Ambassador 2I 0/2 10:30-12:30 (2h) single-neutral-actions single-neutral-…" at bounding box center [160, 109] width 69 height 30
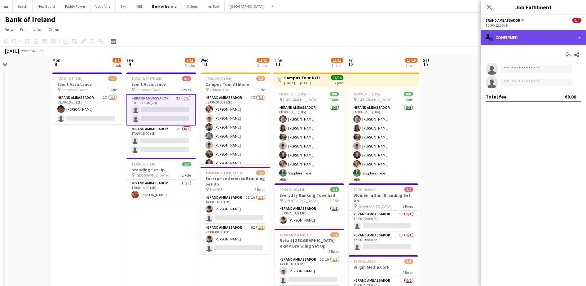
click at [531, 37] on div "single-neutral-actions-check-2 Confirmed" at bounding box center [533, 37] width 105 height 15
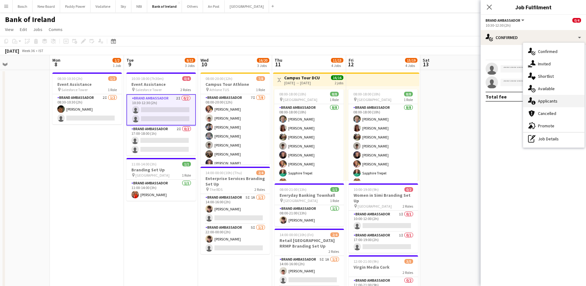
click at [555, 95] on div "single-neutral-actions-information Applicants" at bounding box center [553, 101] width 61 height 12
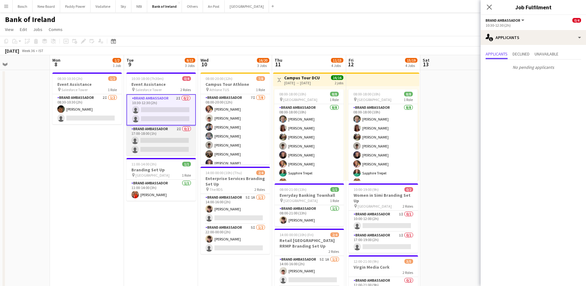
click at [174, 133] on app-card-role "Brand Ambassador 2I 0/2 17:00-18:00 (1h) single-neutral-actions single-neutral-…" at bounding box center [160, 141] width 69 height 30
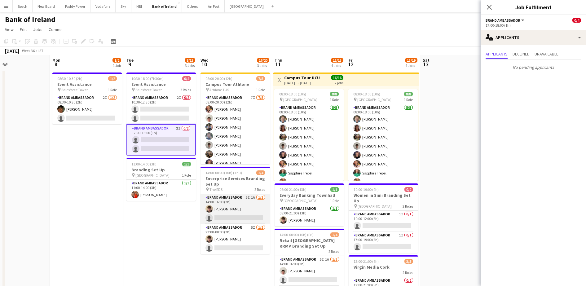
click at [230, 212] on app-card-role "Brand Ambassador 5I 1A 1/2 14:00-16:00 (2h) David Woods single-neutral-actions" at bounding box center [235, 209] width 69 height 30
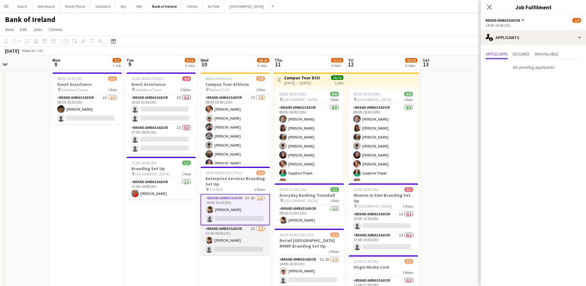
click at [237, 238] on app-card-role "Brand Ambassador 5I 1/2 22:00-00:00 (2h) David Woods single-neutral-actions" at bounding box center [235, 240] width 69 height 30
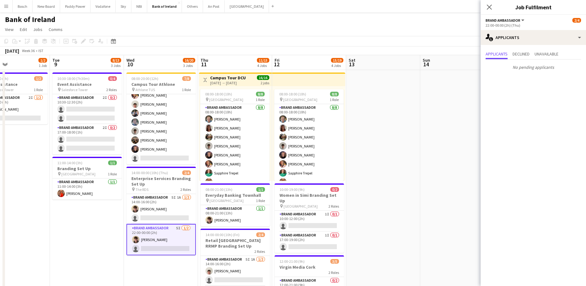
scroll to position [0, 217]
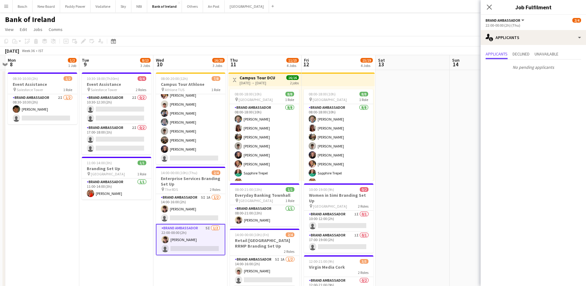
drag, startPoint x: 445, startPoint y: 193, endPoint x: 401, endPoint y: 195, distance: 44.7
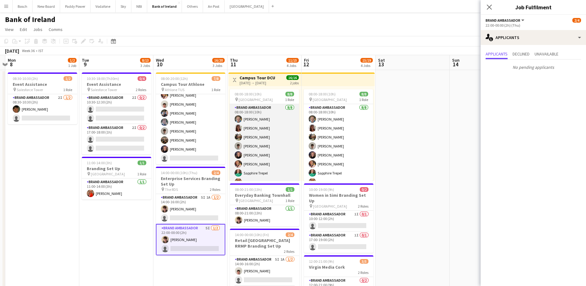
click at [286, 161] on app-card-role "Brand Ambassador [DATE] 08:00-18:00 (10h) [PERSON_NAME] [PERSON_NAME] [PERSON_N…" at bounding box center [264, 146] width 69 height 84
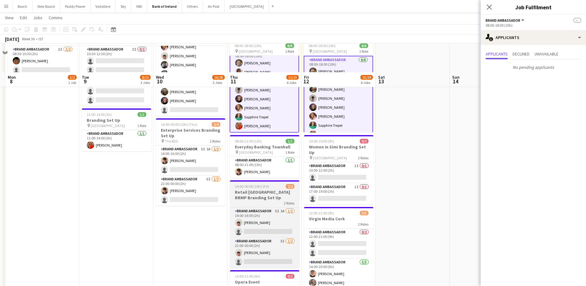
scroll to position [77, 0]
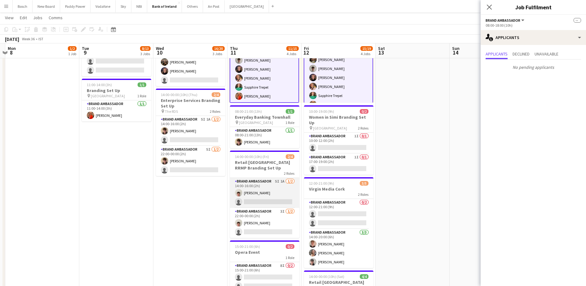
click at [265, 189] on app-card-role "Brand Ambassador 5I 1A 1/2 14:00-16:00 (2h) Robert Harvey single-neutral-actions" at bounding box center [264, 193] width 69 height 30
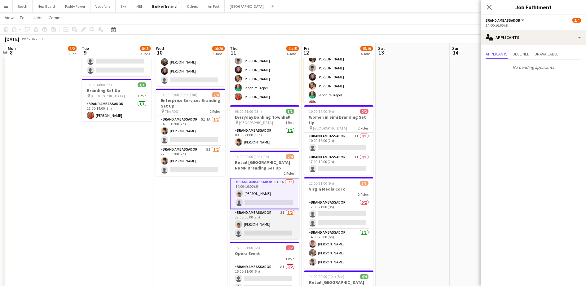
scroll to position [7, 0]
click at [268, 222] on app-card-role "Brand Ambassador 3I 1/2 22:00-00:00 (2h) Robert Harvey single-neutral-actions" at bounding box center [264, 224] width 69 height 30
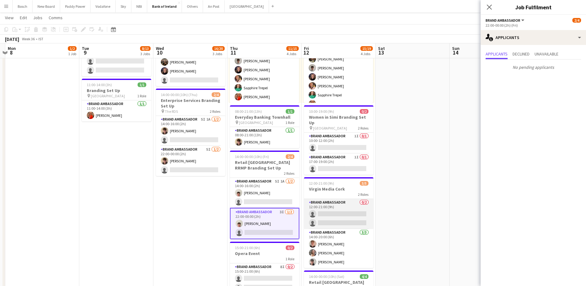
click at [346, 202] on app-card-role "Brand Ambassador 0/2 12:00-21:00 (9h) single-neutral-actions single-neutral-act…" at bounding box center [338, 214] width 69 height 30
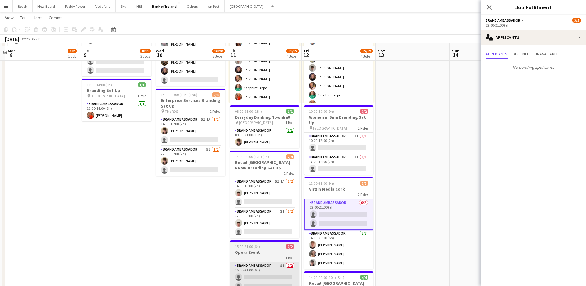
scroll to position [116, 0]
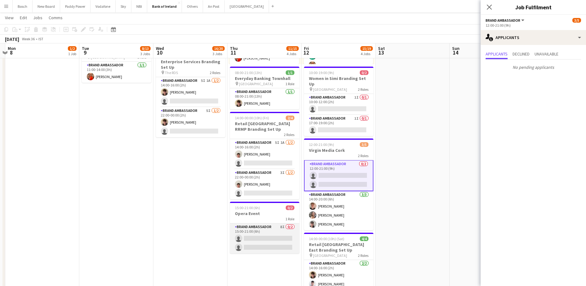
click at [269, 238] on app-card-role "Brand Ambassador 8I 0/2 15:00-21:00 (6h) single-neutral-actions single-neutral-…" at bounding box center [264, 238] width 69 height 30
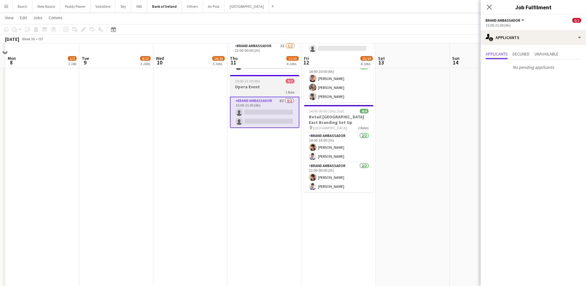
scroll to position [271, 0]
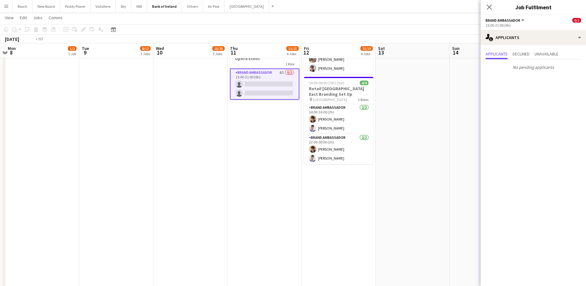
drag, startPoint x: 357, startPoint y: 197, endPoint x: 200, endPoint y: 192, distance: 157.2
click at [200, 192] on app-calendar-viewport "Fri 5 Sat 6 Sun 7 Mon 8 1/2 1 Job Tue 9 8/13 3 Jobs Wed 10 16/20 3 Jobs Thu 11 …" at bounding box center [293, 288] width 586 height 1070
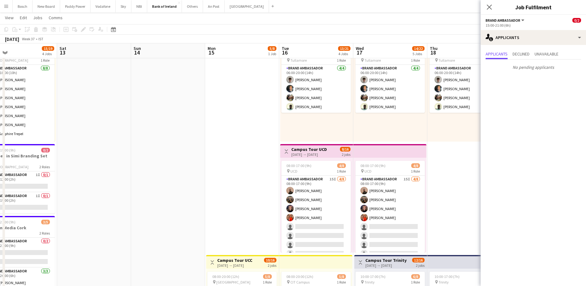
scroll to position [0, 201]
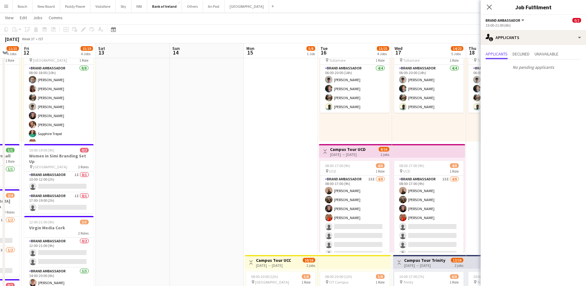
drag, startPoint x: 321, startPoint y: 181, endPoint x: 124, endPoint y: 163, distance: 197.4
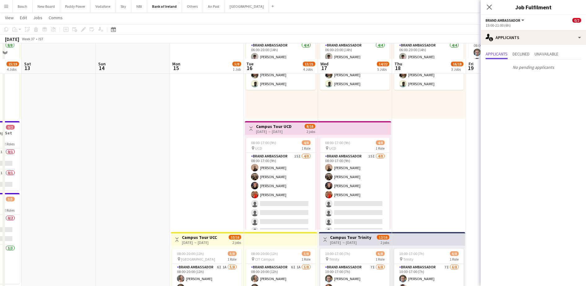
scroll to position [77, 0]
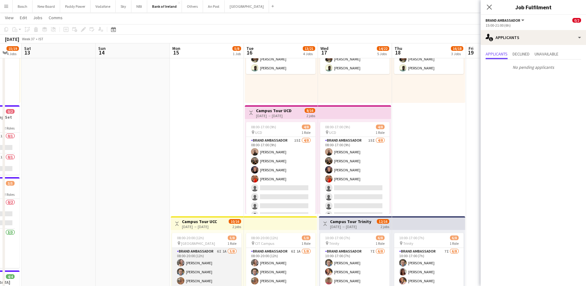
click at [213, 253] on app-card-role "Brand Ambassador 6I 1A [DATE] 08:00-20:00 (12h) [PERSON_NAME] [PERSON_NAME] [PE…" at bounding box center [206, 290] width 69 height 84
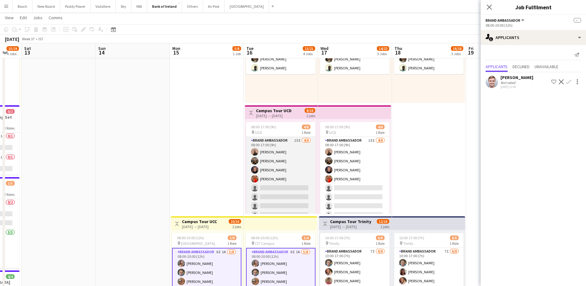
click at [292, 190] on app-card-role "Brand Ambassador 15I [DATE] 08:00-17:00 (9h) [PERSON_NAME] [PERSON_NAME] [PERSO…" at bounding box center [280, 179] width 69 height 84
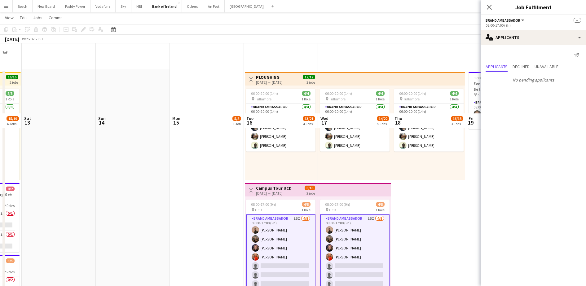
scroll to position [155, 0]
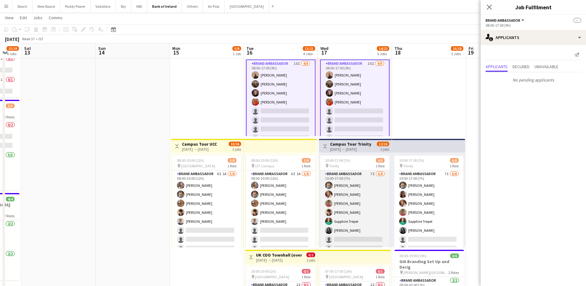
click at [359, 214] on app-card-role "Brand Ambassador 7I [DATE] 10:00-17:00 (7h) [PERSON_NAME] [PERSON_NAME] [PERSON…" at bounding box center [354, 212] width 69 height 84
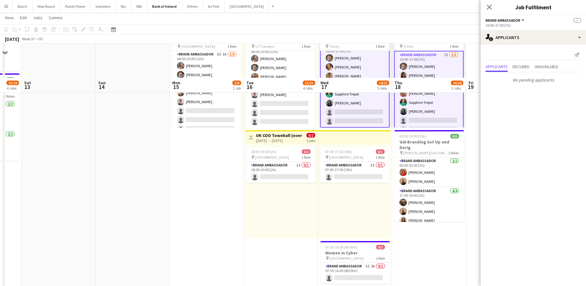
scroll to position [310, 0]
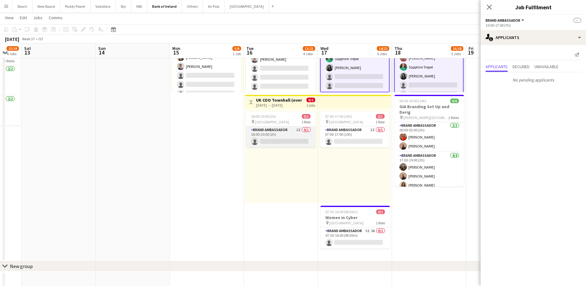
click at [289, 137] on app-card-role "Brand Ambassador 2I 0/1 18:00-20:00 (2h) single-neutral-actions" at bounding box center [280, 136] width 69 height 21
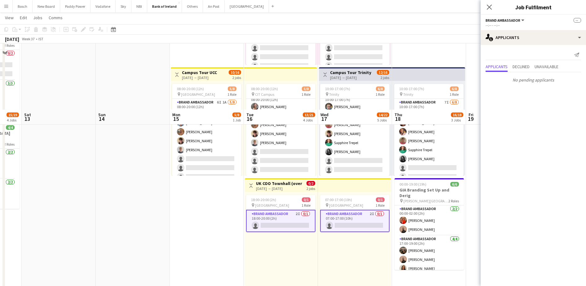
scroll to position [194, 0]
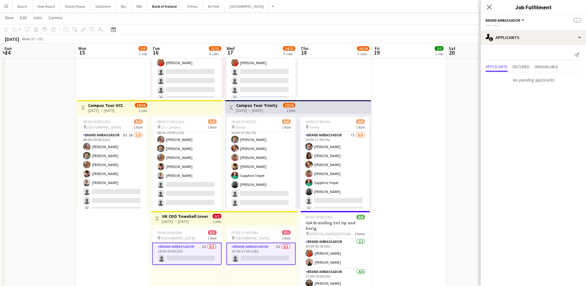
drag, startPoint x: 161, startPoint y: 257, endPoint x: 91, endPoint y: 237, distance: 73.0
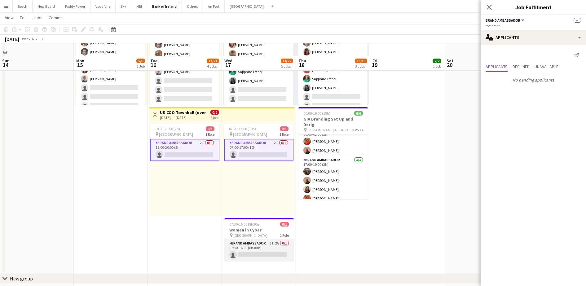
scroll to position [310, 0]
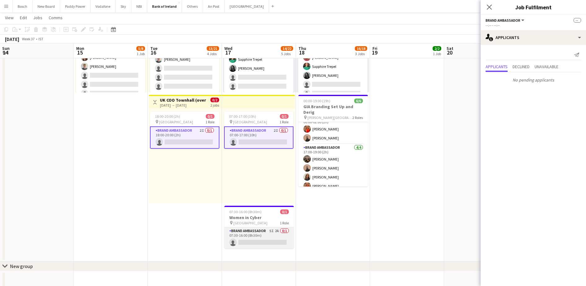
click at [265, 237] on app-card-role "Brand Ambassador 5I 2A 0/1 07:30-16:00 (8h30m) single-neutral-actions" at bounding box center [258, 238] width 69 height 21
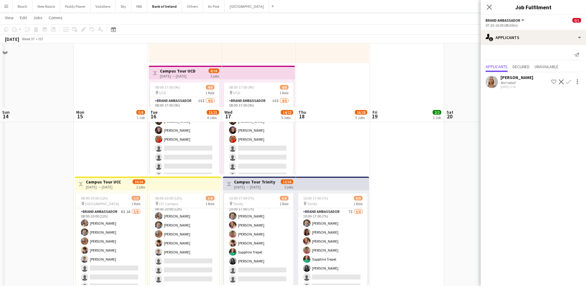
scroll to position [116, 0]
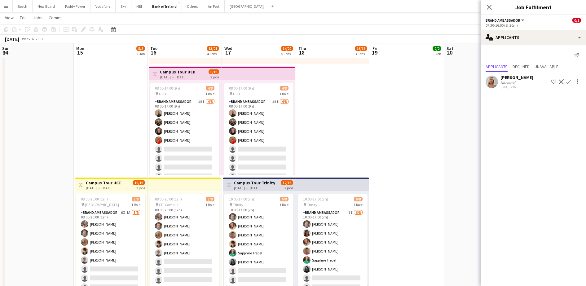
click at [500, 83] on div "Jean Kavanagh Not rated 18-07-2025 17:16 Shortlist crew Decline Confirm" at bounding box center [533, 82] width 105 height 14
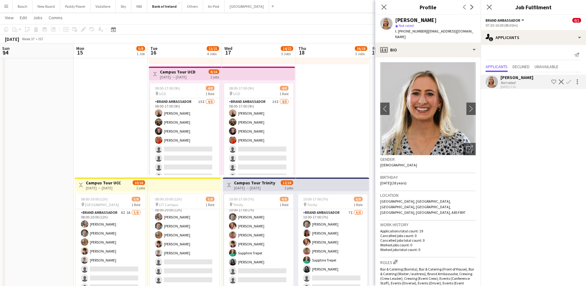
click at [320, 20] on app-page-menu "View Day view expanded Day view collapsed Month view Date picker Jump to [DATE]…" at bounding box center [293, 18] width 586 height 12
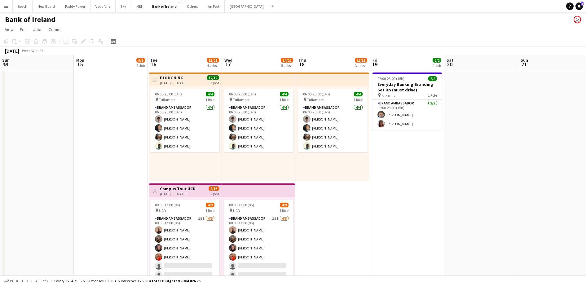
scroll to position [0, 201]
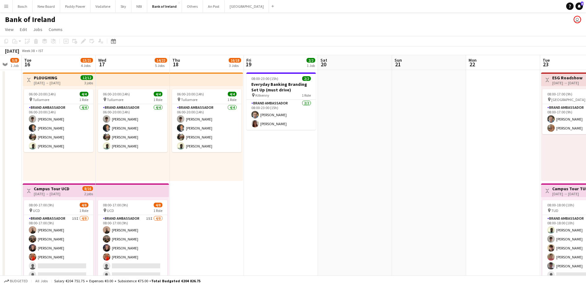
drag, startPoint x: 462, startPoint y: 170, endPoint x: 336, endPoint y: 162, distance: 126.4
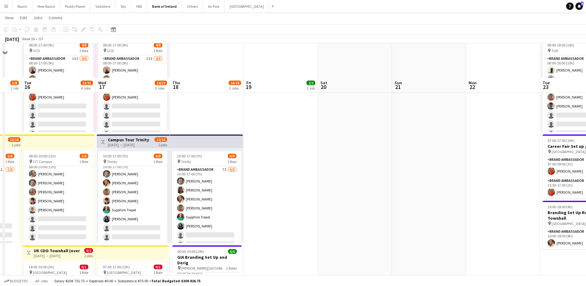
scroll to position [194, 0]
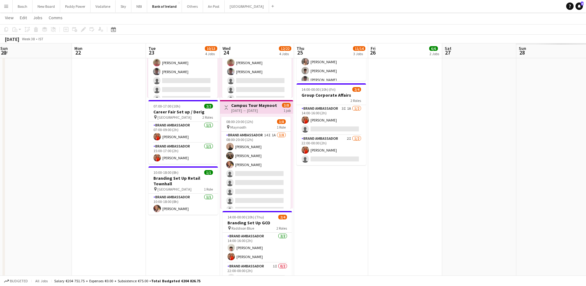
drag, startPoint x: 414, startPoint y: 157, endPoint x: 124, endPoint y: 135, distance: 290.1
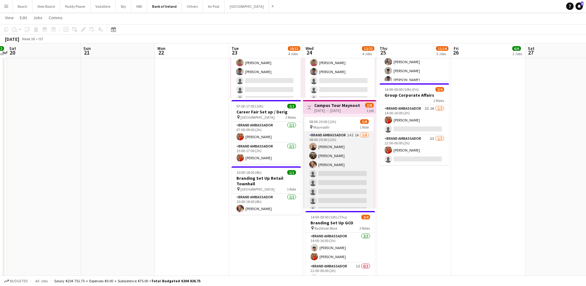
click at [330, 174] on app-card-role "Brand Ambassador 14I 1A 3/8 08:00-20:00 (12h) Andrew Ajetunmobi Matheus Cramoli…" at bounding box center [338, 174] width 69 height 84
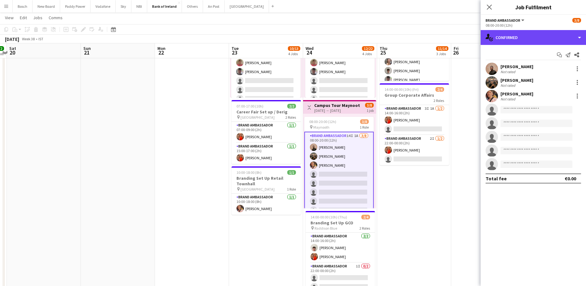
drag, startPoint x: 510, startPoint y: 38, endPoint x: 531, endPoint y: 52, distance: 24.7
click at [511, 38] on div "single-neutral-actions-check-2 Confirmed" at bounding box center [533, 37] width 105 height 15
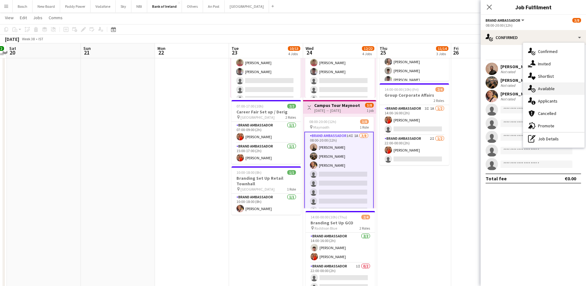
click at [551, 90] on div "single-neutral-actions-upload Available" at bounding box center [553, 88] width 61 height 12
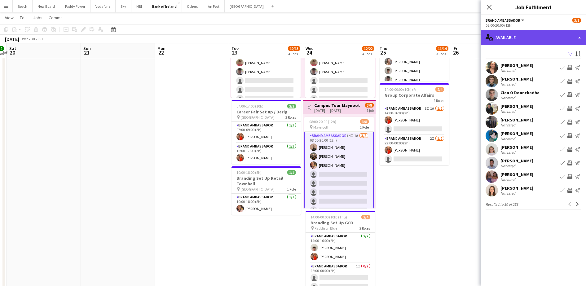
click at [510, 42] on div "single-neutral-actions-upload Available" at bounding box center [533, 37] width 105 height 15
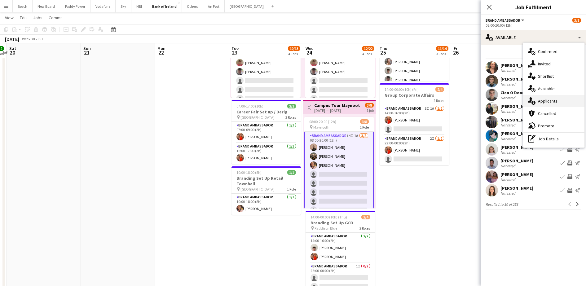
click at [555, 98] on div "single-neutral-actions-information Applicants" at bounding box center [553, 101] width 61 height 12
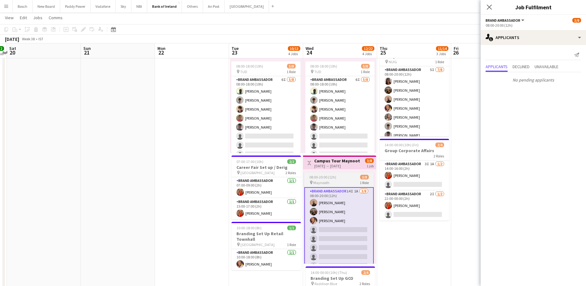
scroll to position [77, 0]
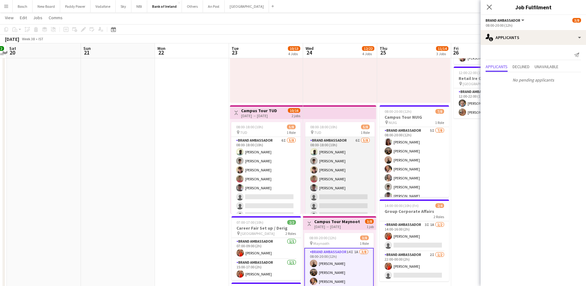
click at [339, 165] on app-card-role "Brand Ambassador 6I 5/8 08:00-18:00 (10h) Daniel Muya Jakub Kula David Woods Za…" at bounding box center [339, 179] width 69 height 84
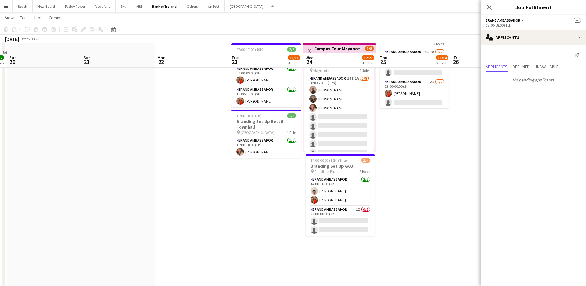
scroll to position [271, 0]
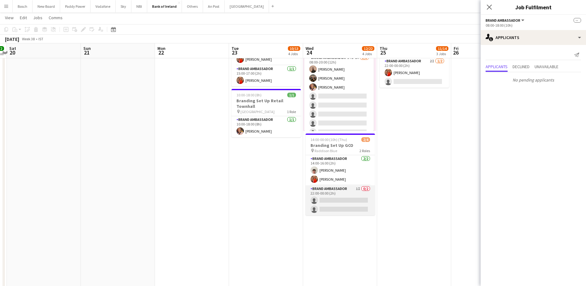
click at [349, 194] on app-card-role "Brand Ambassador 1I 0/2 22:00-00:00 (2h) single-neutral-actions single-neutral-…" at bounding box center [340, 200] width 69 height 30
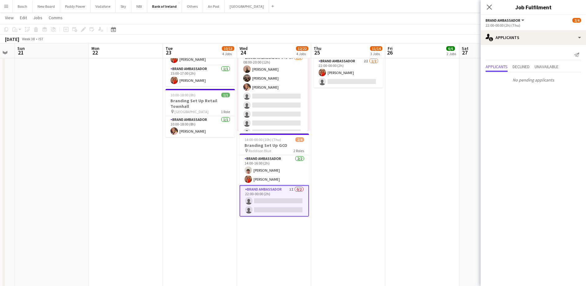
scroll to position [0, 205]
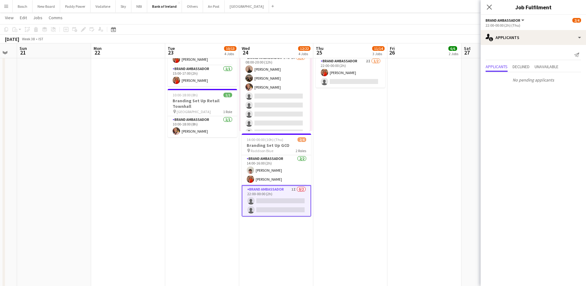
drag, startPoint x: 424, startPoint y: 170, endPoint x: 286, endPoint y: 171, distance: 137.9
click at [286, 171] on app-calendar-viewport "Thu 18 16/18 3 Jobs Fri 19 2/2 1 Job Sat 20 Sun 21 Mon 22 Tue 23 10/13 4 Jobs W…" at bounding box center [293, 288] width 586 height 1070
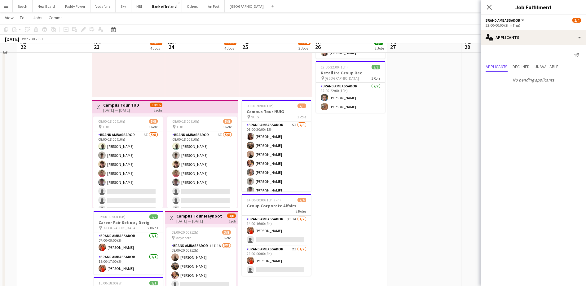
scroll to position [77, 0]
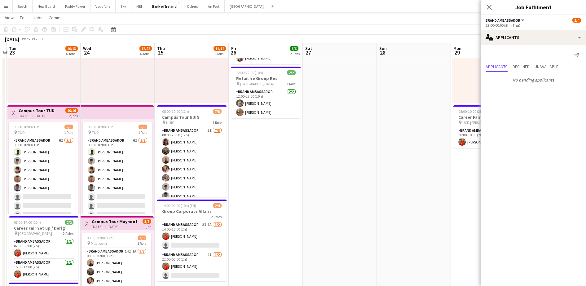
drag, startPoint x: 409, startPoint y: 171, endPoint x: 271, endPoint y: 162, distance: 138.3
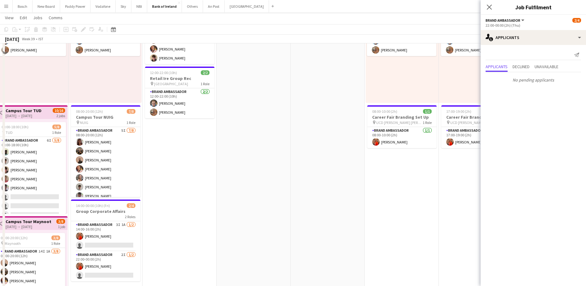
scroll to position [0, 0]
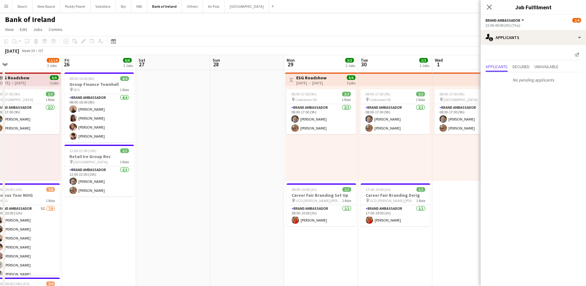
drag, startPoint x: 340, startPoint y: 184, endPoint x: 117, endPoint y: 159, distance: 224.3
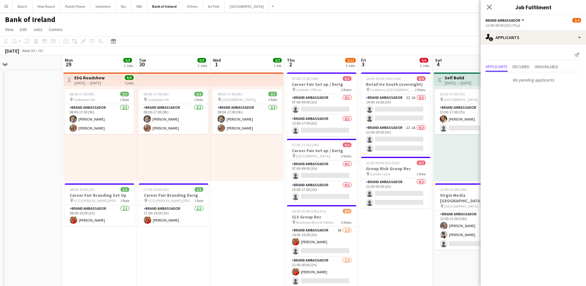
scroll to position [0, 228]
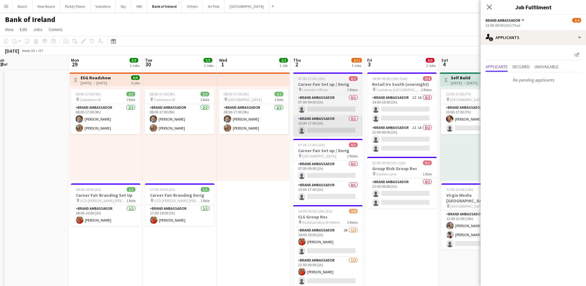
drag, startPoint x: 304, startPoint y: 168, endPoint x: 298, endPoint y: 130, distance: 38.7
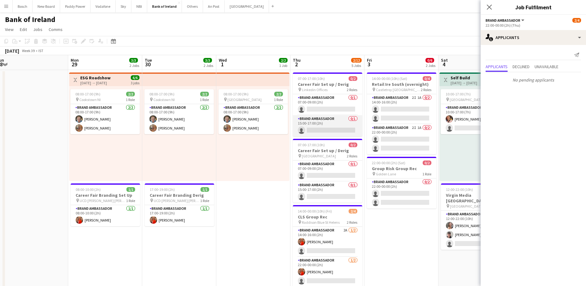
click at [356, 117] on app-card-role "Brand Ambassador 0/1 15:00-17:00 (2h) single-neutral-actions" at bounding box center [327, 125] width 69 height 21
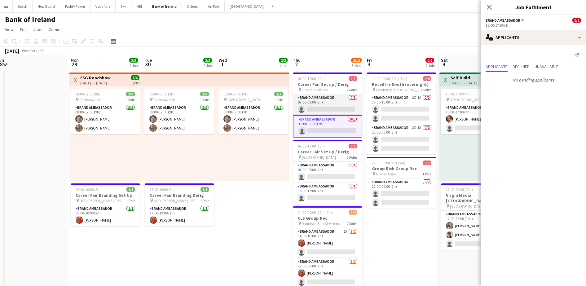
click at [346, 106] on app-card-role "Brand Ambassador 0/1 07:00-09:00 (2h) single-neutral-actions" at bounding box center [327, 104] width 69 height 21
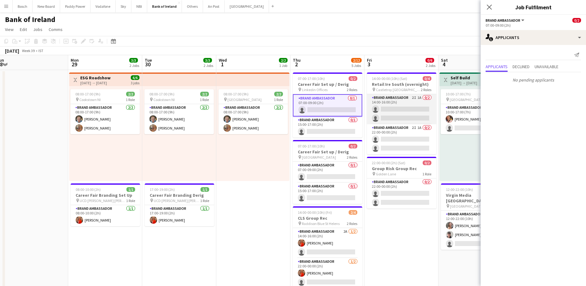
click at [392, 108] on app-card-role "Brand Ambassador 2I 1A 0/2 14:00-16:00 (2h) single-neutral-actions single-neutr…" at bounding box center [401, 109] width 69 height 30
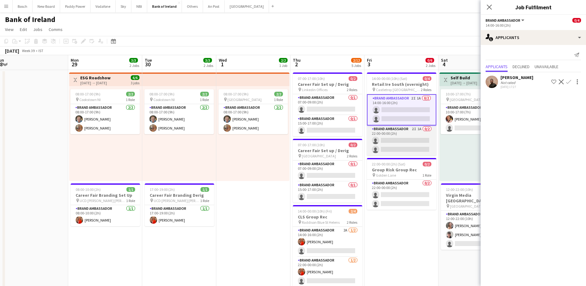
click at [423, 149] on app-card-role "Brand Ambassador 2I 1A 0/2 22:00-00:00 (2h) single-neutral-actions single-neutr…" at bounding box center [401, 141] width 69 height 30
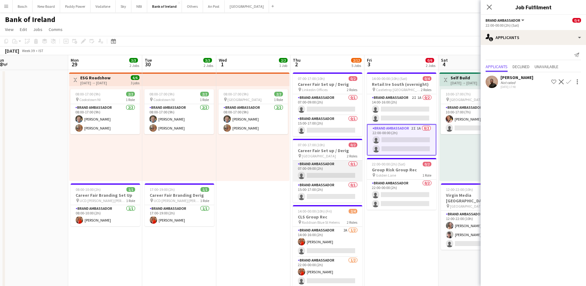
click at [330, 164] on app-card-role "Brand Ambassador 0/1 07:00-09:00 (2h) single-neutral-actions" at bounding box center [327, 171] width 69 height 21
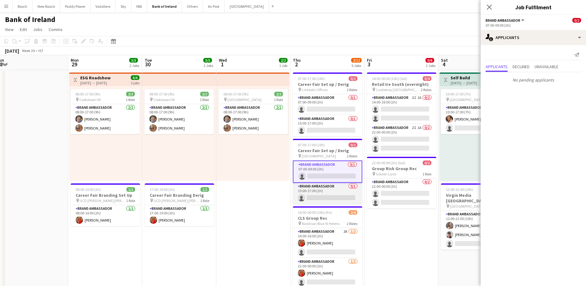
click at [340, 203] on app-card-role "Brand Ambassador 0/1 15:00-17:00 (2h) single-neutral-actions" at bounding box center [327, 193] width 69 height 21
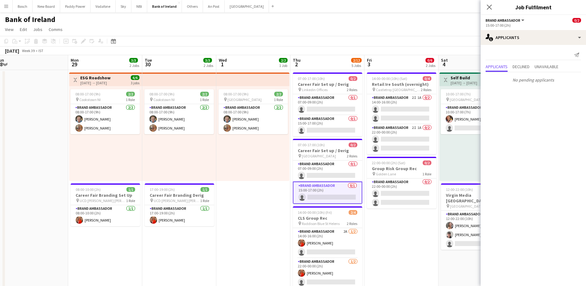
drag, startPoint x: 247, startPoint y: 207, endPoint x: 414, endPoint y: 196, distance: 167.5
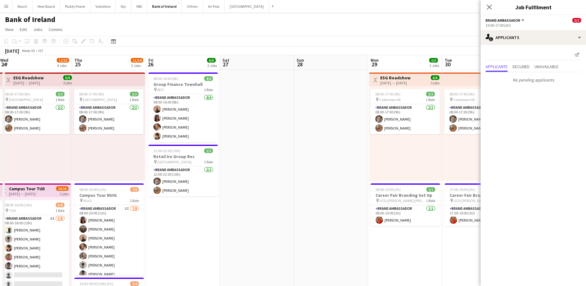
drag, startPoint x: 196, startPoint y: 184, endPoint x: 368, endPoint y: 184, distance: 172.7
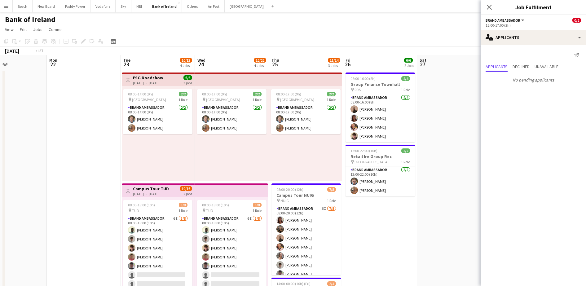
drag, startPoint x: 276, startPoint y: 186, endPoint x: 412, endPoint y: 186, distance: 136.4
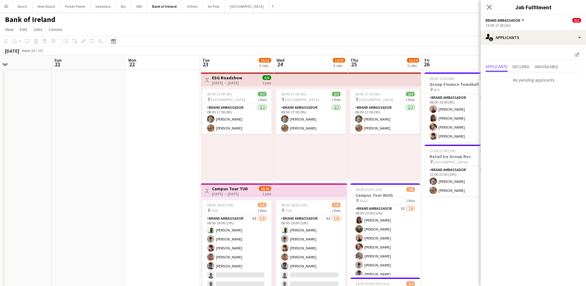
drag, startPoint x: 222, startPoint y: 168, endPoint x: 332, endPoint y: 177, distance: 110.1
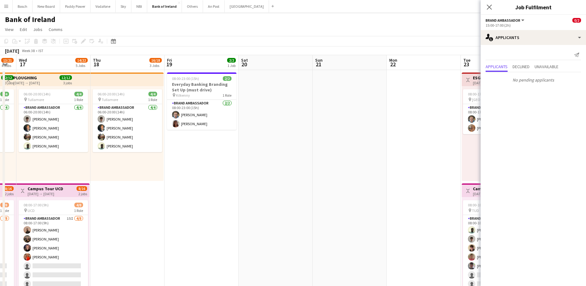
drag, startPoint x: 202, startPoint y: 161, endPoint x: 267, endPoint y: 161, distance: 64.8
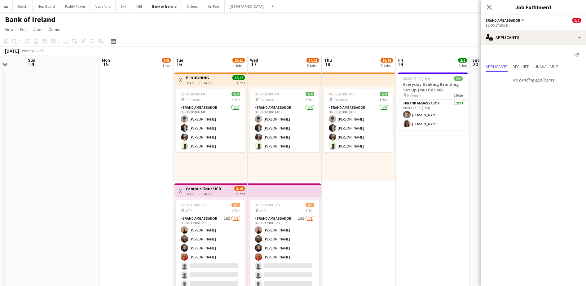
scroll to position [0, 188]
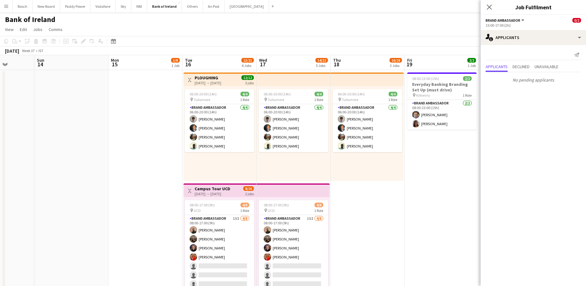
drag, startPoint x: 401, startPoint y: 185, endPoint x: 538, endPoint y: 195, distance: 137.7
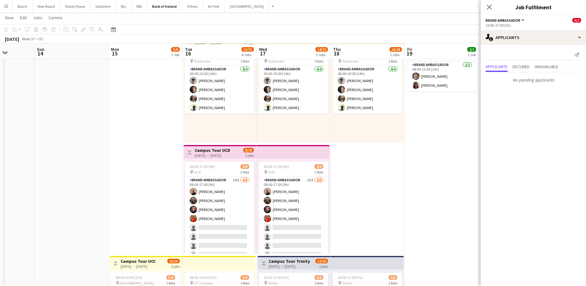
scroll to position [39, 0]
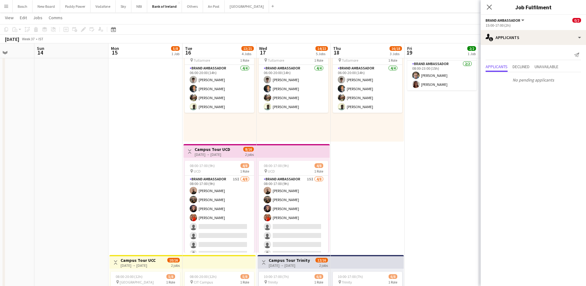
drag, startPoint x: 125, startPoint y: 163, endPoint x: 334, endPoint y: 163, distance: 208.9
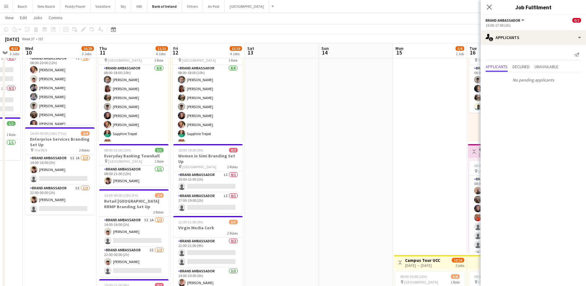
drag, startPoint x: 333, startPoint y: 156, endPoint x: 363, endPoint y: 155, distance: 29.8
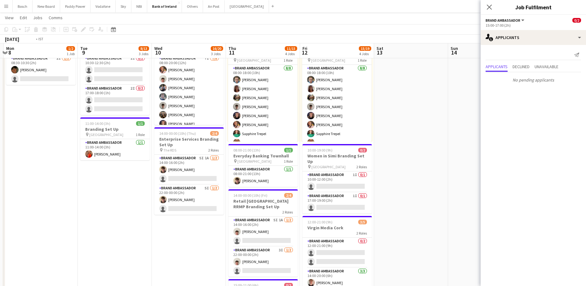
drag, startPoint x: 370, startPoint y: 156, endPoint x: 453, endPoint y: 157, distance: 83.1
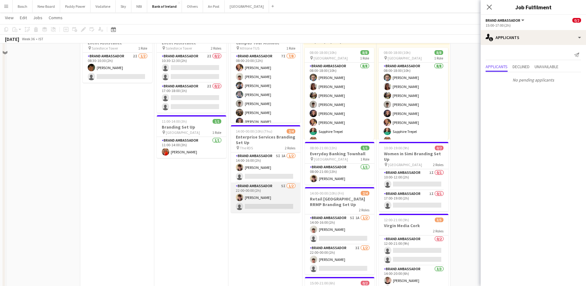
scroll to position [0, 0]
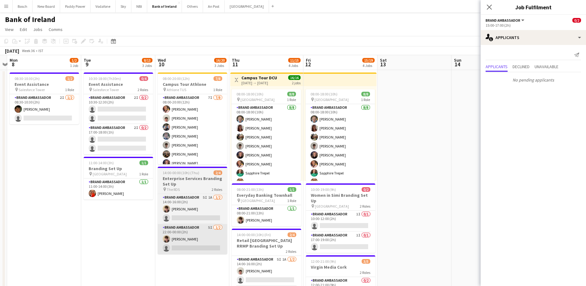
drag, startPoint x: 260, startPoint y: 261, endPoint x: 182, endPoint y: 243, distance: 80.5
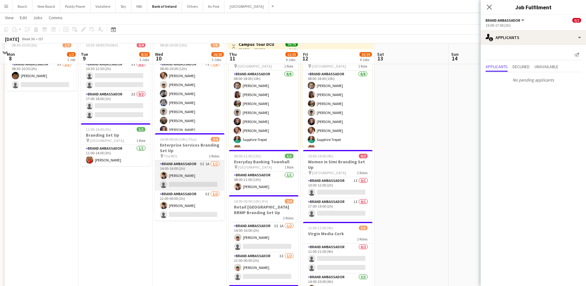
scroll to position [39, 0]
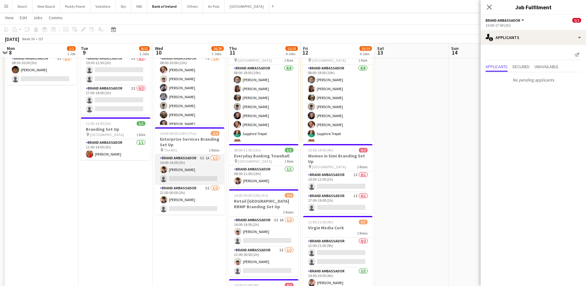
click at [175, 173] on app-card-role "Brand Ambassador 5I 1A 1/2 14:00-16:00 (2h) David Woods single-neutral-actions" at bounding box center [189, 170] width 69 height 30
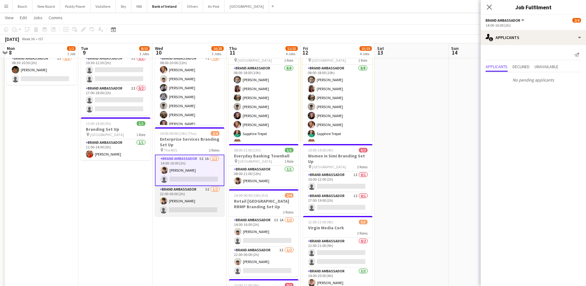
click at [182, 197] on app-card-role "Brand Ambassador 5I 1/2 22:00-00:00 (2h) David Woods single-neutral-actions" at bounding box center [189, 201] width 69 height 30
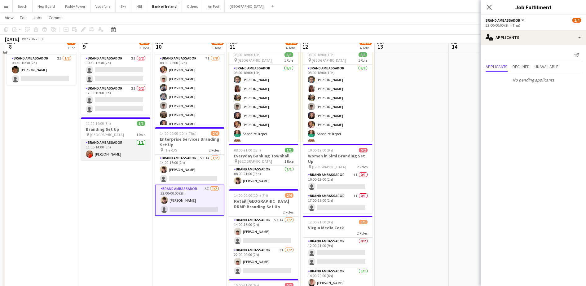
scroll to position [0, 0]
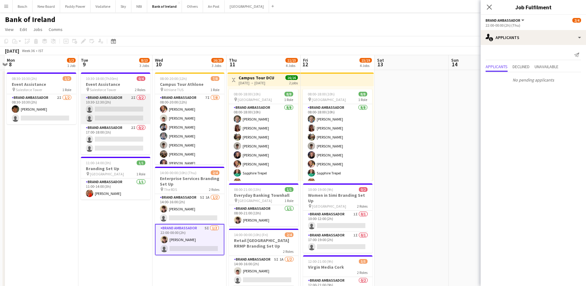
click at [113, 112] on app-card-role "Brand Ambassador 2I 0/2 10:30-12:30 (2h) single-neutral-actions single-neutral-…" at bounding box center [115, 109] width 69 height 30
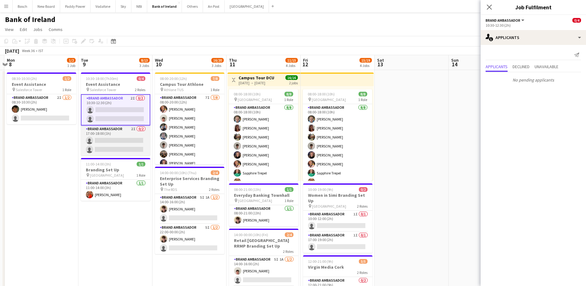
click at [118, 139] on app-card-role "Brand Ambassador 2I 0/2 17:00-18:00 (1h) single-neutral-actions single-neutral-…" at bounding box center [115, 141] width 69 height 30
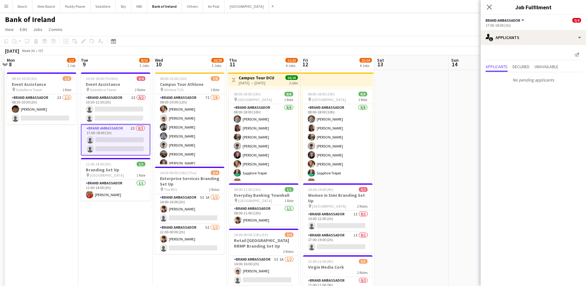
scroll to position [0, 133]
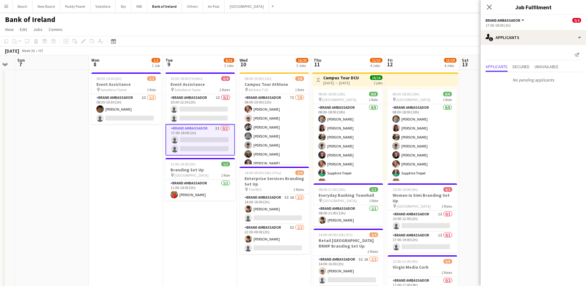
drag, startPoint x: 52, startPoint y: 140, endPoint x: 136, endPoint y: 141, distance: 84.6
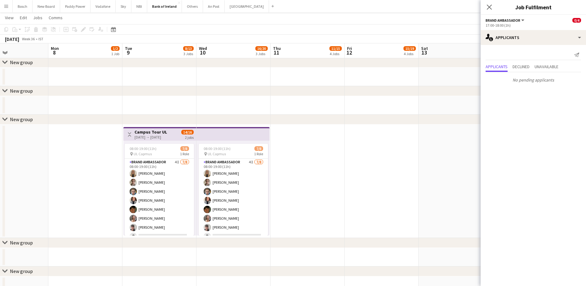
scroll to position [0, 189]
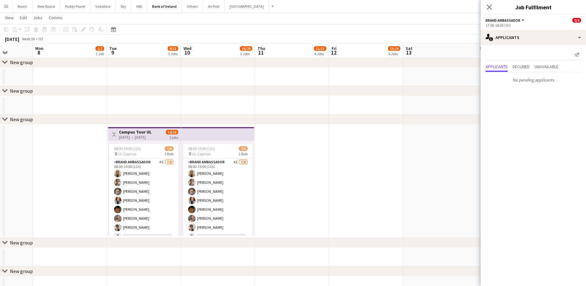
drag, startPoint x: 362, startPoint y: 177, endPoint x: 308, endPoint y: 174, distance: 53.4
click at [308, 174] on app-calendar-viewport "Fri 5 Sat 6 Sun 7 Mon 8 1/2 1 Job Tue 9 8/13 3 Jobs Wed 10 16/20 3 Jobs Thu 11 …" at bounding box center [293, 41] width 586 height 1118
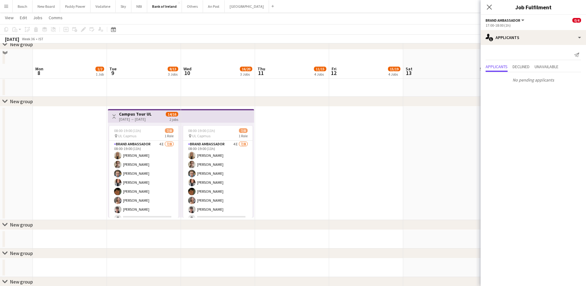
scroll to position [0, 0]
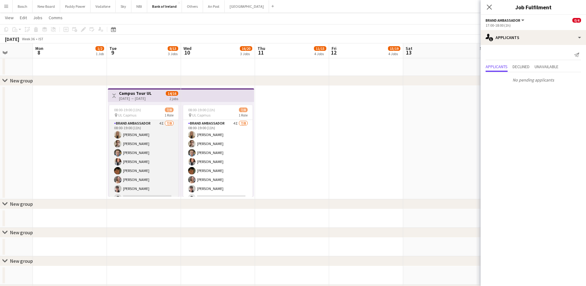
click at [145, 177] on app-card-role "Brand Ambassador 4I 7/8 08:00-19:00 (11h) Emma Woods Abbey Starnes Dominik Mory…" at bounding box center [143, 162] width 69 height 84
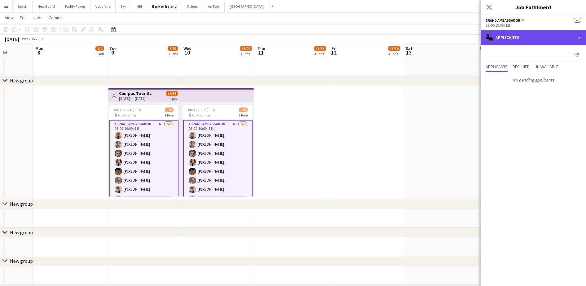
click at [519, 40] on div "single-neutral-actions-information Applicants" at bounding box center [533, 37] width 105 height 15
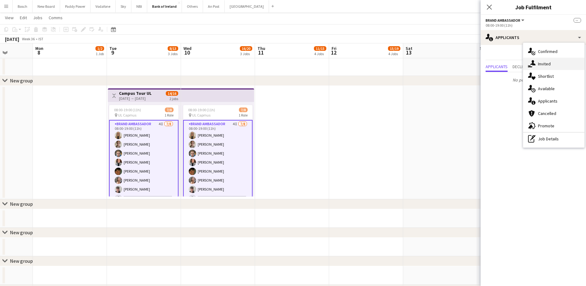
click at [546, 62] on div "single-neutral-actions-share-1 Invited" at bounding box center [553, 64] width 61 height 12
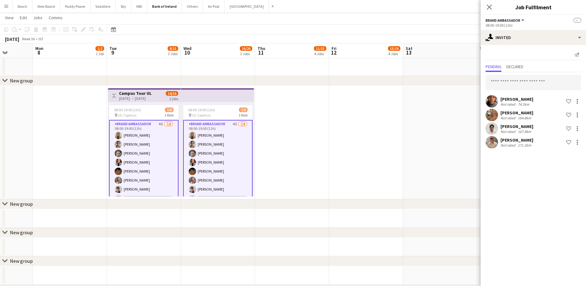
click at [581, 100] on div "Ivana Nwanna Not rated 74.2km Shortlist crew" at bounding box center [533, 101] width 105 height 12
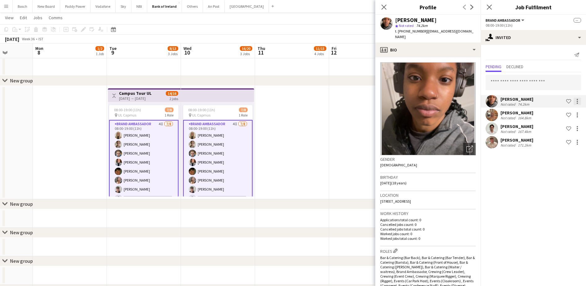
click at [575, 101] on div at bounding box center [577, 101] width 7 height 7
click at [569, 128] on span "Send notification" at bounding box center [558, 127] width 37 height 5
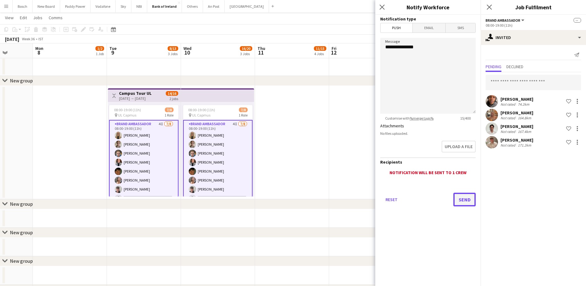
click at [462, 201] on button "Send" at bounding box center [465, 200] width 22 height 14
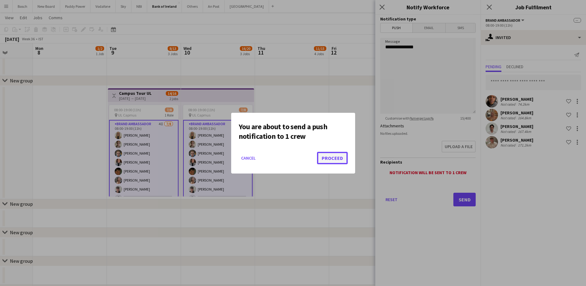
click at [327, 156] on button "Proceed" at bounding box center [332, 158] width 31 height 12
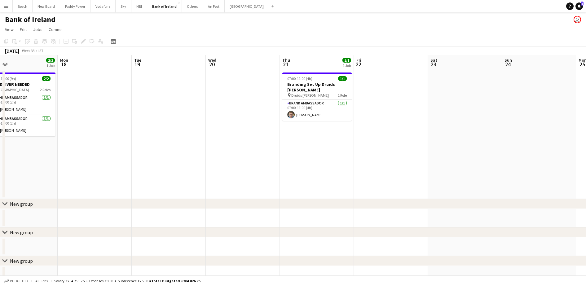
drag, startPoint x: 351, startPoint y: 155, endPoint x: 113, endPoint y: 138, distance: 239.3
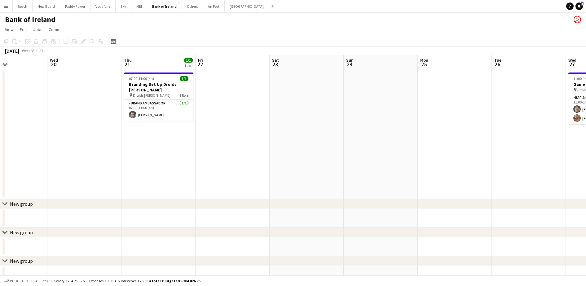
drag, startPoint x: 438, startPoint y: 145, endPoint x: 134, endPoint y: 135, distance: 303.9
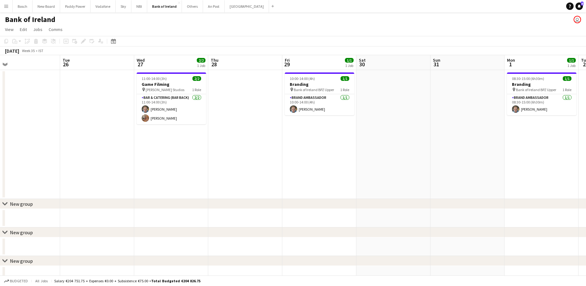
drag, startPoint x: 357, startPoint y: 140, endPoint x: 100, endPoint y: 121, distance: 257.4
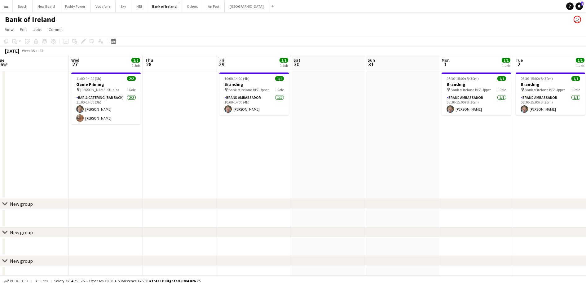
drag, startPoint x: 302, startPoint y: 126, endPoint x: 232, endPoint y: 120, distance: 70.3
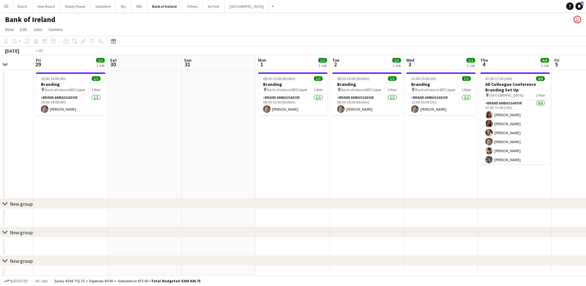
drag, startPoint x: 447, startPoint y: 126, endPoint x: 137, endPoint y: 110, distance: 310.7
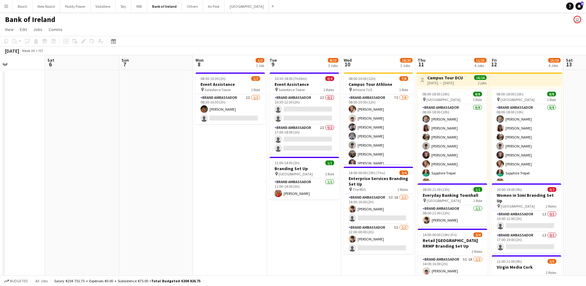
drag, startPoint x: 414, startPoint y: 127, endPoint x: 196, endPoint y: 122, distance: 218.0
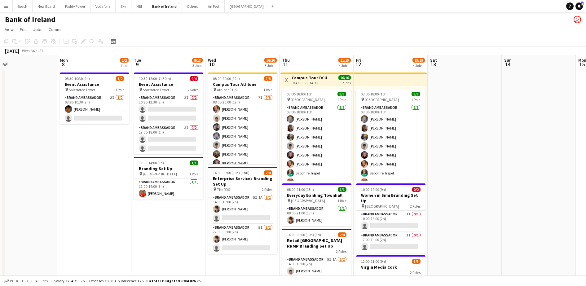
drag, startPoint x: 551, startPoint y: 150, endPoint x: 404, endPoint y: 148, distance: 146.6
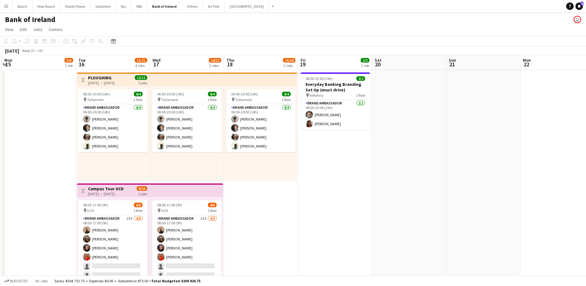
scroll to position [0, 214]
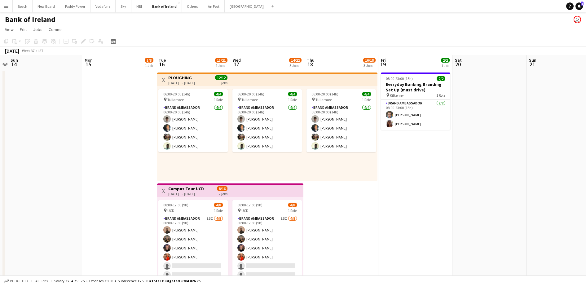
drag, startPoint x: 511, startPoint y: 150, endPoint x: 69, endPoint y: 164, distance: 442.3
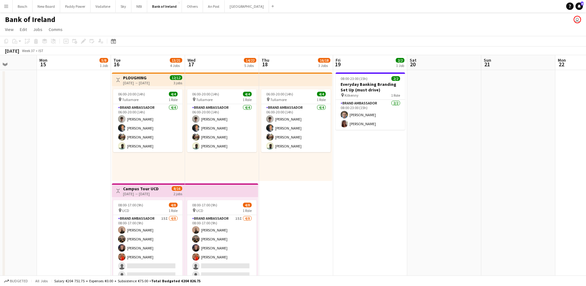
scroll to position [0, 215]
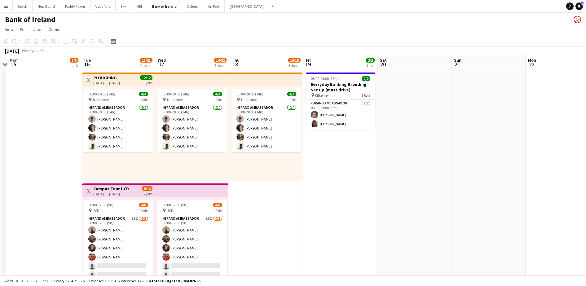
drag, startPoint x: 403, startPoint y: 166, endPoint x: 328, endPoint y: 169, distance: 75.1
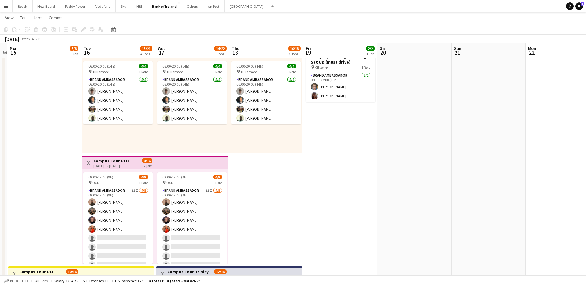
scroll to position [0, 0]
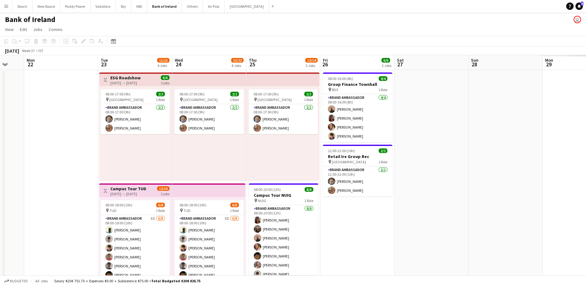
drag, startPoint x: 479, startPoint y: 166, endPoint x: 69, endPoint y: 169, distance: 410.4
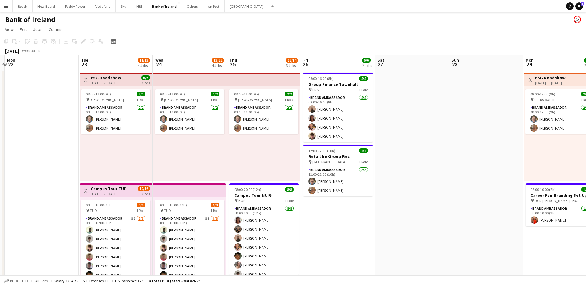
drag, startPoint x: 432, startPoint y: 237, endPoint x: 334, endPoint y: 230, distance: 98.6
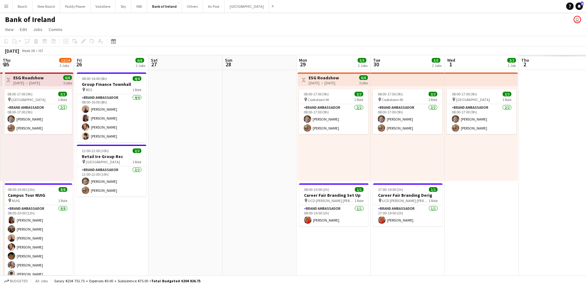
scroll to position [0, 162]
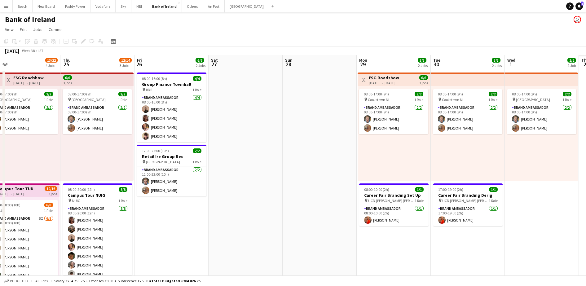
drag, startPoint x: 415, startPoint y: 187, endPoint x: 105, endPoint y: 174, distance: 310.6
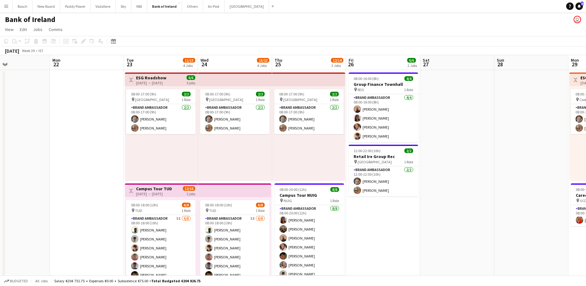
scroll to position [0, 131]
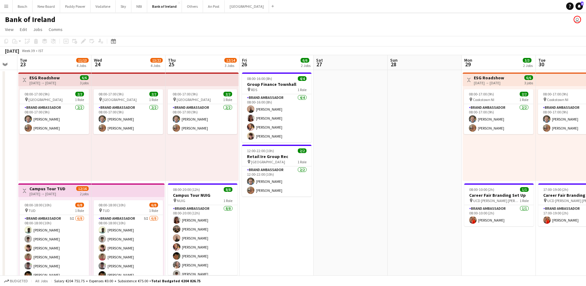
drag, startPoint x: 176, startPoint y: 159, endPoint x: 430, endPoint y: 159, distance: 253.3
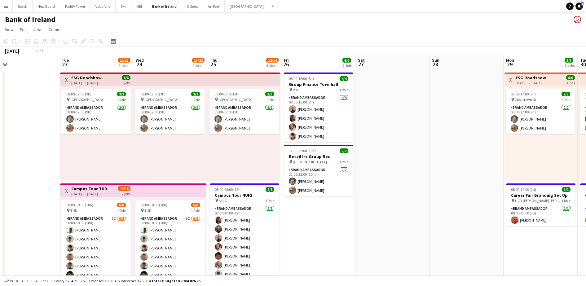
scroll to position [0, 134]
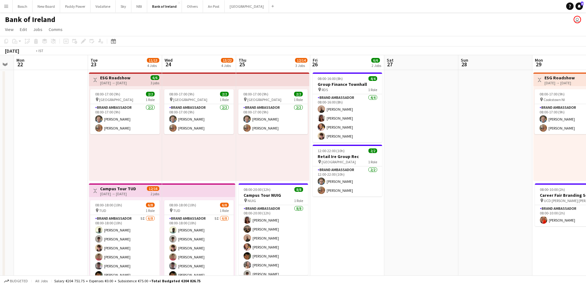
drag, startPoint x: 210, startPoint y: 146, endPoint x: 281, endPoint y: 147, distance: 70.7
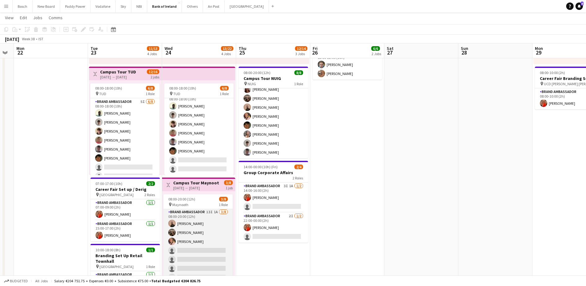
scroll to position [0, 0]
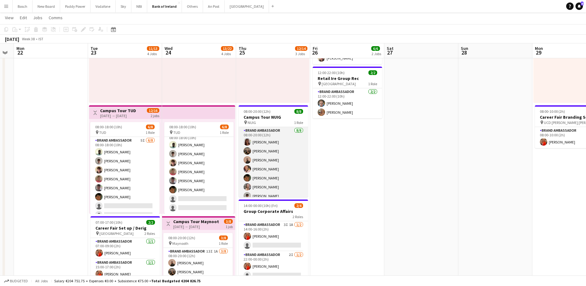
click at [273, 162] on app-card-role "Brand Ambassador [DATE] 08:00-20:00 (12h) [PERSON_NAME] Morycka [PERSON_NAME] C…" at bounding box center [273, 169] width 69 height 84
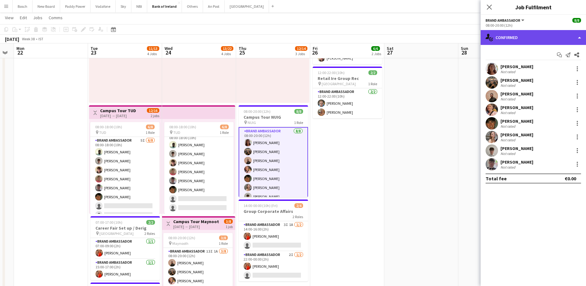
click at [520, 39] on div "single-neutral-actions-check-2 Confirmed" at bounding box center [533, 37] width 105 height 15
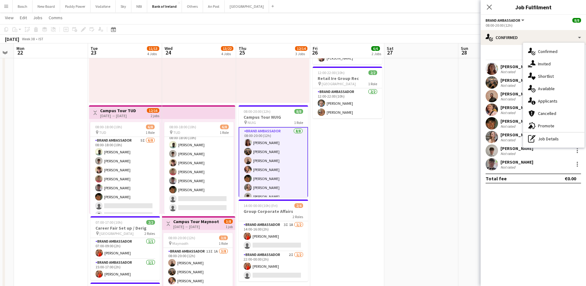
click at [514, 144] on div "[PERSON_NAME] Not rated" at bounding box center [533, 150] width 105 height 12
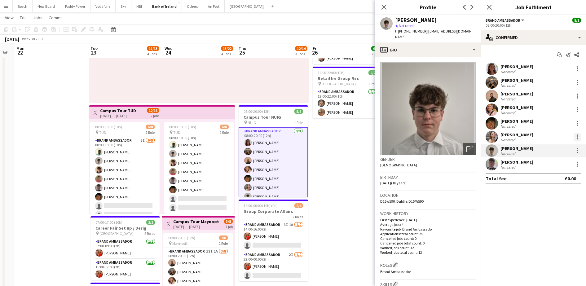
click at [579, 134] on div at bounding box center [577, 136] width 7 height 7
click at [510, 212] on div at bounding box center [293, 143] width 586 height 286
click at [579, 148] on div at bounding box center [577, 150] width 7 height 7
click at [564, 217] on button "Remove" at bounding box center [557, 221] width 48 height 15
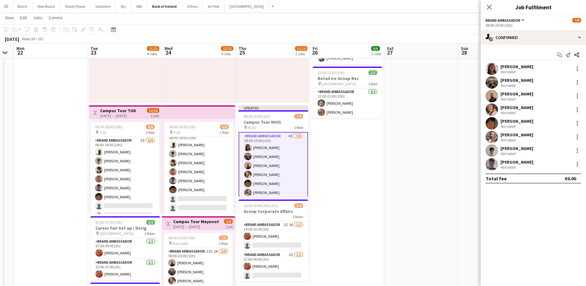
click at [426, 28] on app-toolbar "Copy Paste Paste Ctrl+V Paste with crew Ctrl+Shift+V Paste linked Job [GEOGRAPH…" at bounding box center [293, 29] width 586 height 11
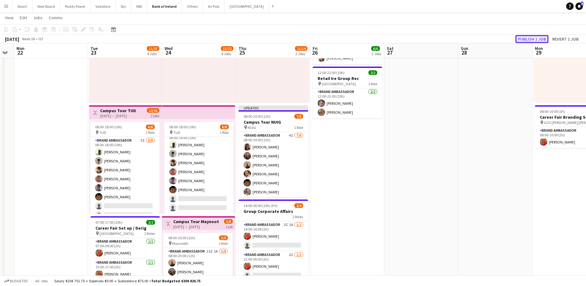
click at [520, 37] on button "Publish 1 job" at bounding box center [532, 39] width 33 height 8
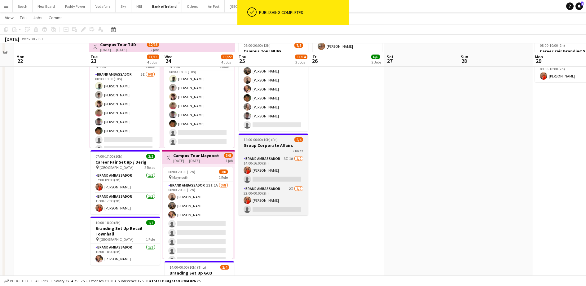
scroll to position [155, 0]
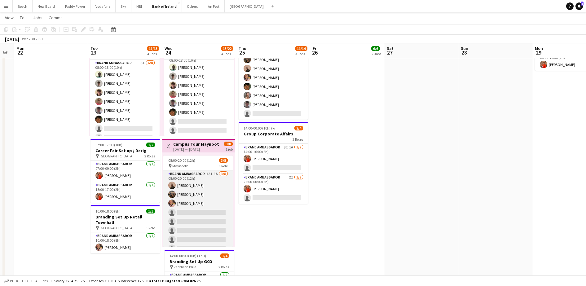
click at [197, 217] on app-card-role "Brand Ambassador 13I 1A [DATE] 08:00-20:00 (12h) [PERSON_NAME] [PERSON_NAME] [P…" at bounding box center [197, 212] width 69 height 84
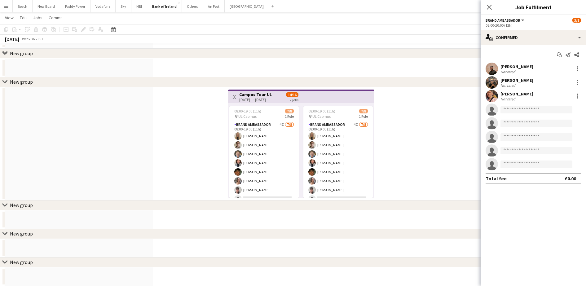
scroll to position [581, 0]
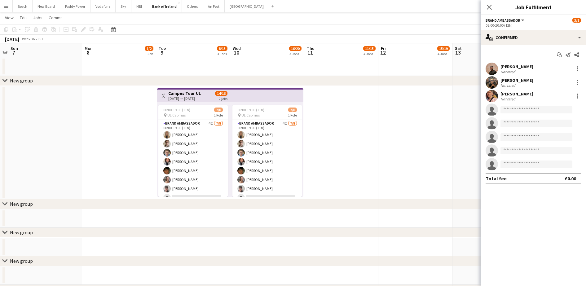
drag, startPoint x: 416, startPoint y: 171, endPoint x: 310, endPoint y: 178, distance: 105.6
click at [312, 177] on app-calendar-viewport "Thu 4 6/6 1 Job Fri 5 Sat 6 Sun 7 Mon 8 1/2 1 Job Tue 9 8/13 3 Jobs Wed 10 16/2…" at bounding box center [293, 2] width 586 height 1118
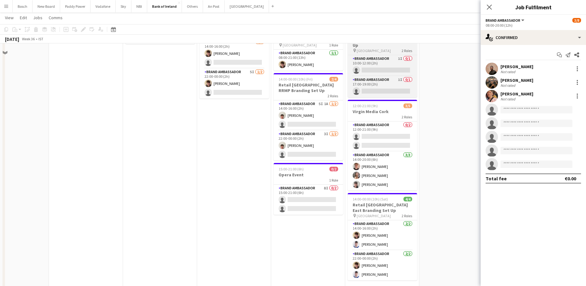
scroll to position [39, 0]
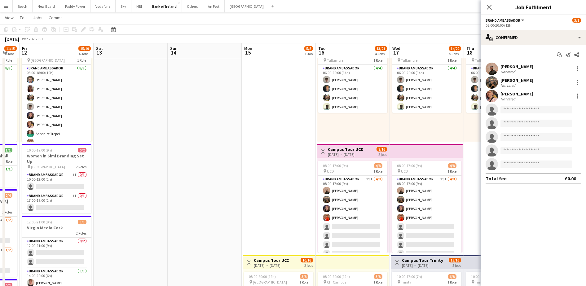
drag, startPoint x: 420, startPoint y: 159, endPoint x: 122, endPoint y: 152, distance: 297.3
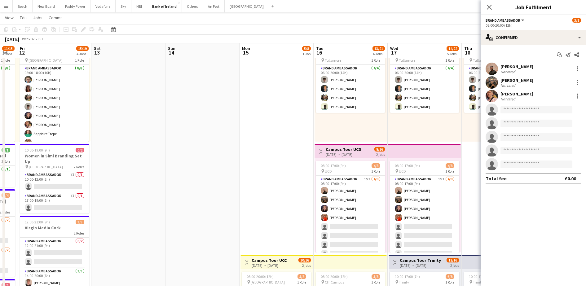
scroll to position [0, 202]
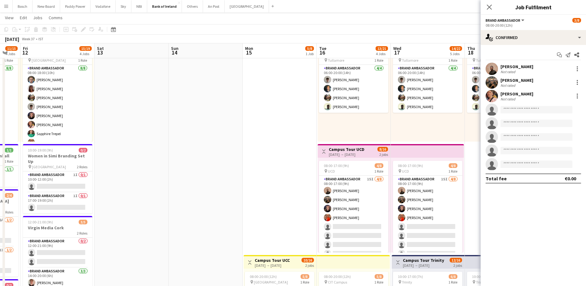
drag, startPoint x: 202, startPoint y: 179, endPoint x: 196, endPoint y: 177, distance: 6.4
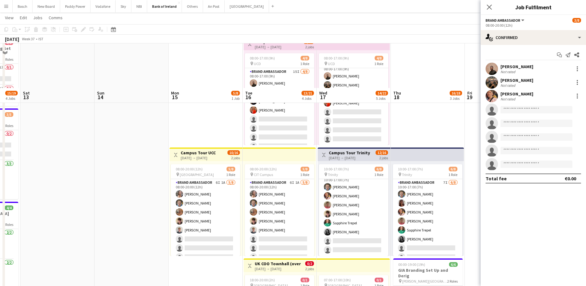
scroll to position [194, 0]
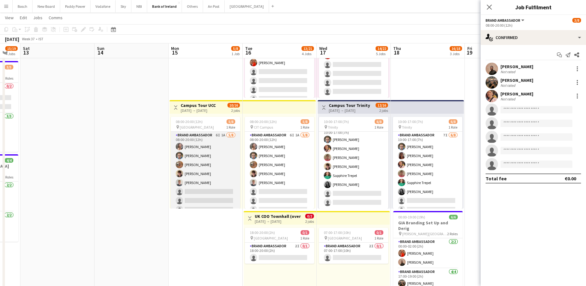
click at [225, 188] on app-card-role "Brand Ambassador 6I 1A [DATE] 08:00-20:00 (12h) [PERSON_NAME] [PERSON_NAME] [PE…" at bounding box center [205, 174] width 69 height 84
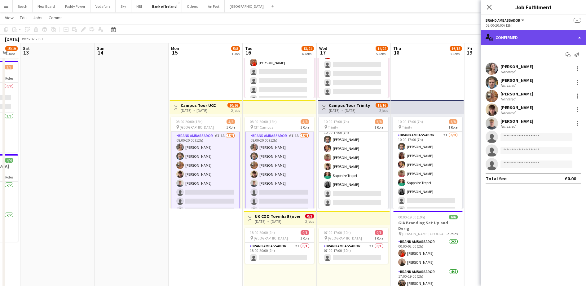
drag, startPoint x: 517, startPoint y: 39, endPoint x: 542, endPoint y: 60, distance: 32.8
click at [517, 39] on div "single-neutral-actions-check-2 Confirmed" at bounding box center [533, 37] width 105 height 15
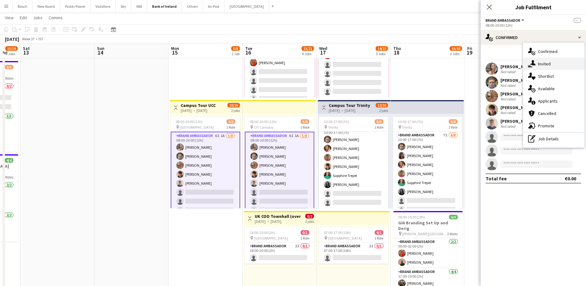
click at [559, 69] on div "single-neutral-actions-share-1 Invited" at bounding box center [553, 64] width 61 height 12
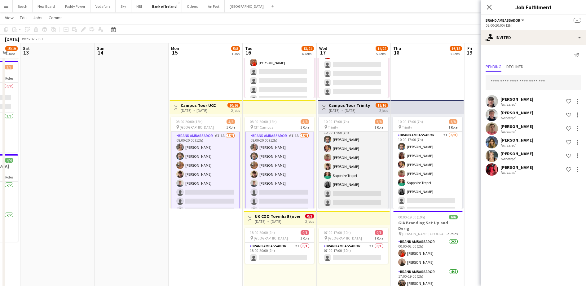
click at [369, 173] on app-card-role "Brand Ambassador 7I [DATE] 10:00-17:00 (7h) [PERSON_NAME] [PERSON_NAME] [PERSON…" at bounding box center [353, 167] width 69 height 84
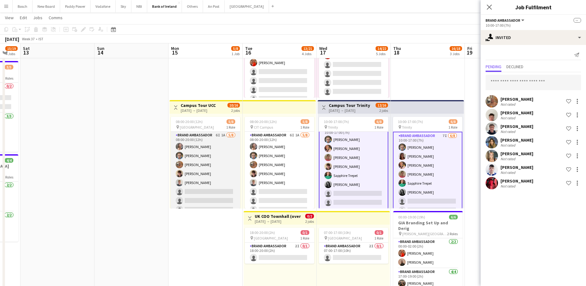
click at [214, 180] on app-card-role "Brand Ambassador 6I 1A [DATE] 08:00-20:00 (12h) [PERSON_NAME] [PERSON_NAME] [PE…" at bounding box center [205, 174] width 69 height 84
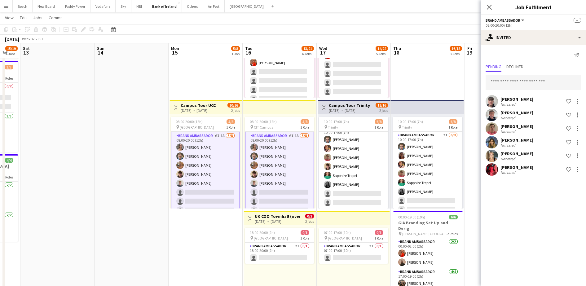
scroll to position [7, 0]
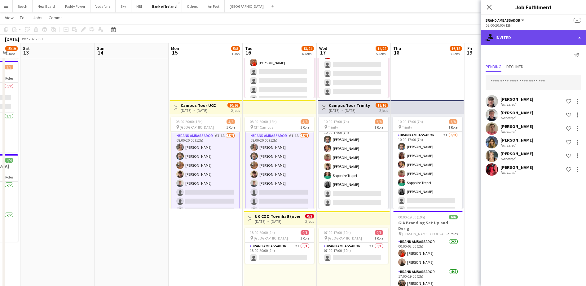
click at [511, 41] on div "single-neutral-actions-share-1 Invited" at bounding box center [533, 37] width 105 height 15
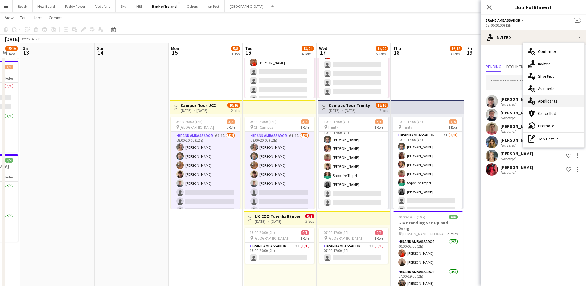
click at [550, 102] on div "single-neutral-actions-information Applicants" at bounding box center [553, 101] width 61 height 12
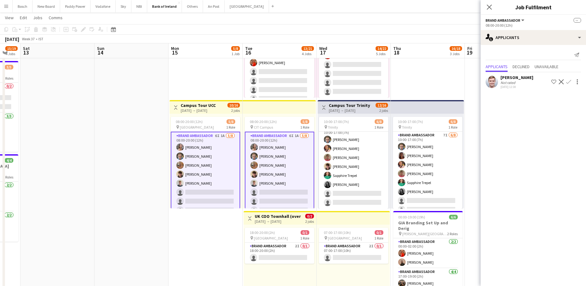
click at [572, 81] on button "Confirm" at bounding box center [568, 81] width 7 height 7
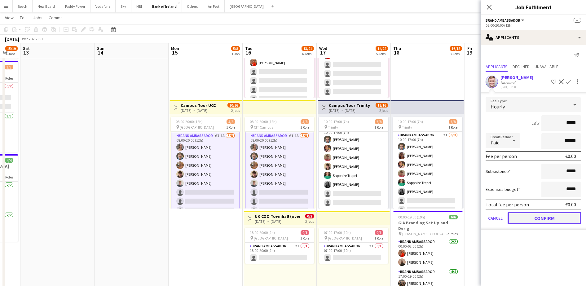
click at [562, 222] on button "Confirm" at bounding box center [544, 218] width 73 height 12
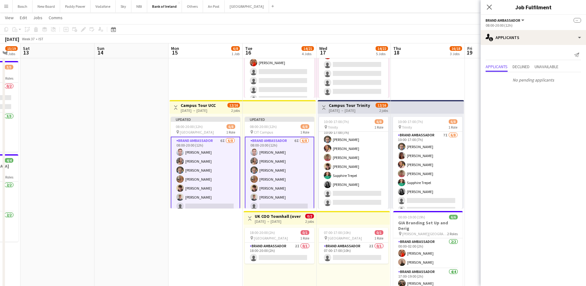
click at [446, 29] on app-toolbar "Copy Paste Paste Ctrl+V Paste with crew Ctrl+Shift+V Paste linked Job [GEOGRAPH…" at bounding box center [293, 29] width 586 height 11
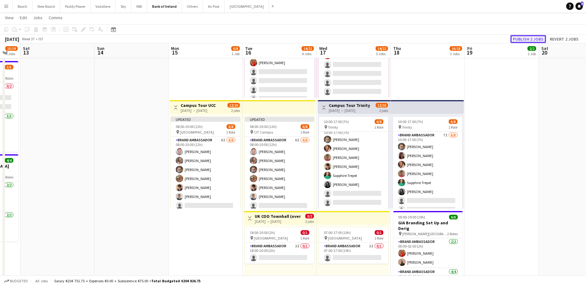
click at [530, 38] on button "Publish 2 jobs" at bounding box center [529, 39] width 36 height 8
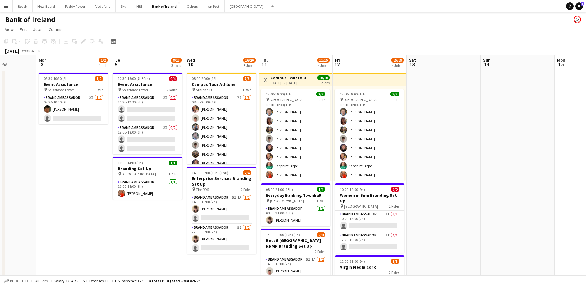
drag, startPoint x: 319, startPoint y: 181, endPoint x: 386, endPoint y: 173, distance: 67.5
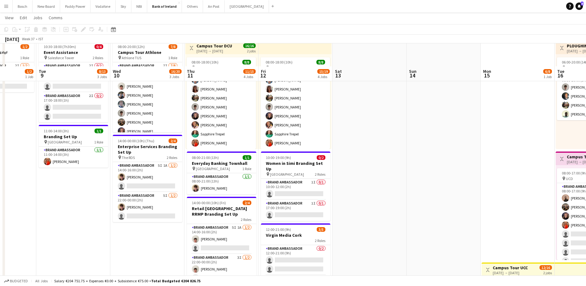
scroll to position [77, 0]
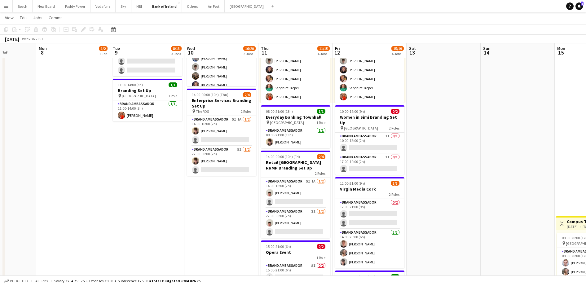
drag, startPoint x: 436, startPoint y: 95, endPoint x: 486, endPoint y: 93, distance: 50.3
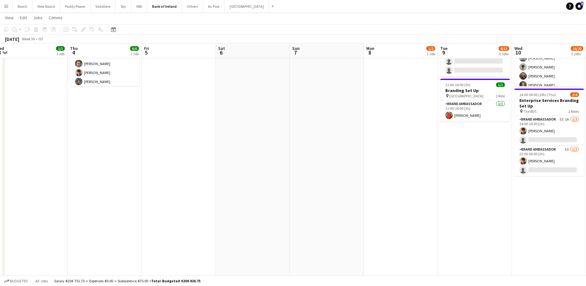
scroll to position [0, 155]
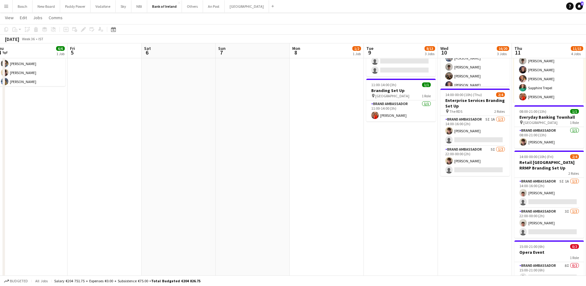
drag, startPoint x: 191, startPoint y: 182, endPoint x: 392, endPoint y: 169, distance: 201.6
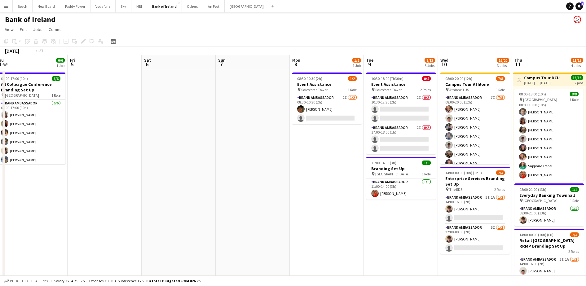
scroll to position [0, 219]
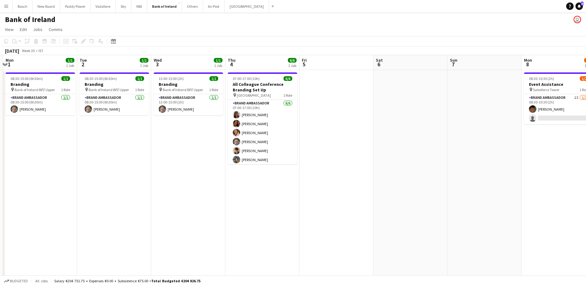
drag, startPoint x: 242, startPoint y: 194, endPoint x: 474, endPoint y: 186, distance: 232.0
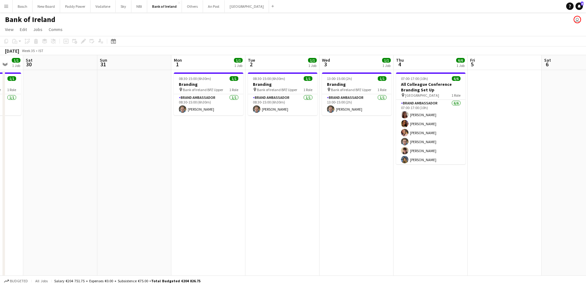
scroll to position [0, 199]
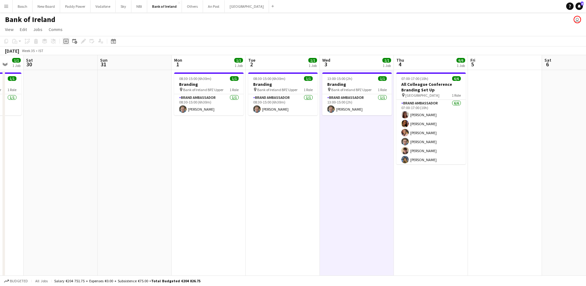
click at [68, 42] on icon at bounding box center [66, 41] width 5 height 5
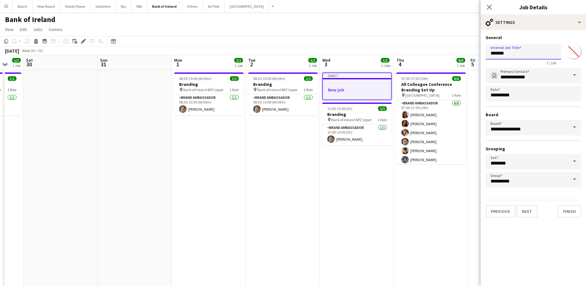
click at [515, 55] on input "*******" at bounding box center [524, 51] width 76 height 15
click at [515, 55] on input "**********" at bounding box center [524, 51] width 76 height 15
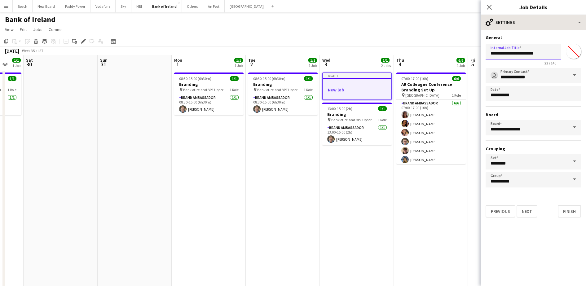
type input "**********"
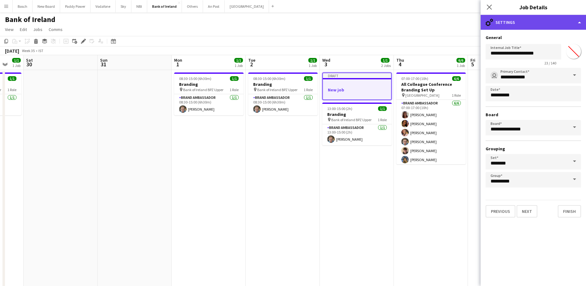
click at [542, 23] on div "cog-double-3 Settings" at bounding box center [533, 22] width 105 height 15
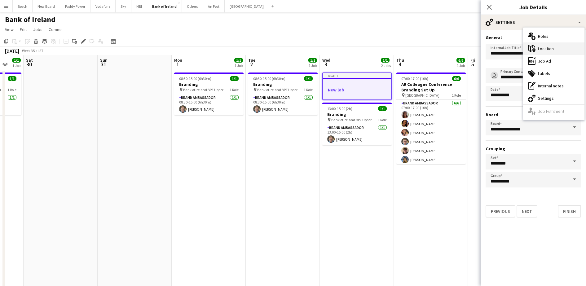
click at [546, 47] on div "maps-pin-1 Location" at bounding box center [553, 48] width 61 height 12
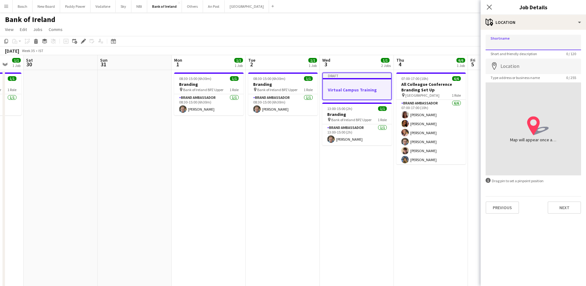
click at [543, 45] on input "Shortname" at bounding box center [533, 42] width 95 height 15
type input "*******"
click at [571, 207] on button "Next" at bounding box center [564, 207] width 33 height 12
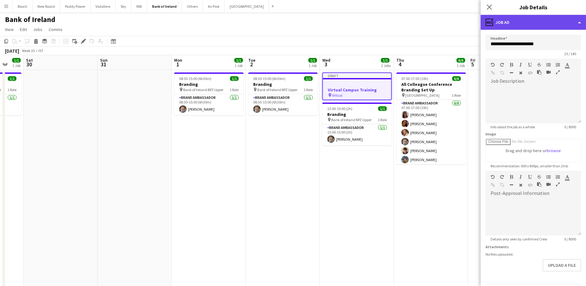
click at [518, 18] on div "ads-window Job Ad" at bounding box center [533, 22] width 105 height 15
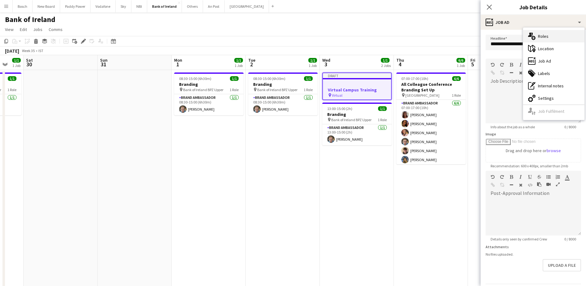
click at [546, 34] on div "multiple-users-add Roles" at bounding box center [553, 36] width 61 height 12
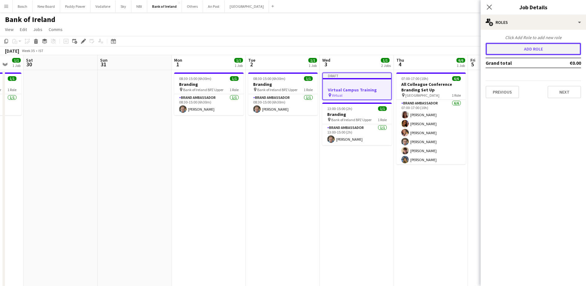
click at [539, 50] on button "Add role" at bounding box center [533, 49] width 95 height 12
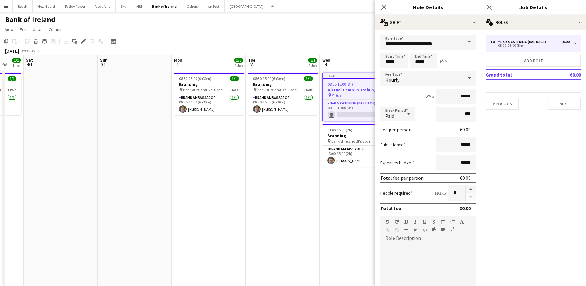
click at [463, 42] on span at bounding box center [469, 42] width 13 height 15
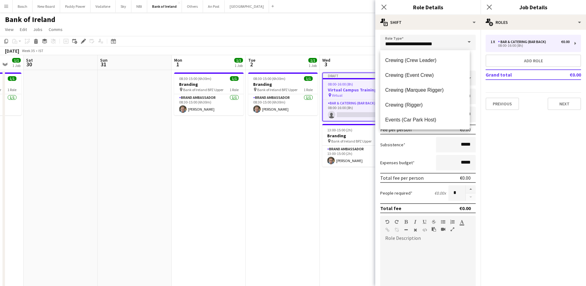
scroll to position [77, 0]
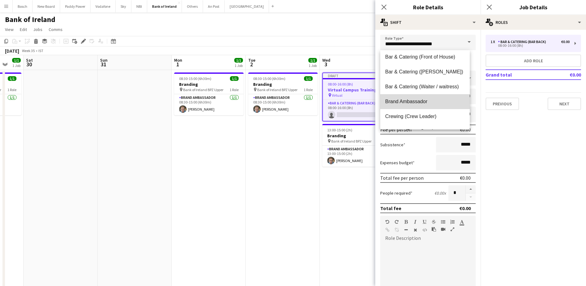
click at [427, 96] on mat-option "Brand Ambassador" at bounding box center [425, 101] width 90 height 15
type input "**********"
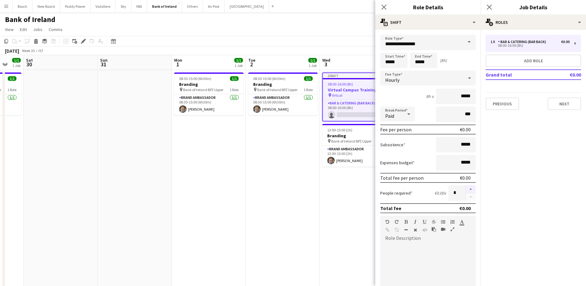
click at [466, 187] on button "button" at bounding box center [471, 189] width 10 height 8
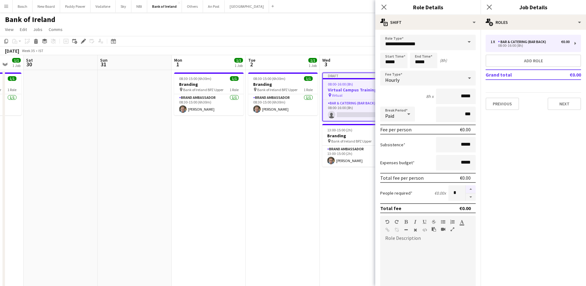
click at [466, 187] on button "button" at bounding box center [471, 189] width 10 height 8
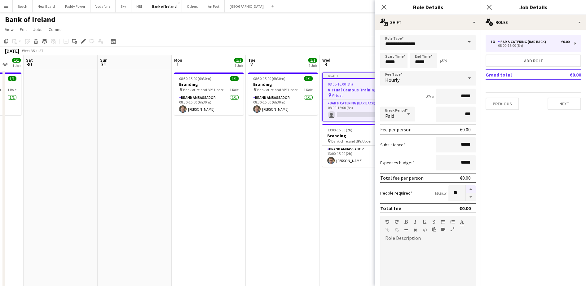
click at [466, 187] on button "button" at bounding box center [471, 189] width 10 height 8
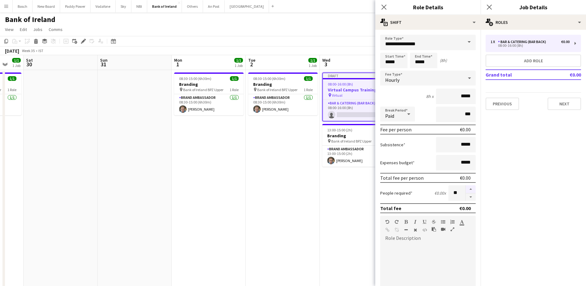
click at [466, 187] on button "button" at bounding box center [471, 189] width 10 height 8
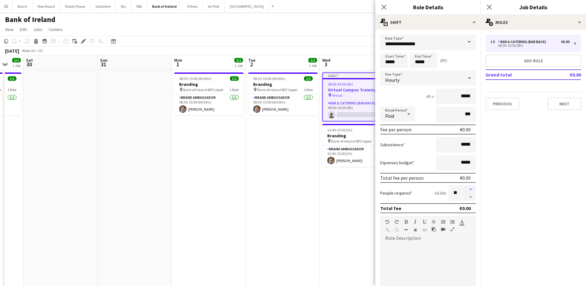
click at [466, 187] on button "button" at bounding box center [471, 189] width 10 height 8
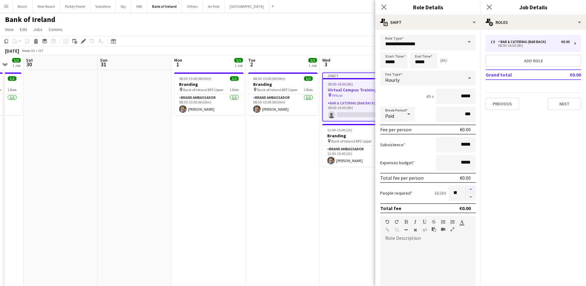
click at [466, 187] on button "button" at bounding box center [471, 189] width 10 height 8
click at [466, 194] on button "button" at bounding box center [471, 197] width 10 height 8
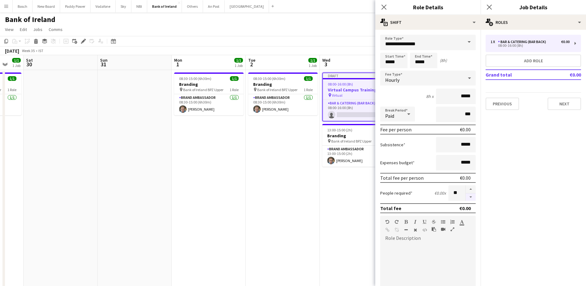
click at [466, 194] on button "button" at bounding box center [471, 197] width 10 height 8
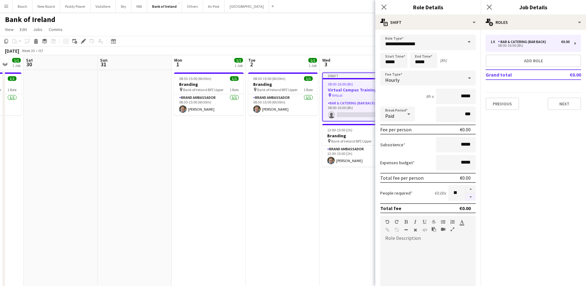
click at [466, 194] on button "button" at bounding box center [471, 197] width 10 height 8
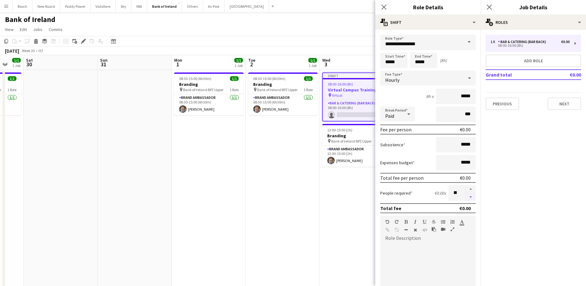
click at [466, 194] on button "button" at bounding box center [471, 197] width 10 height 8
click at [466, 190] on button "button" at bounding box center [471, 189] width 10 height 8
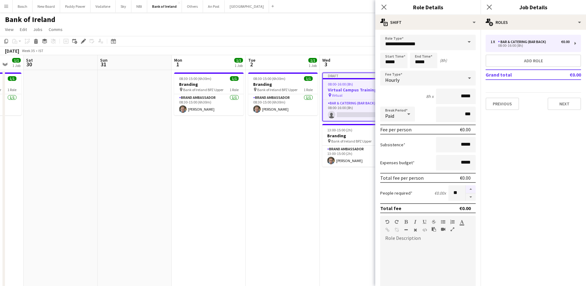
click at [466, 190] on button "button" at bounding box center [471, 189] width 10 height 8
type input "**"
click at [563, 103] on button "Next" at bounding box center [564, 104] width 33 height 12
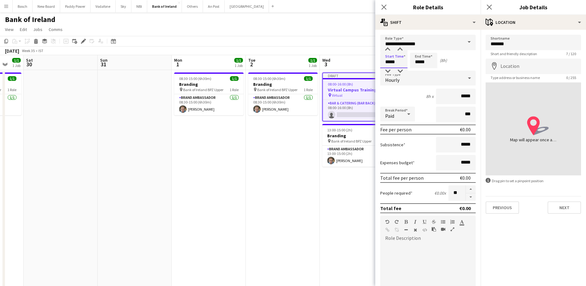
click at [394, 63] on input "*****" at bounding box center [393, 60] width 27 height 15
click at [423, 247] on div at bounding box center [427, 280] width 95 height 74
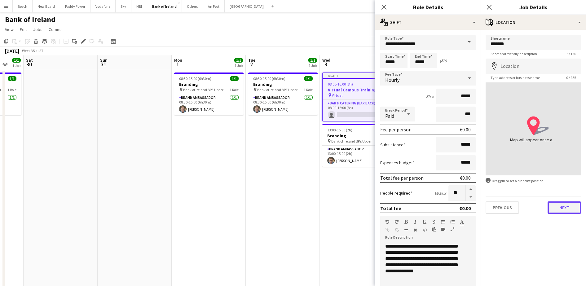
click at [563, 203] on button "Next" at bounding box center [564, 207] width 33 height 12
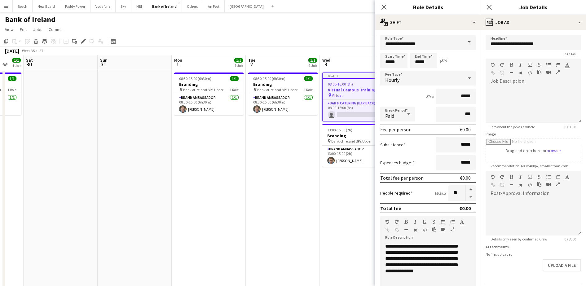
click at [372, 28] on app-page-menu "View Day view expanded Day view collapsed Month view Date picker Jump to [DATE]…" at bounding box center [293, 30] width 586 height 12
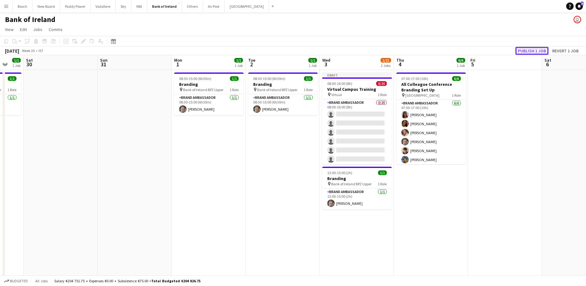
click at [522, 49] on button "Publish 1 job" at bounding box center [532, 51] width 33 height 8
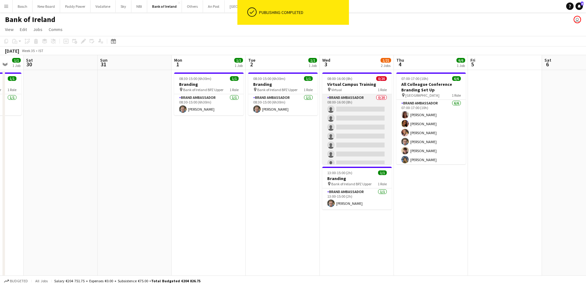
click at [353, 113] on app-card-role "Brand Ambassador 0/20 08:00-16:00 (8h) single-neutral-actions single-neutral-ac…" at bounding box center [356, 190] width 69 height 192
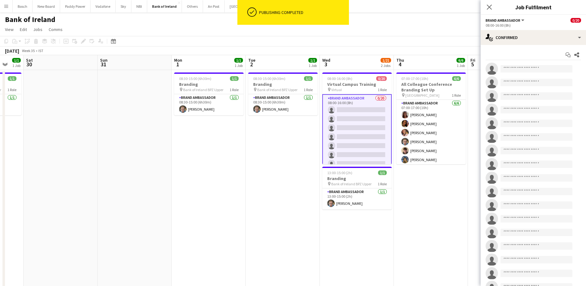
click at [355, 86] on h3 "Virtual Campus Training" at bounding box center [356, 85] width 69 height 6
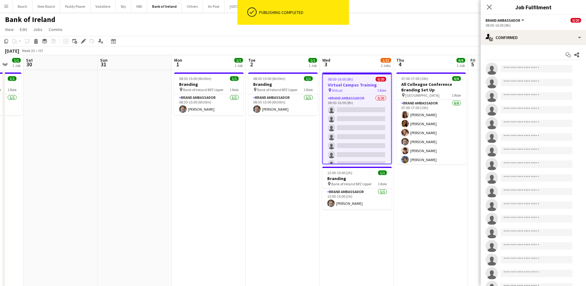
click at [79, 40] on div "Add job Add linked Job Edit Edit linked Job Applicants" at bounding box center [80, 41] width 47 height 7
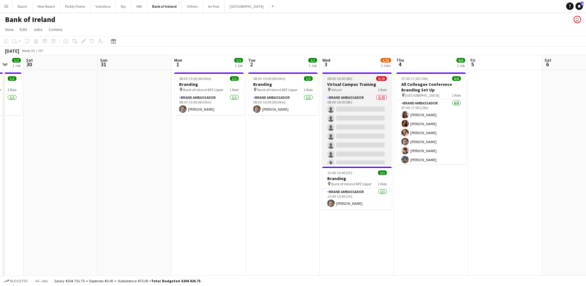
click at [364, 80] on div "08:00-16:00 (8h) 0/20" at bounding box center [356, 78] width 69 height 5
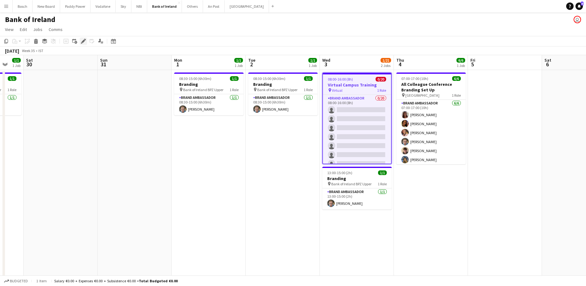
click at [83, 38] on div "Edit" at bounding box center [83, 41] width 7 height 7
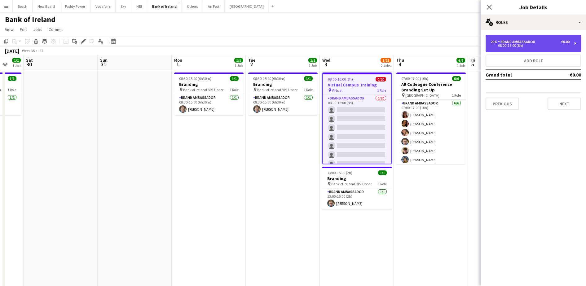
click at [518, 41] on div "Brand Ambassador" at bounding box center [518, 42] width 40 height 4
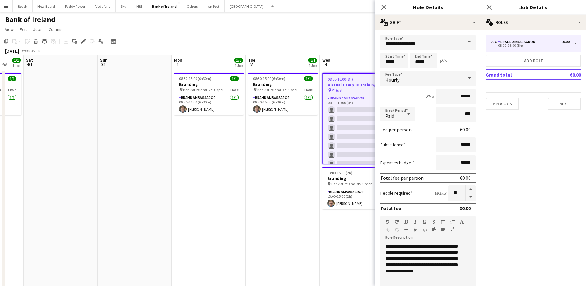
click at [384, 62] on input "*****" at bounding box center [393, 60] width 27 height 15
click at [399, 62] on input "*****" at bounding box center [393, 60] width 27 height 15
type input "*****"
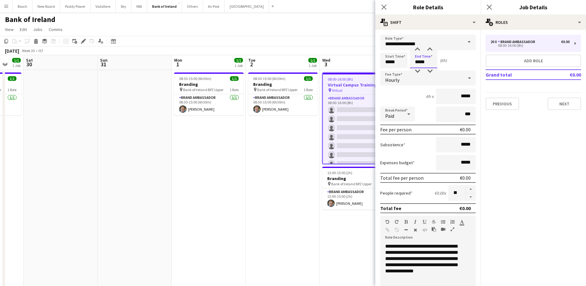
click at [429, 63] on input "*****" at bounding box center [423, 60] width 27 height 15
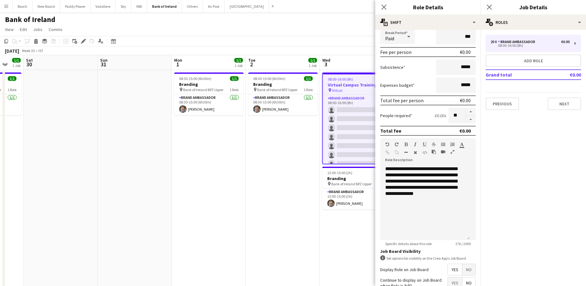
type input "*****"
click at [438, 195] on div "**********" at bounding box center [425, 203] width 90 height 74
click at [568, 101] on button "Next" at bounding box center [564, 104] width 33 height 12
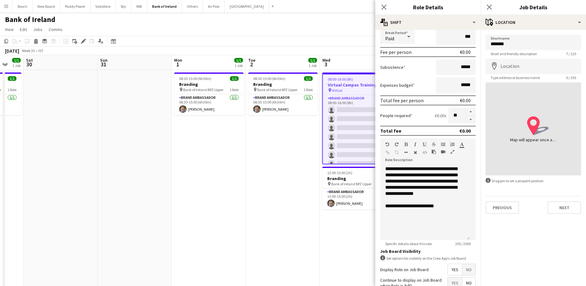
click at [345, 24] on div "Bank of Ireland user" at bounding box center [293, 18] width 586 height 12
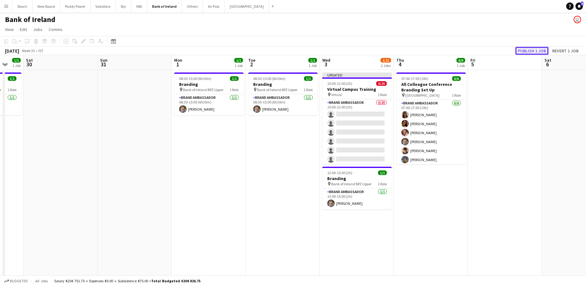
click at [539, 51] on button "Publish 1 job" at bounding box center [532, 51] width 33 height 8
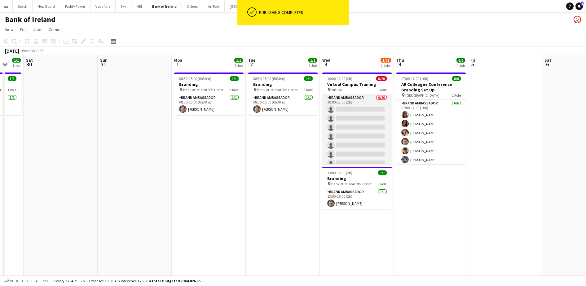
click at [374, 102] on app-card-role "Brand Ambassador 0/20 10:00-12:00 (2h) single-neutral-actions single-neutral-ac…" at bounding box center [356, 190] width 69 height 192
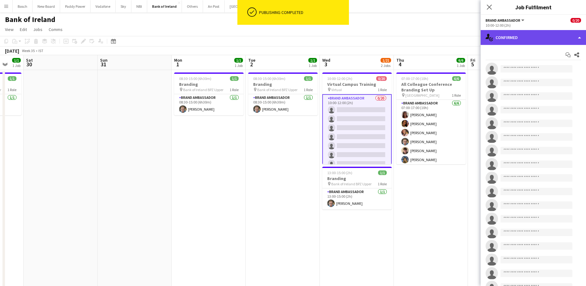
click at [542, 40] on div "single-neutral-actions-check-2 Confirmed" at bounding box center [533, 37] width 105 height 15
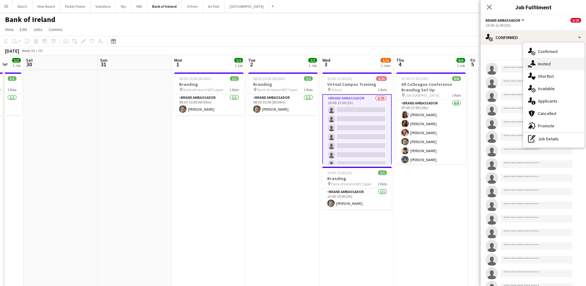
click at [554, 64] on div "single-neutral-actions-share-1 Invited" at bounding box center [553, 64] width 61 height 12
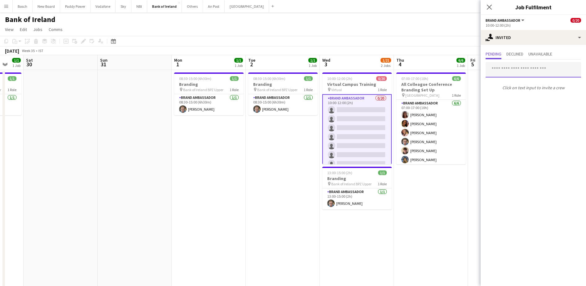
click at [517, 76] on input "text" at bounding box center [533, 69] width 95 height 15
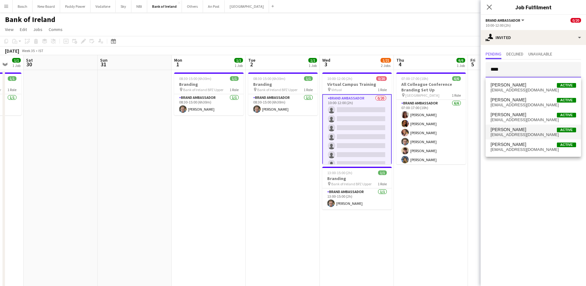
type input "****"
click at [512, 134] on span "[EMAIL_ADDRESS][DOMAIN_NAME]" at bounding box center [534, 134] width 86 height 5
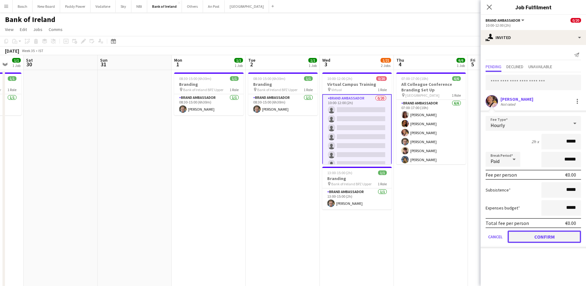
click at [560, 238] on button "Confirm" at bounding box center [544, 237] width 73 height 12
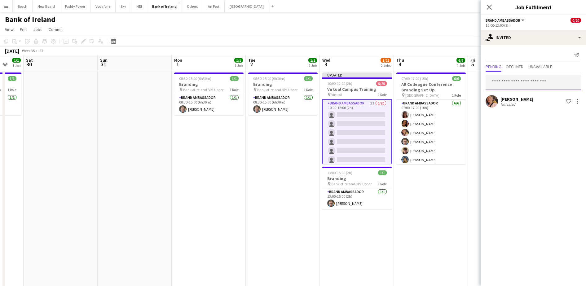
click at [535, 85] on input "text" at bounding box center [533, 82] width 95 height 15
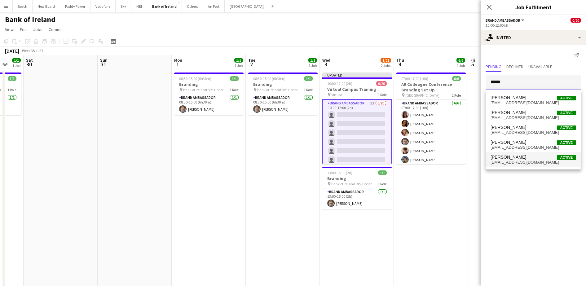
type input "*****"
click at [532, 162] on span "[EMAIL_ADDRESS][DOMAIN_NAME]" at bounding box center [534, 162] width 86 height 5
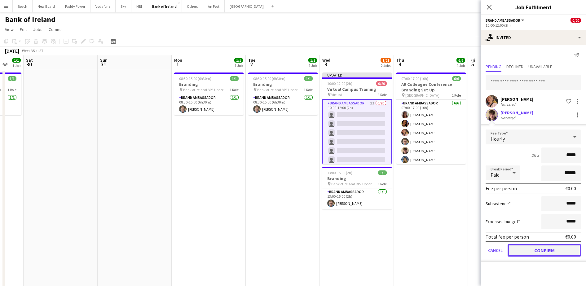
click at [531, 248] on button "Confirm" at bounding box center [544, 250] width 73 height 12
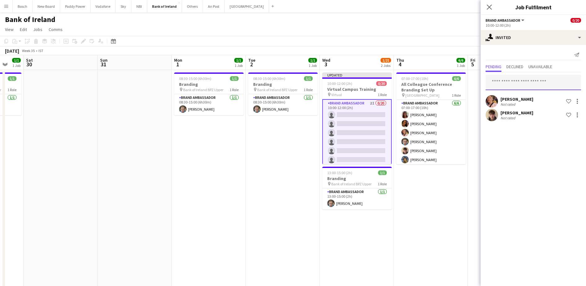
click at [531, 82] on input "text" at bounding box center [533, 82] width 95 height 15
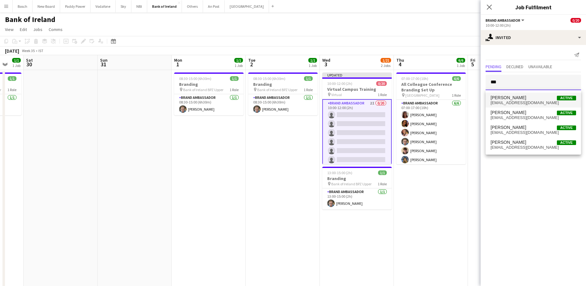
type input "***"
click at [524, 101] on span "[EMAIL_ADDRESS][DOMAIN_NAME]" at bounding box center [534, 102] width 86 height 5
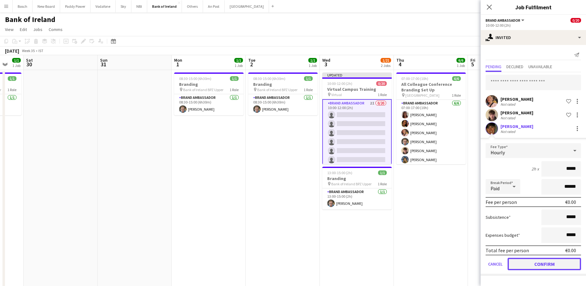
drag, startPoint x: 535, startPoint y: 263, endPoint x: 535, endPoint y: 237, distance: 26.7
click at [535, 263] on button "Confirm" at bounding box center [544, 264] width 73 height 12
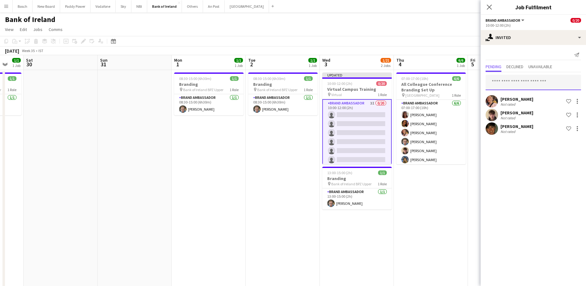
click at [534, 79] on input "text" at bounding box center [533, 82] width 95 height 15
type input "*"
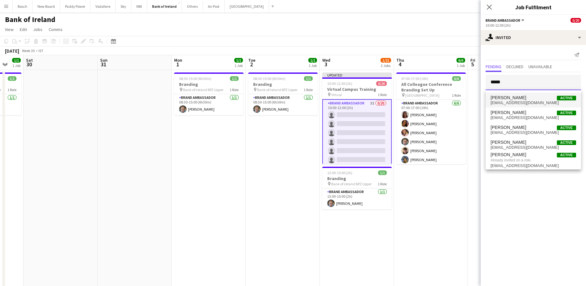
type input "*****"
click at [532, 100] on span "[PERSON_NAME] Active" at bounding box center [534, 97] width 86 height 5
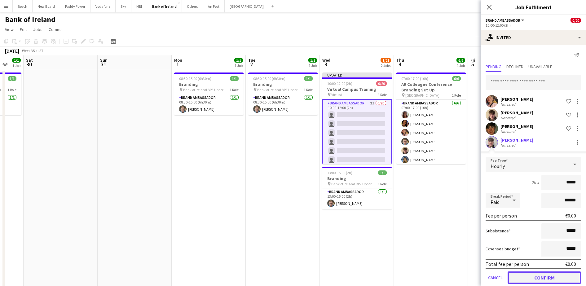
click at [543, 279] on button "Confirm" at bounding box center [544, 278] width 73 height 12
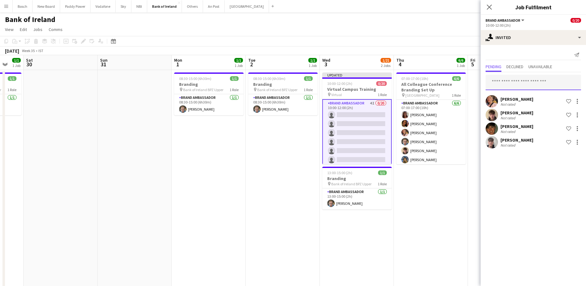
click at [502, 80] on input "text" at bounding box center [533, 82] width 95 height 15
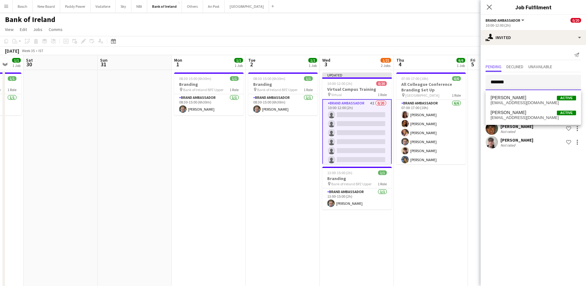
type input "*******"
click at [519, 111] on span "[PERSON_NAME]" at bounding box center [509, 112] width 36 height 5
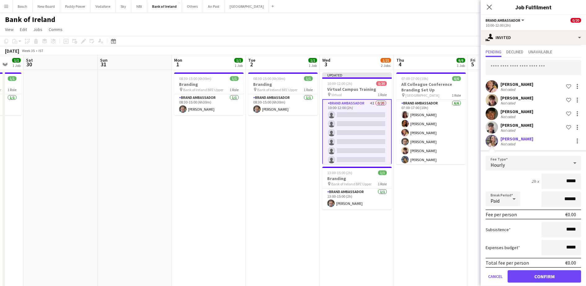
scroll to position [23, 0]
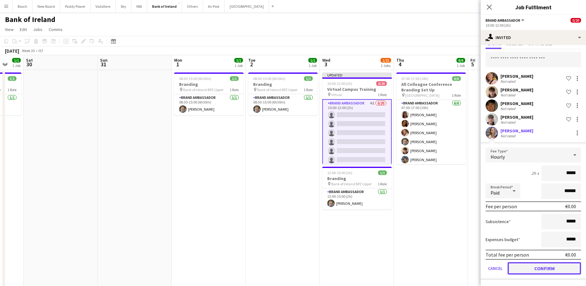
click at [539, 274] on button "Confirm" at bounding box center [544, 268] width 73 height 12
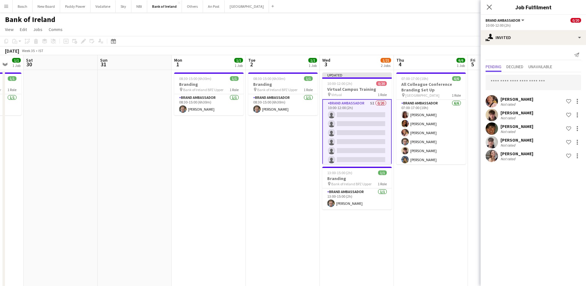
scroll to position [0, 0]
click at [514, 81] on input "text" at bounding box center [533, 82] width 95 height 15
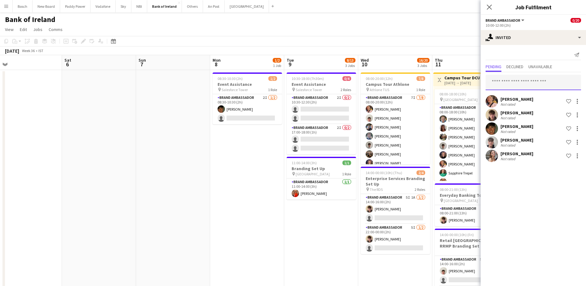
scroll to position [0, 180]
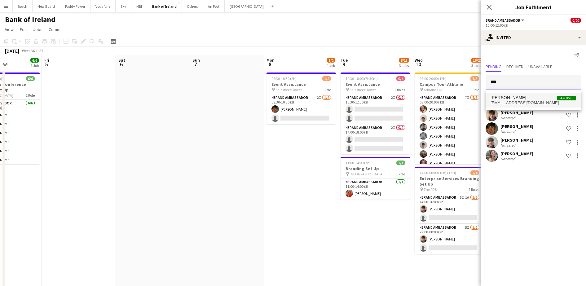
type input "***"
click at [520, 104] on span "[EMAIL_ADDRESS][DOMAIN_NAME]" at bounding box center [534, 102] width 86 height 5
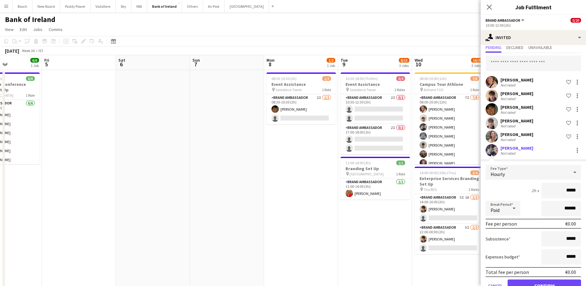
scroll to position [37, 0]
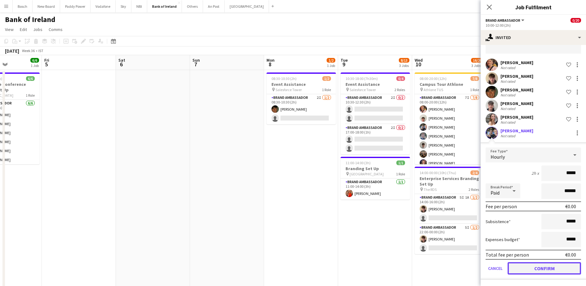
click at [539, 268] on button "Confirm" at bounding box center [544, 268] width 73 height 12
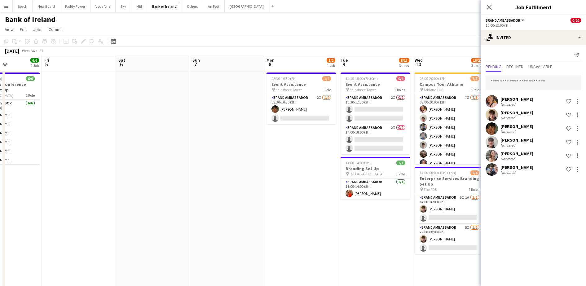
scroll to position [0, 0]
click at [537, 83] on input "text" at bounding box center [533, 82] width 95 height 15
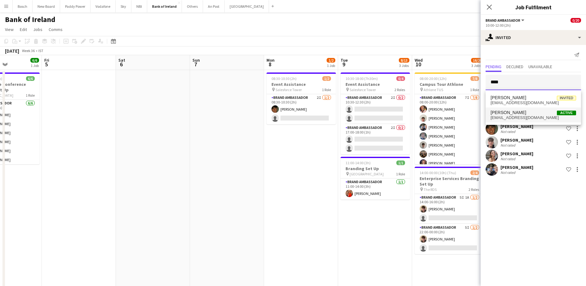
type input "****"
click at [525, 115] on span "[EMAIL_ADDRESS][DOMAIN_NAME]" at bounding box center [534, 117] width 86 height 5
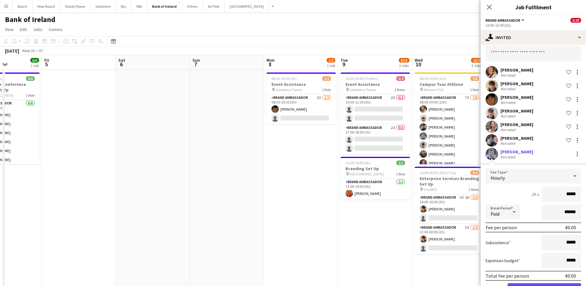
scroll to position [50, 0]
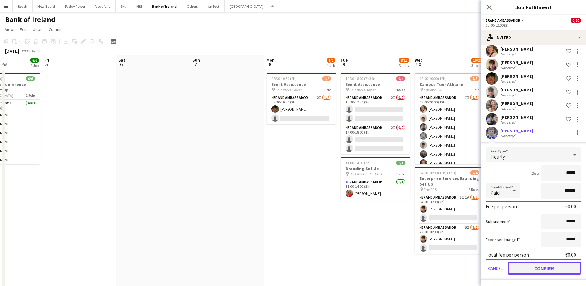
click at [544, 274] on button "Confirm" at bounding box center [544, 268] width 73 height 12
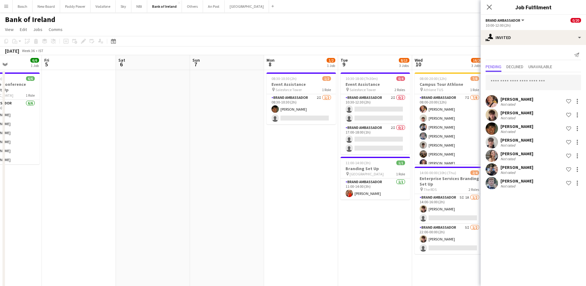
scroll to position [0, 0]
click at [526, 82] on input "text" at bounding box center [533, 82] width 95 height 15
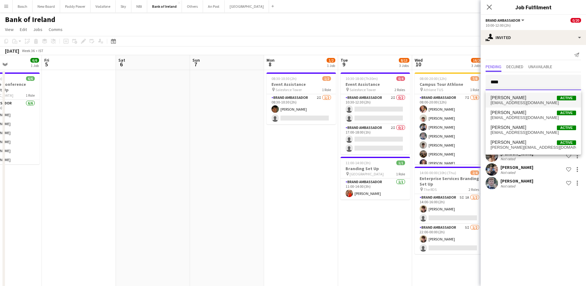
type input "****"
click at [521, 98] on span "[PERSON_NAME] Active" at bounding box center [534, 97] width 86 height 5
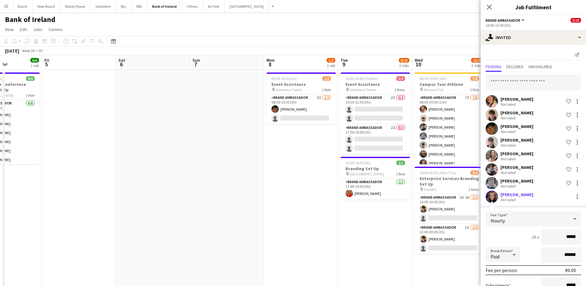
scroll to position [64, 0]
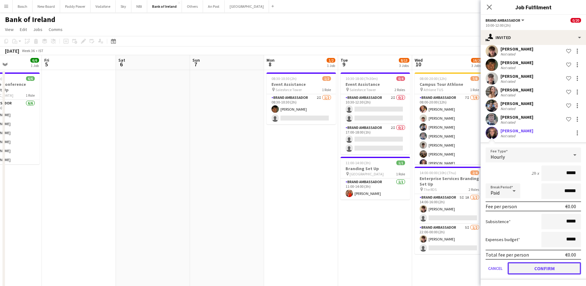
click at [538, 269] on button "Confirm" at bounding box center [544, 268] width 73 height 12
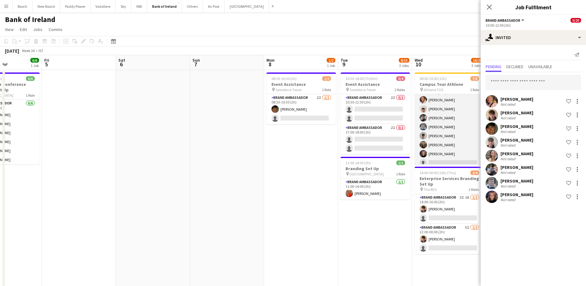
scroll to position [14, 0]
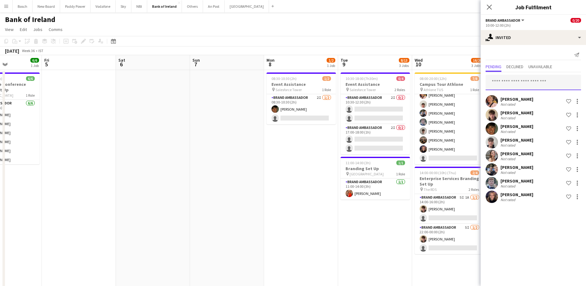
click at [508, 82] on input "text" at bounding box center [533, 82] width 95 height 15
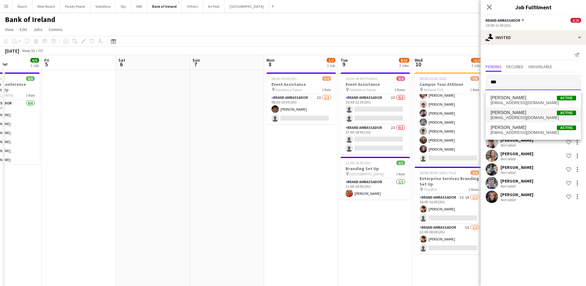
type input "***"
click at [512, 110] on span "[PERSON_NAME]" at bounding box center [509, 112] width 36 height 5
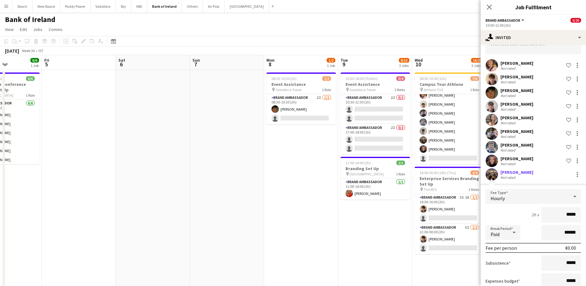
scroll to position [77, 0]
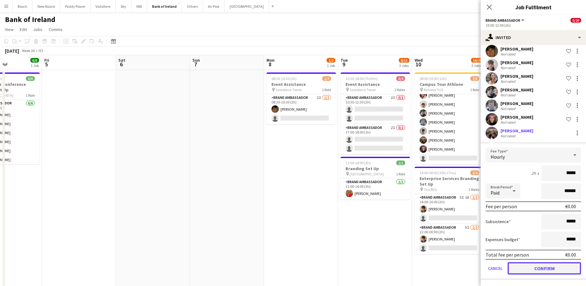
click at [530, 267] on button "Confirm" at bounding box center [544, 268] width 73 height 12
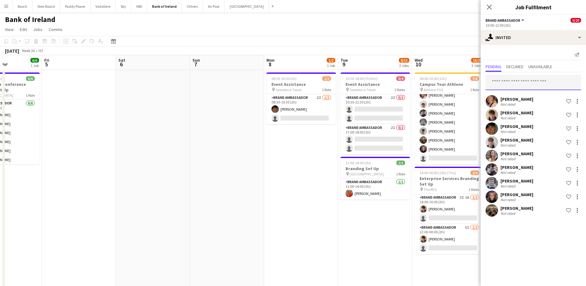
click at [510, 79] on input "text" at bounding box center [533, 82] width 95 height 15
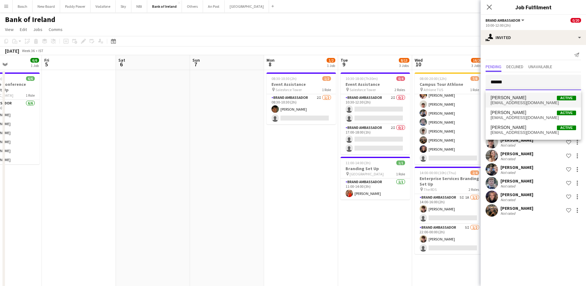
type input "******"
click at [526, 102] on span "[EMAIL_ADDRESS][DOMAIN_NAME]" at bounding box center [534, 102] width 86 height 5
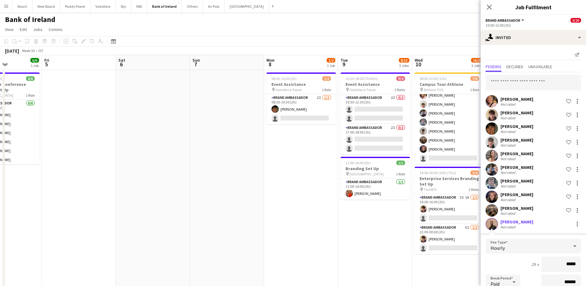
scroll to position [91, 0]
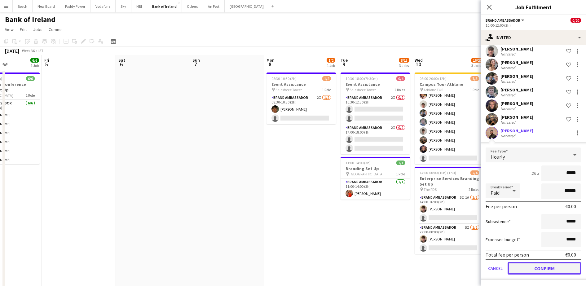
click at [533, 268] on button "Confirm" at bounding box center [544, 268] width 73 height 12
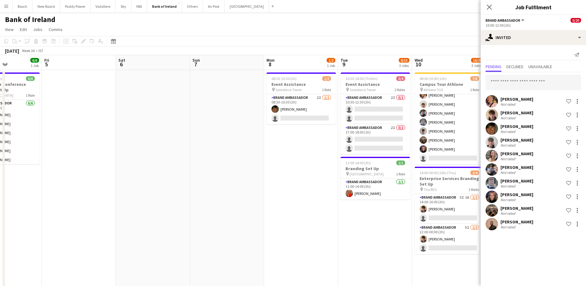
scroll to position [0, 0]
click at [537, 78] on input "text" at bounding box center [533, 82] width 95 height 15
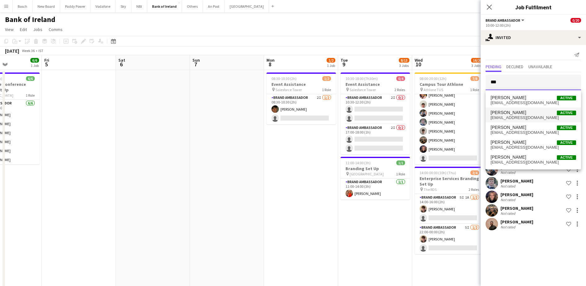
type input "***"
click at [522, 112] on span "[PERSON_NAME] Active" at bounding box center [534, 112] width 86 height 5
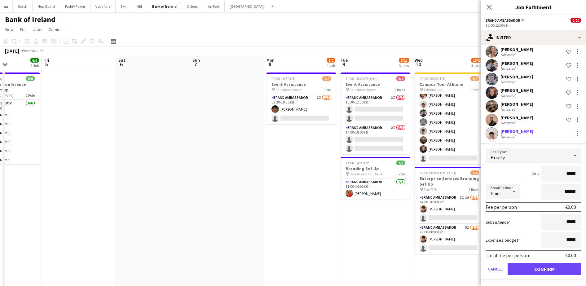
scroll to position [105, 0]
click at [534, 267] on button "Confirm" at bounding box center [544, 268] width 73 height 12
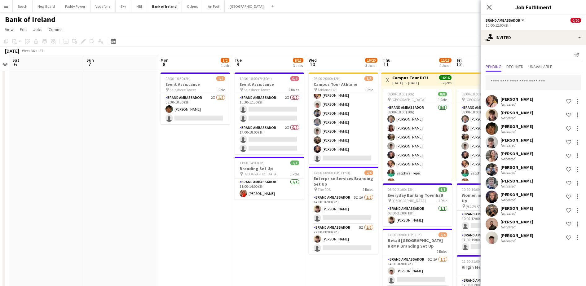
scroll to position [0, 214]
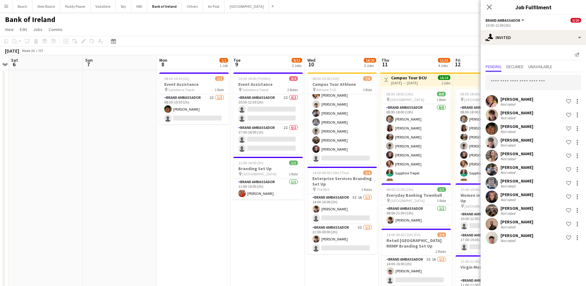
drag, startPoint x: 366, startPoint y: 232, endPoint x: 259, endPoint y: 210, distance: 109.6
click at [520, 77] on input "text" at bounding box center [533, 82] width 95 height 15
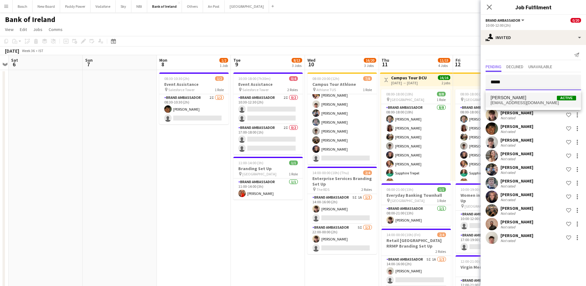
type input "*****"
click at [519, 101] on span "[EMAIL_ADDRESS][DOMAIN_NAME]" at bounding box center [534, 102] width 86 height 5
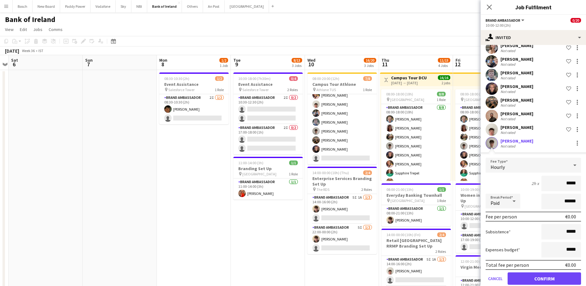
scroll to position [118, 0]
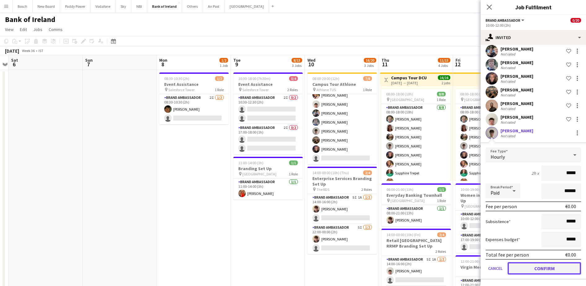
click at [541, 265] on button "Confirm" at bounding box center [544, 268] width 73 height 12
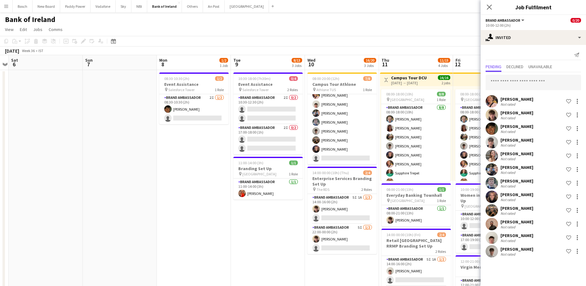
scroll to position [0, 0]
click at [510, 79] on input "text" at bounding box center [533, 82] width 95 height 15
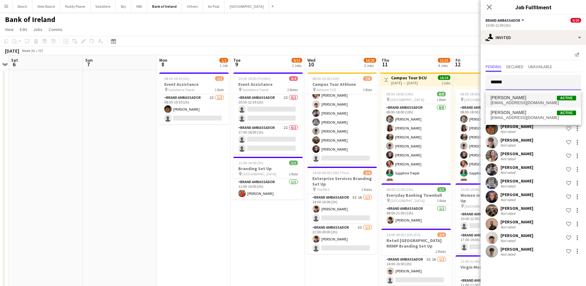
type input "******"
click at [522, 99] on span "[PERSON_NAME] Active" at bounding box center [534, 97] width 86 height 5
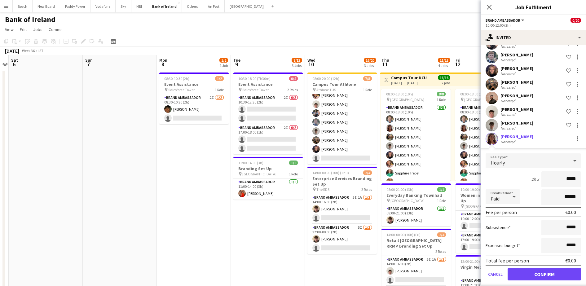
scroll to position [132, 0]
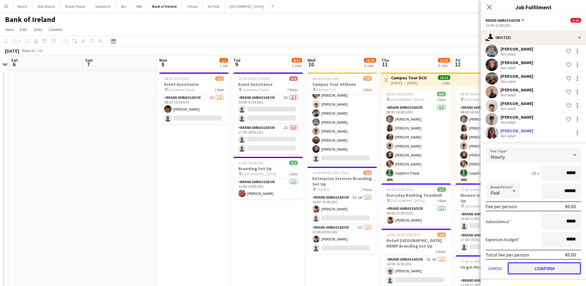
click at [530, 269] on button "Confirm" at bounding box center [544, 268] width 73 height 12
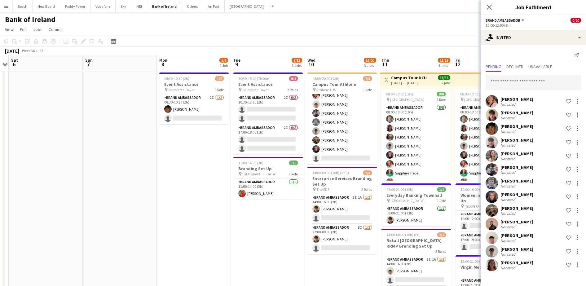
scroll to position [0, 0]
click at [524, 78] on input "text" at bounding box center [533, 82] width 95 height 15
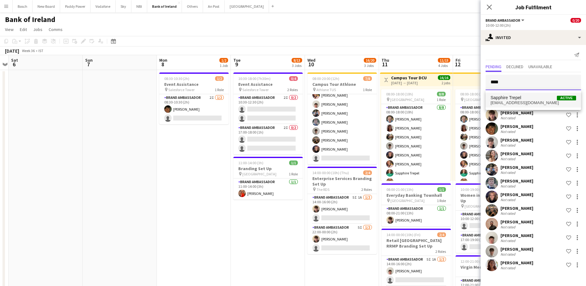
type input "****"
click at [522, 98] on span "Sapphire Trepel Active" at bounding box center [534, 97] width 86 height 5
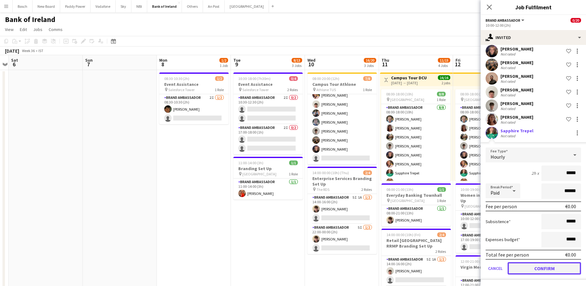
click at [533, 273] on button "Confirm" at bounding box center [544, 268] width 73 height 12
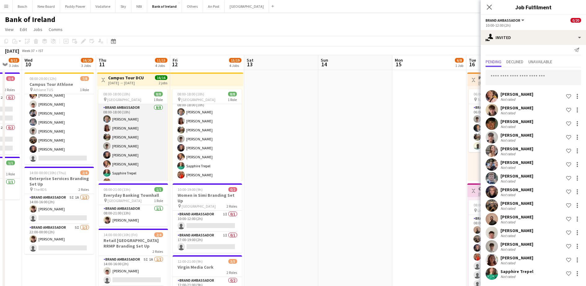
scroll to position [7, 0]
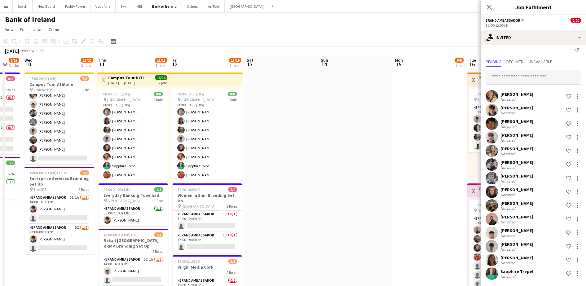
click at [516, 77] on input "text" at bounding box center [533, 77] width 95 height 15
type input "***"
click at [524, 96] on span "[EMAIL_ADDRESS][DOMAIN_NAME]" at bounding box center [531, 97] width 80 height 5
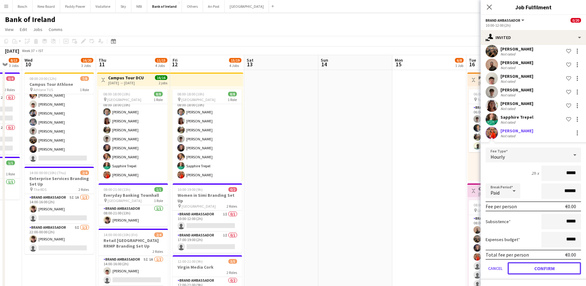
click at [539, 267] on button "Confirm" at bounding box center [544, 268] width 73 height 12
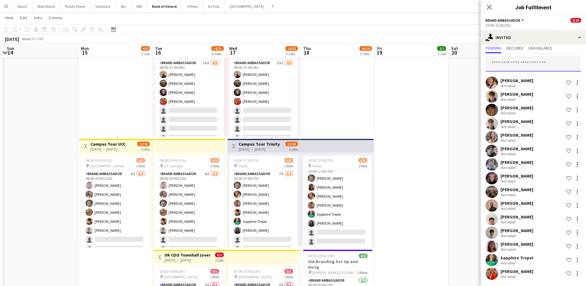
click at [509, 67] on input "text" at bounding box center [533, 63] width 95 height 15
type input "***"
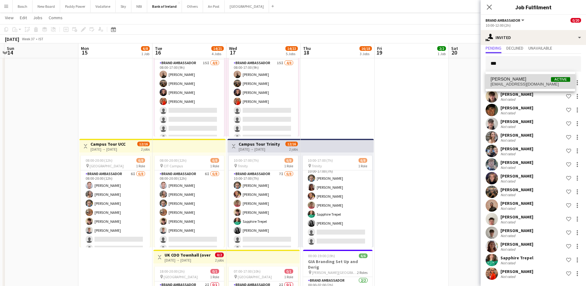
click at [510, 78] on span "[PERSON_NAME]" at bounding box center [509, 79] width 36 height 5
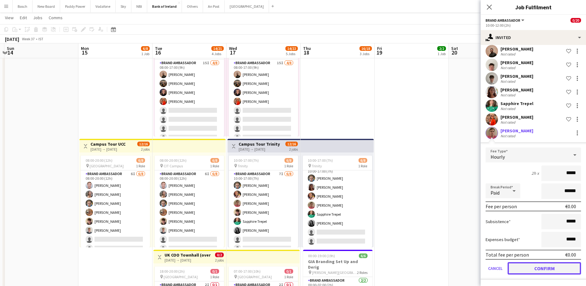
click at [532, 264] on button "Confirm" at bounding box center [544, 268] width 73 height 12
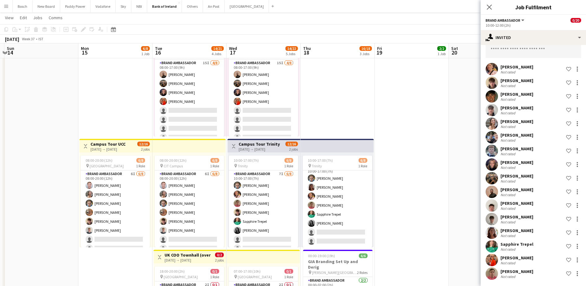
scroll to position [32, 0]
click at [519, 57] on input "text" at bounding box center [533, 49] width 95 height 15
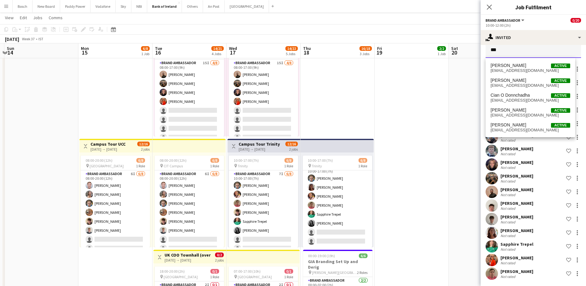
type input "***"
click at [520, 65] on span "[PERSON_NAME] Active" at bounding box center [531, 65] width 80 height 5
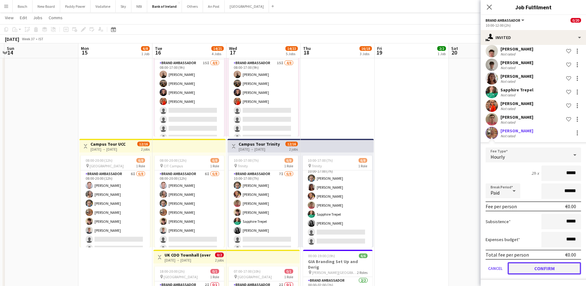
click at [527, 266] on button "Confirm" at bounding box center [544, 268] width 73 height 12
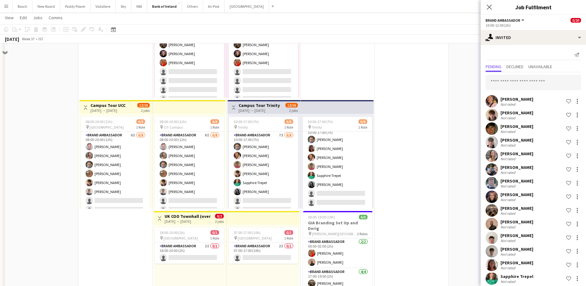
scroll to position [0, 0]
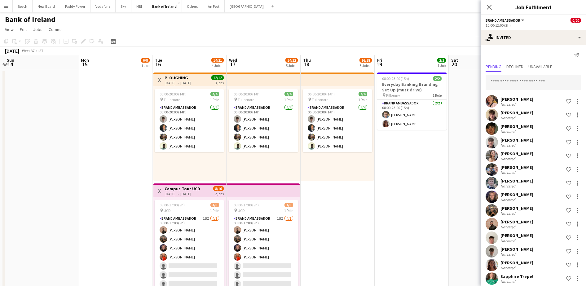
drag, startPoint x: 456, startPoint y: 40, endPoint x: 477, endPoint y: 44, distance: 22.1
click at [456, 39] on app-toolbar "Copy Paste Paste Ctrl+V Paste with crew Ctrl+Shift+V Paste linked Job [GEOGRAPH…" at bounding box center [293, 41] width 586 height 11
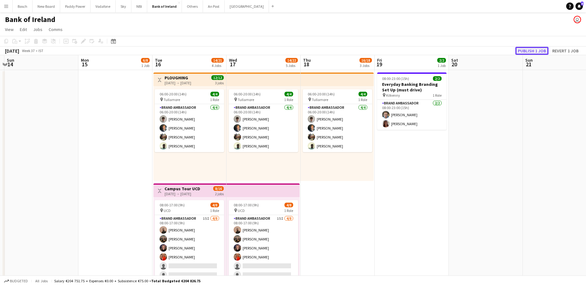
click at [522, 47] on button "Publish 1 job" at bounding box center [532, 51] width 33 height 8
drag, startPoint x: 126, startPoint y: 158, endPoint x: 469, endPoint y: 139, distance: 343.7
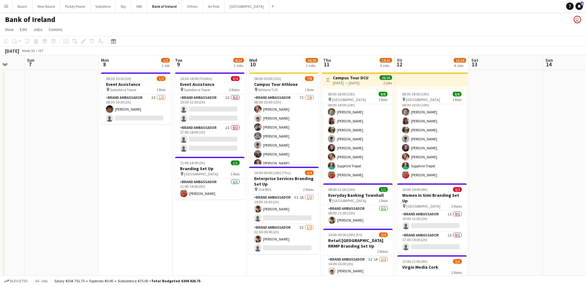
scroll to position [0, 195]
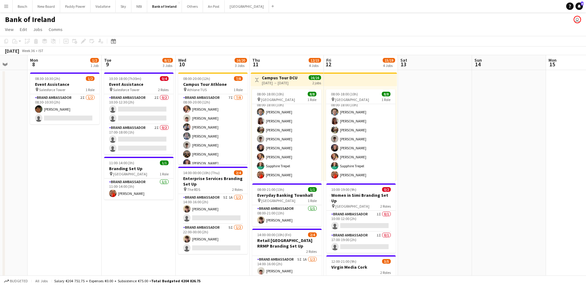
drag, startPoint x: 291, startPoint y: 145, endPoint x: 412, endPoint y: 144, distance: 120.9
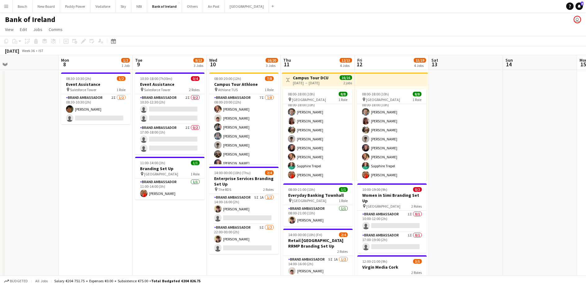
drag, startPoint x: 424, startPoint y: 97, endPoint x: 455, endPoint y: 97, distance: 31.0
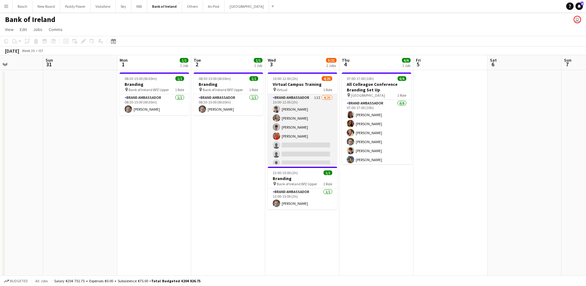
scroll to position [0, 188]
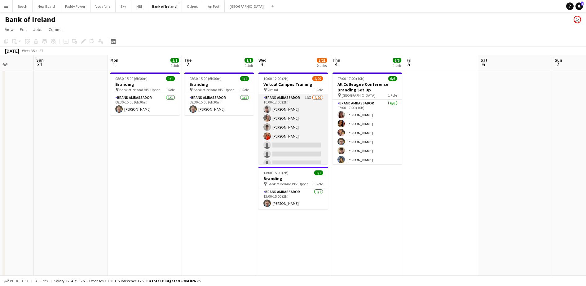
click at [302, 142] on app-card-role "Brand Ambassador 13I [DATE] 10:00-12:00 (2h) [PERSON_NAME] [PERSON_NAME] [PERSO…" at bounding box center [293, 190] width 69 height 192
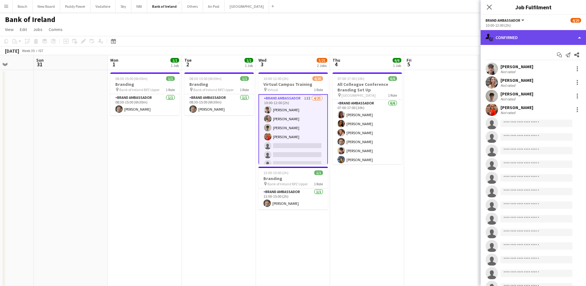
click at [562, 33] on div "single-neutral-actions-check-2 Confirmed" at bounding box center [533, 37] width 105 height 15
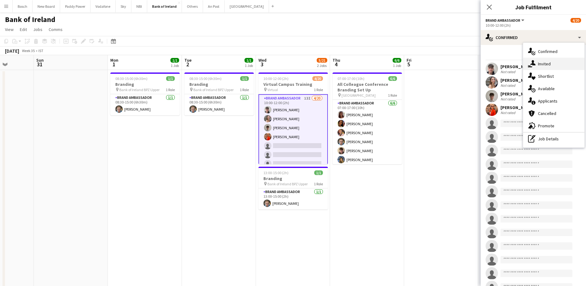
click at [551, 66] on div "single-neutral-actions-share-1 Invited" at bounding box center [553, 64] width 61 height 12
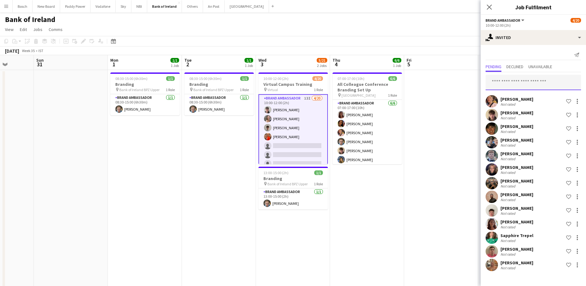
click at [532, 79] on input "text" at bounding box center [533, 82] width 95 height 15
type input "***"
click at [523, 97] on span "[PERSON_NAME] Active" at bounding box center [534, 97] width 86 height 5
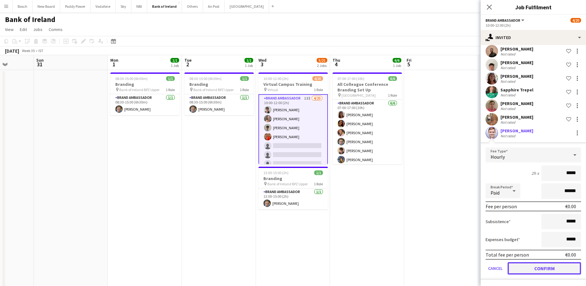
click at [542, 268] on button "Confirm" at bounding box center [544, 268] width 73 height 12
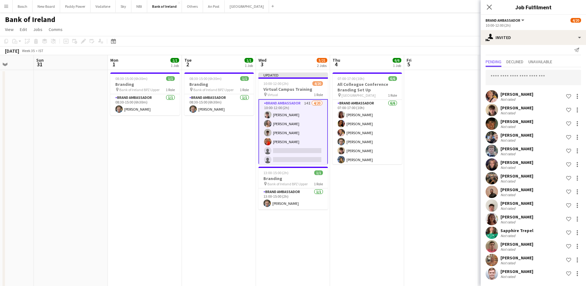
scroll to position [5, 0]
drag, startPoint x: 431, startPoint y: 42, endPoint x: 537, endPoint y: 45, distance: 106.1
click at [432, 41] on app-toolbar "Copy Paste Paste Ctrl+V Paste with crew Ctrl+Shift+V Paste linked Job [GEOGRAPH…" at bounding box center [293, 41] width 586 height 11
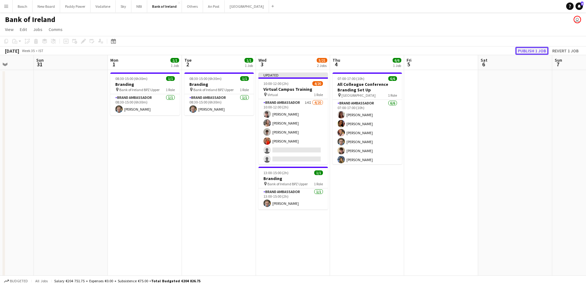
click at [534, 50] on button "Publish 1 job" at bounding box center [532, 51] width 33 height 8
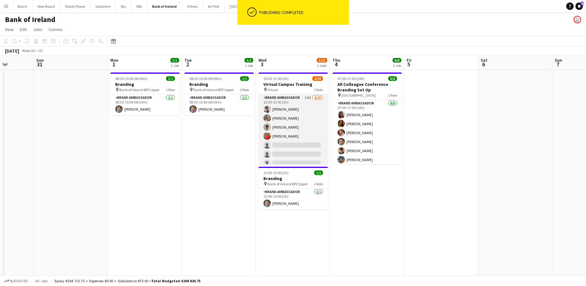
click at [295, 94] on app-card-role "Brand Ambassador 14I [DATE] 10:00-12:00 (2h) [PERSON_NAME] [PERSON_NAME] [PERSO…" at bounding box center [293, 190] width 69 height 192
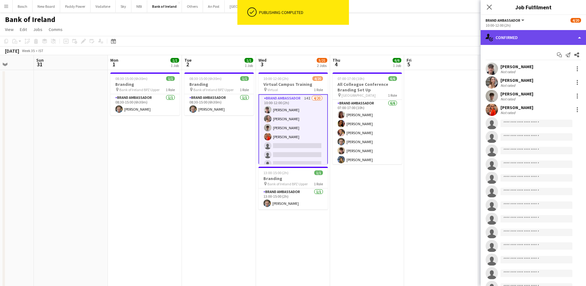
click at [521, 39] on div "single-neutral-actions-check-2 Confirmed" at bounding box center [533, 37] width 105 height 15
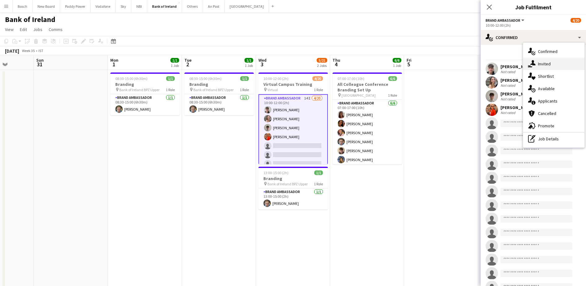
click at [553, 66] on div "single-neutral-actions-share-1 Invited" at bounding box center [553, 64] width 61 height 12
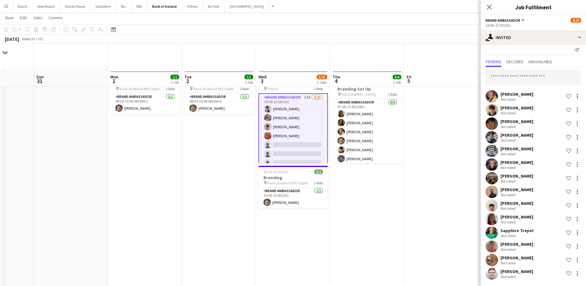
scroll to position [0, 0]
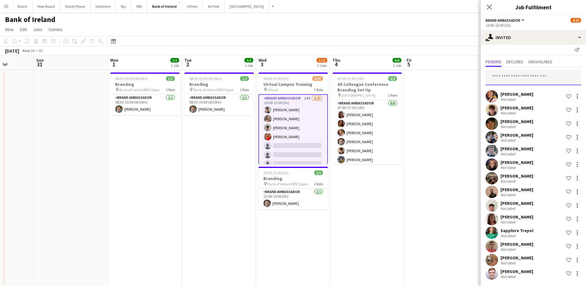
click at [536, 79] on input "text" at bounding box center [533, 77] width 95 height 15
type input "*"
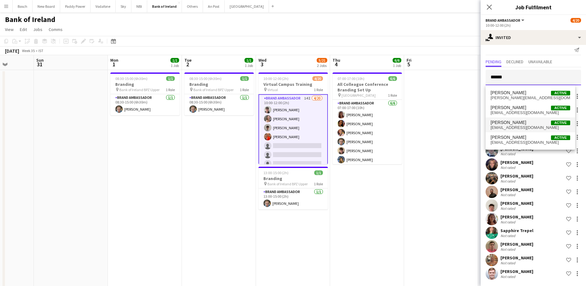
type input "******"
click at [532, 118] on mat-option "[PERSON_NAME] Active [EMAIL_ADDRESS][DOMAIN_NAME]" at bounding box center [531, 124] width 90 height 15
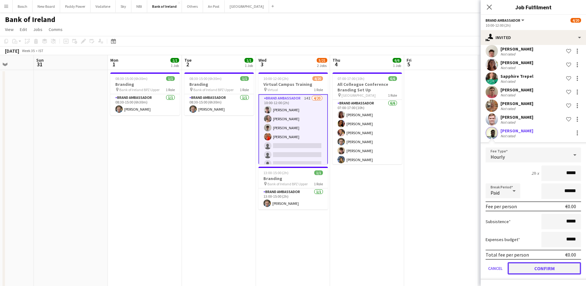
click at [533, 268] on button "Confirm" at bounding box center [544, 268] width 73 height 12
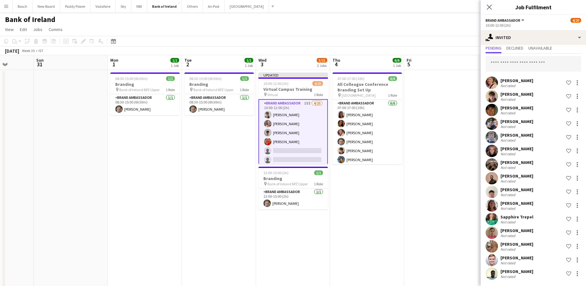
scroll to position [19, 0]
click at [539, 61] on input "text" at bounding box center [533, 63] width 95 height 15
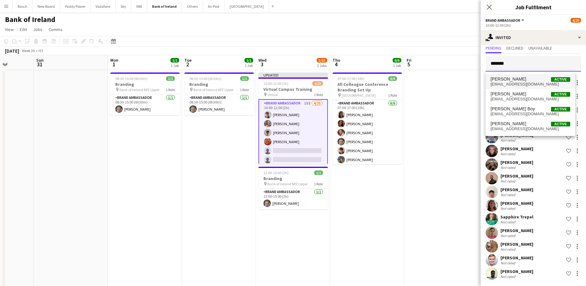
type input "*******"
click at [537, 84] on span "[EMAIL_ADDRESS][DOMAIN_NAME]" at bounding box center [531, 84] width 80 height 5
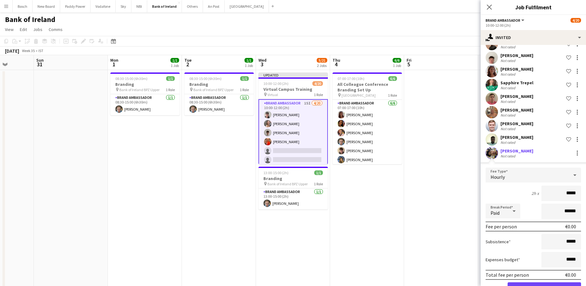
scroll to position [173, 0]
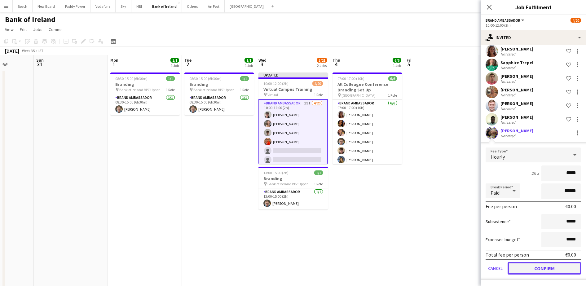
click at [537, 264] on button "Confirm" at bounding box center [544, 268] width 73 height 12
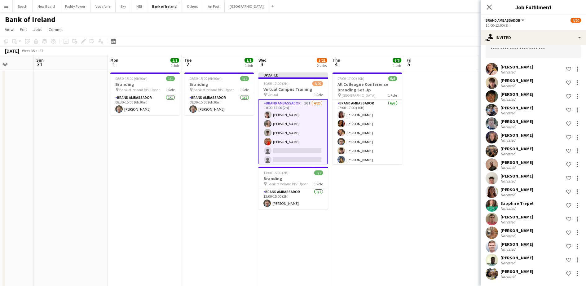
scroll to position [32, 0]
click at [506, 53] on input "text" at bounding box center [533, 49] width 95 height 15
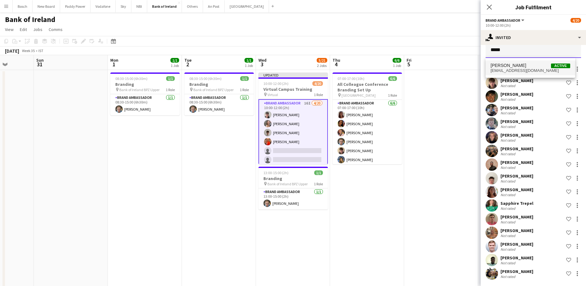
type input "*****"
click at [530, 64] on span "[PERSON_NAME] Active" at bounding box center [531, 65] width 80 height 5
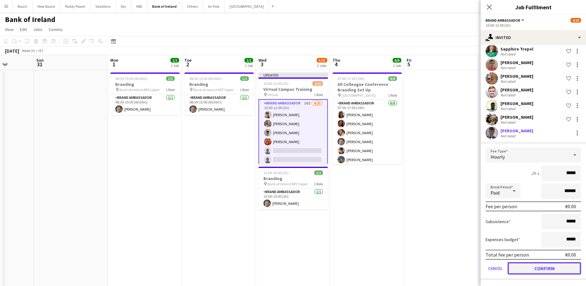
click at [531, 264] on button "Confirm" at bounding box center [544, 268] width 73 height 12
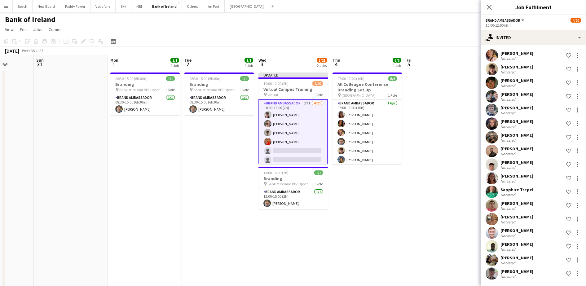
scroll to position [7, 0]
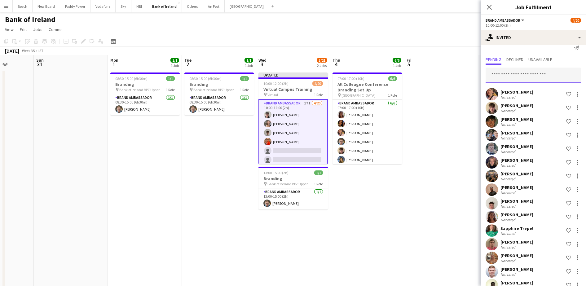
click at [530, 77] on input "text" at bounding box center [533, 75] width 95 height 15
type input "***"
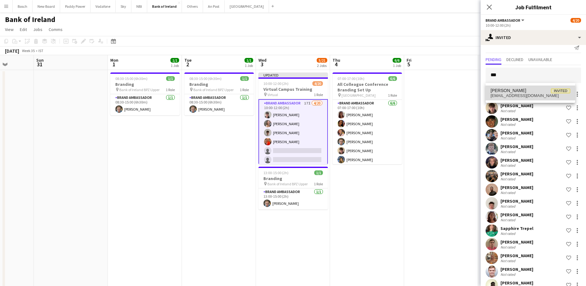
click at [526, 92] on span "[PERSON_NAME] Invited" at bounding box center [531, 90] width 80 height 5
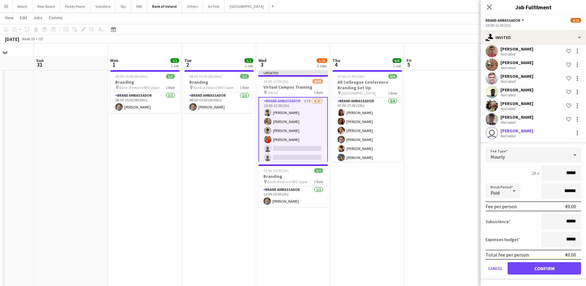
scroll to position [39, 0]
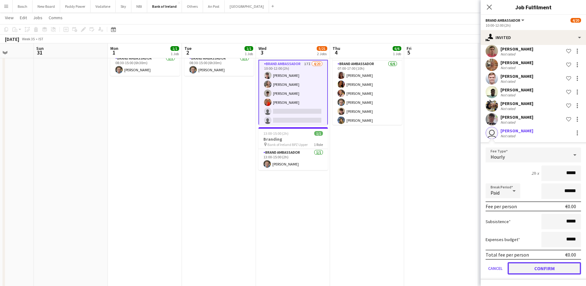
click at [537, 268] on button "Confirm" at bounding box center [544, 268] width 73 height 12
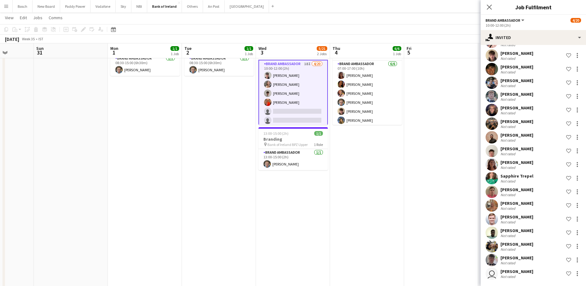
scroll to position [0, 0]
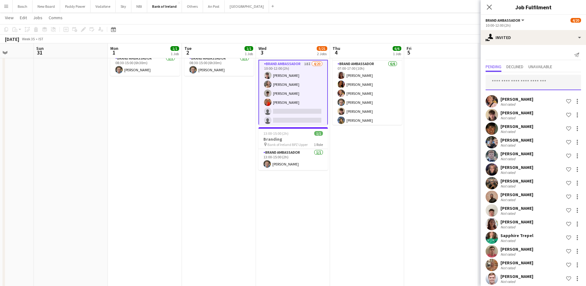
click at [512, 81] on input "text" at bounding box center [533, 82] width 95 height 15
type input "*****"
click at [513, 94] on mat-option "[PERSON_NAME] Active [EMAIL_ADDRESS][DOMAIN_NAME]" at bounding box center [531, 100] width 90 height 15
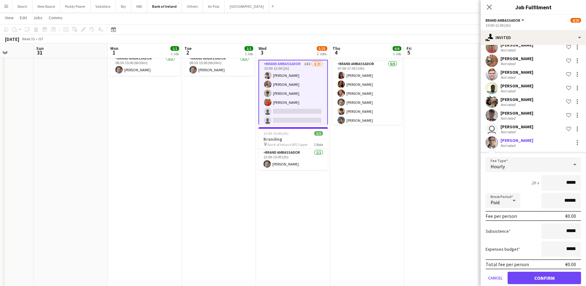
scroll to position [214, 0]
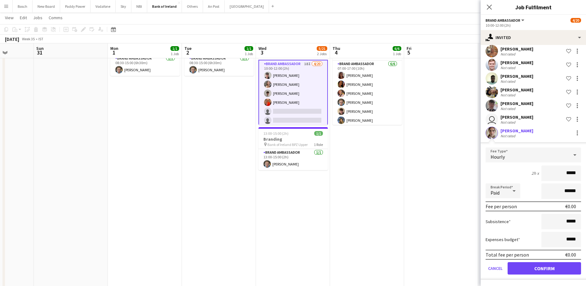
drag, startPoint x: 541, startPoint y: 259, endPoint x: 541, endPoint y: 266, distance: 6.8
click at [541, 266] on form "Fee Type Hourly 2h x ***** Break Period Paid ****** Fee per person €0.00 Subsis…" at bounding box center [533, 214] width 105 height 132
click at [541, 266] on button "Confirm" at bounding box center [544, 268] width 73 height 12
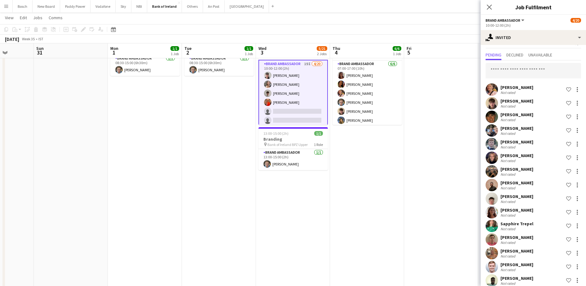
scroll to position [0, 0]
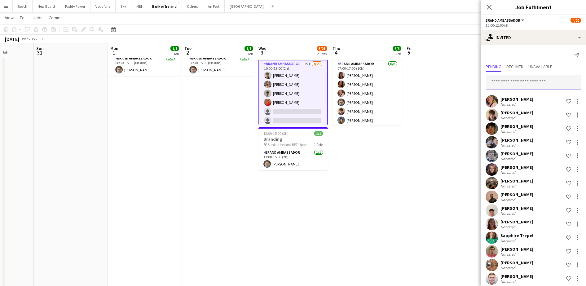
click at [517, 82] on input "text" at bounding box center [533, 82] width 95 height 15
type input "*****"
click at [511, 98] on span "[PERSON_NAME]" at bounding box center [509, 97] width 36 height 5
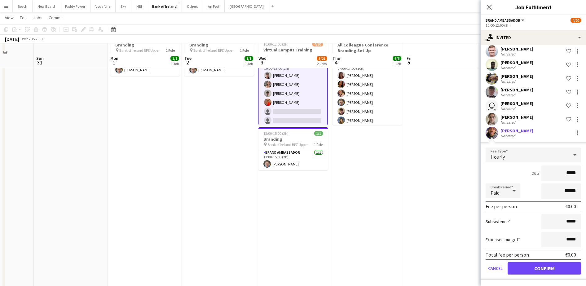
scroll to position [77, 0]
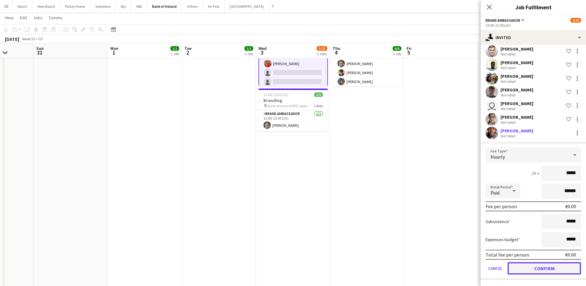
click at [544, 268] on button "Confirm" at bounding box center [544, 268] width 73 height 12
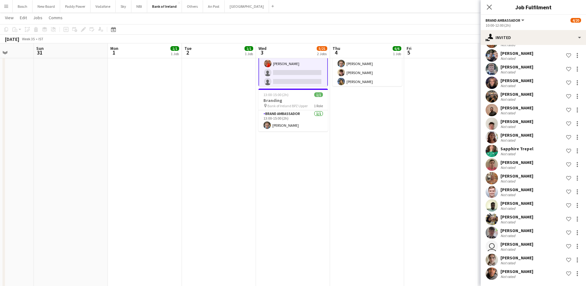
scroll to position [0, 0]
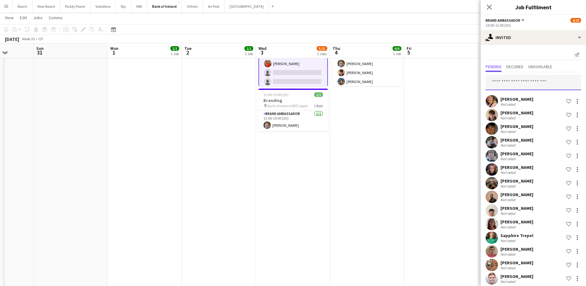
click at [533, 86] on input "text" at bounding box center [533, 82] width 95 height 15
type input "******"
click at [526, 96] on span "[PERSON_NAME]" at bounding box center [509, 97] width 36 height 5
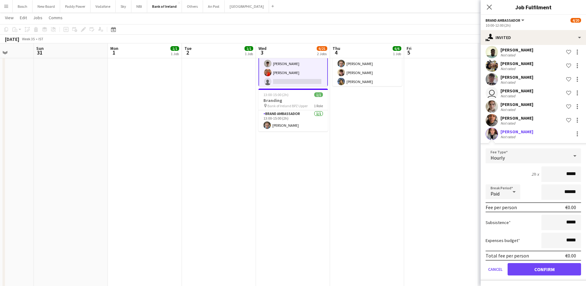
scroll to position [228, 0]
click at [535, 270] on button "Confirm" at bounding box center [544, 268] width 73 height 12
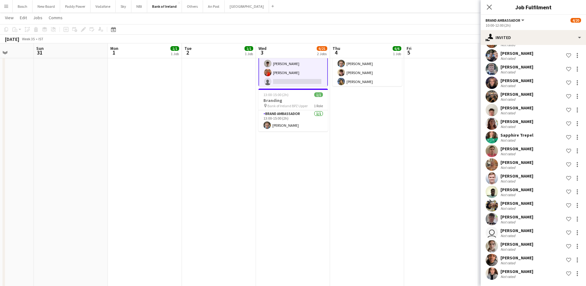
scroll to position [0, 0]
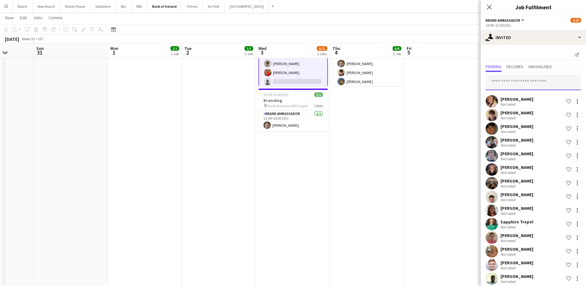
click at [524, 77] on input "text" at bounding box center [533, 82] width 95 height 15
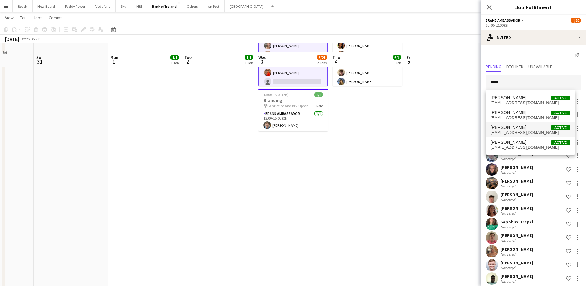
scroll to position [116, 0]
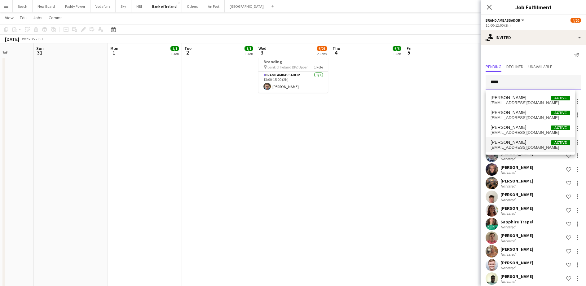
type input "****"
click at [519, 143] on span "[PERSON_NAME] Active" at bounding box center [531, 142] width 80 height 5
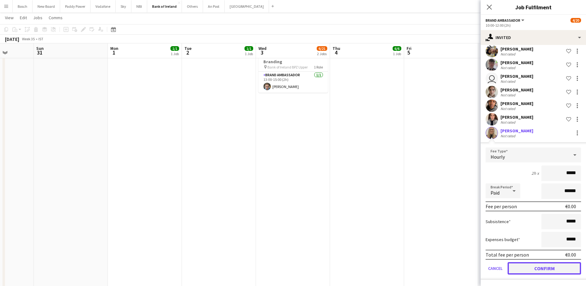
click at [532, 272] on button "Confirm" at bounding box center [544, 268] width 73 height 12
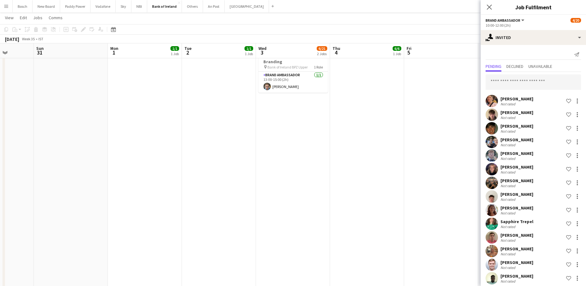
scroll to position [0, 0]
click at [446, 41] on div "[DATE] Week 35 • IST Publish 1 job Revert 1 job" at bounding box center [293, 39] width 586 height 9
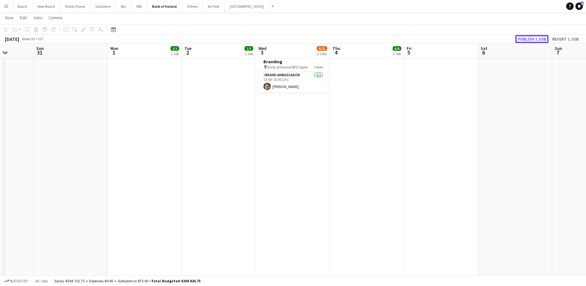
click at [526, 40] on button "Publish 1 job" at bounding box center [532, 39] width 33 height 8
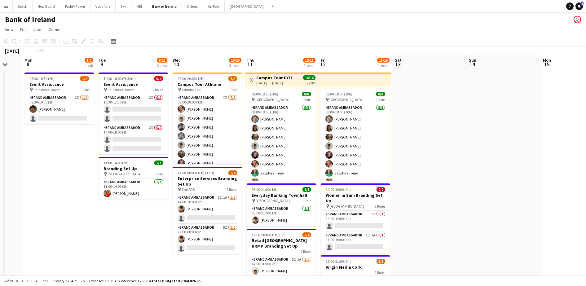
scroll to position [0, 239]
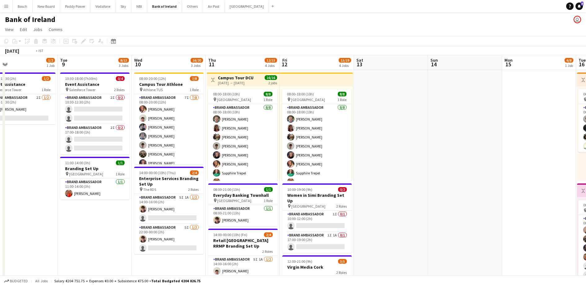
drag, startPoint x: 223, startPoint y: 253, endPoint x: 110, endPoint y: 219, distance: 117.6
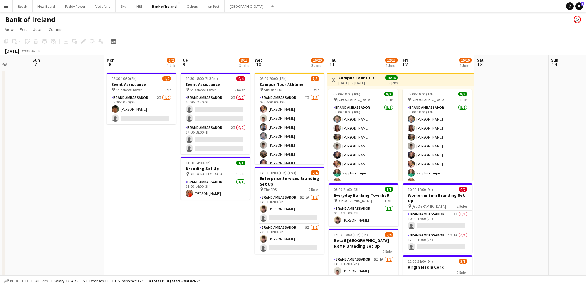
drag, startPoint x: 64, startPoint y: 231, endPoint x: 184, endPoint y: 237, distance: 120.7
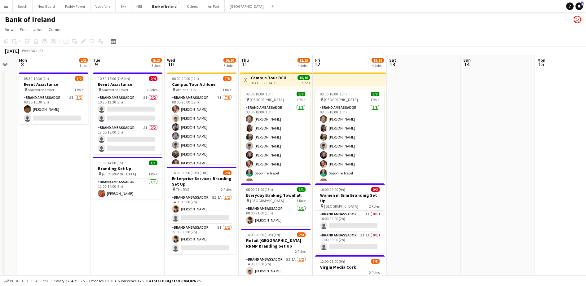
drag, startPoint x: 184, startPoint y: 237, endPoint x: 95, endPoint y: 220, distance: 90.4
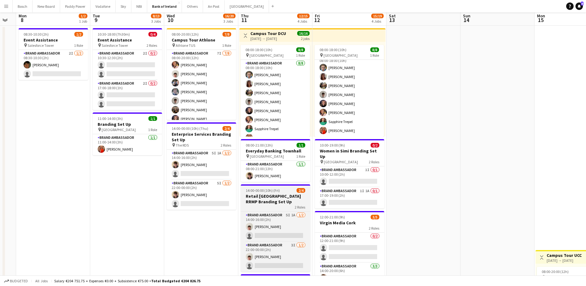
scroll to position [0, 0]
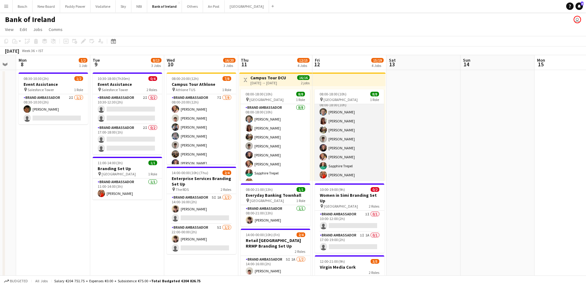
click at [346, 156] on app-card-role "Brand Ambassador [DATE] 08:00-18:00 (10h) [PERSON_NAME] [PERSON_NAME] [PERSON_N…" at bounding box center [349, 139] width 69 height 84
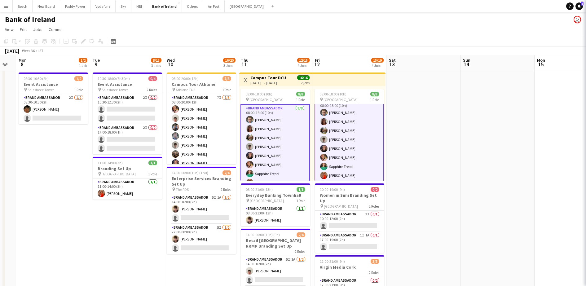
scroll to position [8, 0]
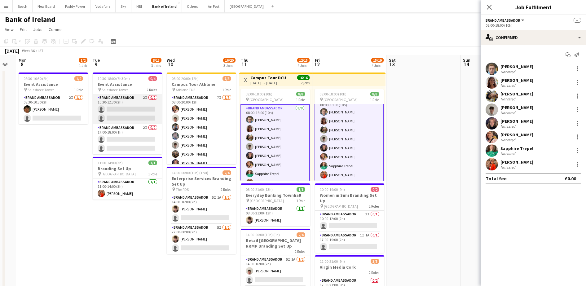
click at [132, 109] on app-card-role "Brand Ambassador 2I 0/2 10:30-12:30 (2h) single-neutral-actions single-neutral-…" at bounding box center [127, 109] width 69 height 30
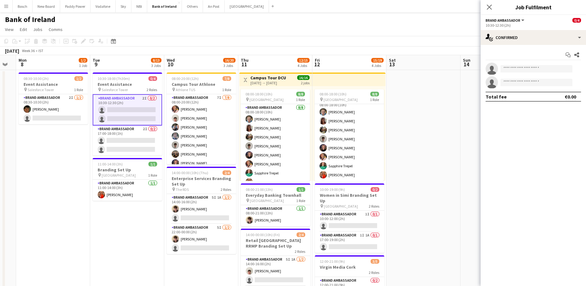
scroll to position [7, 0]
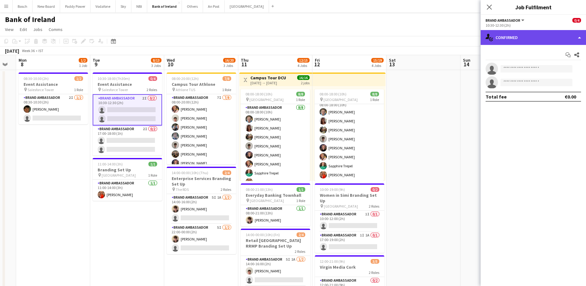
click at [496, 42] on div "single-neutral-actions-check-2 Confirmed" at bounding box center [533, 37] width 105 height 15
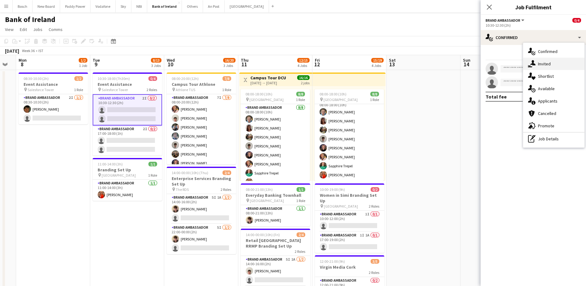
click at [554, 65] on div "single-neutral-actions-share-1 Invited" at bounding box center [553, 64] width 61 height 12
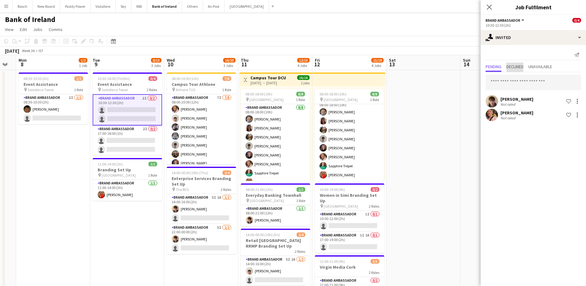
click at [521, 70] on span "Declined" at bounding box center [515, 67] width 17 height 9
click at [498, 68] on span "Pending" at bounding box center [494, 66] width 16 height 4
click at [136, 130] on app-card-role "Brand Ambassador 2I 0/2 17:00-18:00 (1h) single-neutral-actions single-neutral-…" at bounding box center [127, 141] width 69 height 30
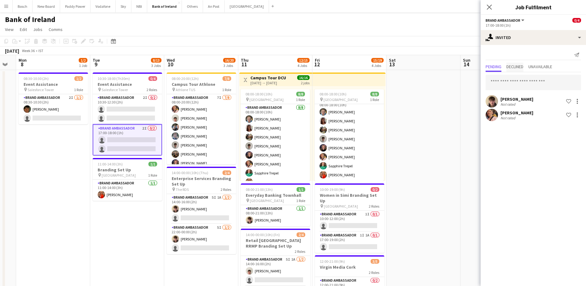
click at [512, 69] on span "Declined" at bounding box center [515, 66] width 17 height 4
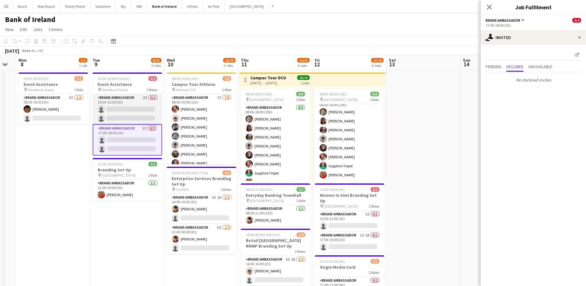
click at [144, 102] on app-card-role "Brand Ambassador 2I 0/2 10:30-12:30 (2h) single-neutral-actions single-neutral-…" at bounding box center [127, 109] width 69 height 30
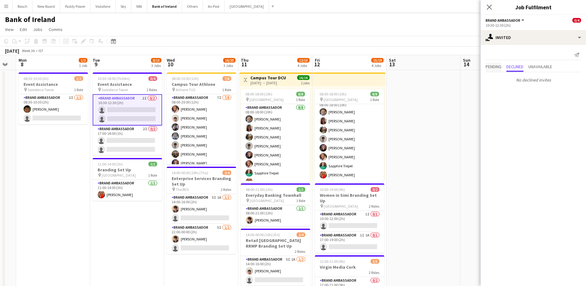
click at [496, 69] on span "Pending" at bounding box center [494, 66] width 16 height 4
click at [459, 40] on app-toolbar "Copy Paste Paste Ctrl+V Paste with crew Ctrl+Shift+V Paste linked Job [GEOGRAPH…" at bounding box center [293, 41] width 586 height 11
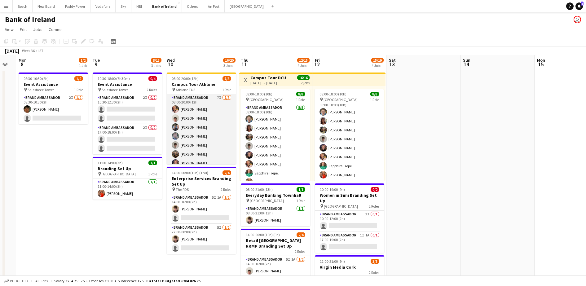
click at [184, 119] on app-card-role "Brand Ambassador 7I [DATE] 08:00-20:00 (12h) [PERSON_NAME] [PERSON_NAME] [PERSO…" at bounding box center [201, 136] width 69 height 84
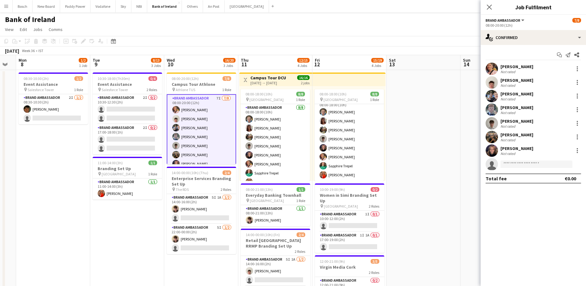
scroll to position [15, 0]
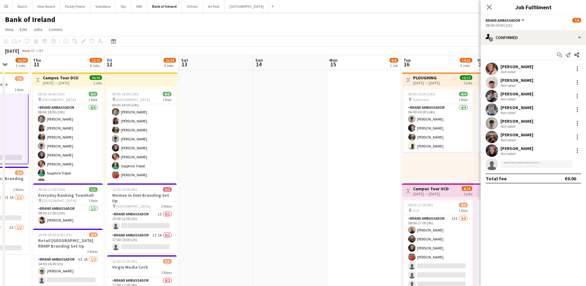
drag, startPoint x: 435, startPoint y: 187, endPoint x: 76, endPoint y: 164, distance: 359.1
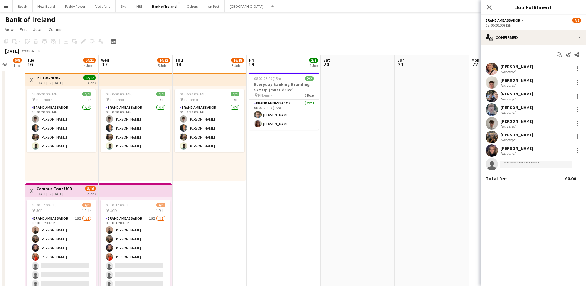
scroll to position [0, 139]
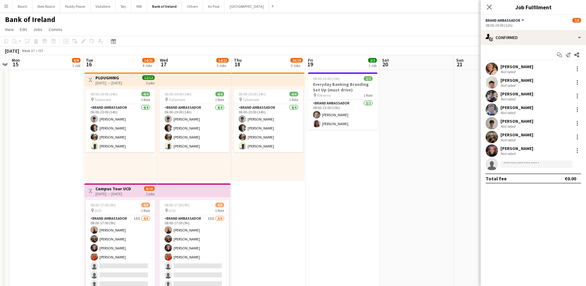
drag, startPoint x: 411, startPoint y: 204, endPoint x: 254, endPoint y: 200, distance: 157.2
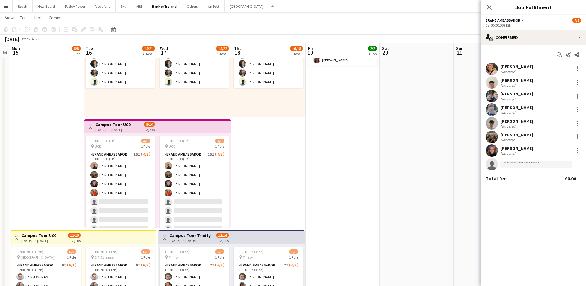
scroll to position [155, 0]
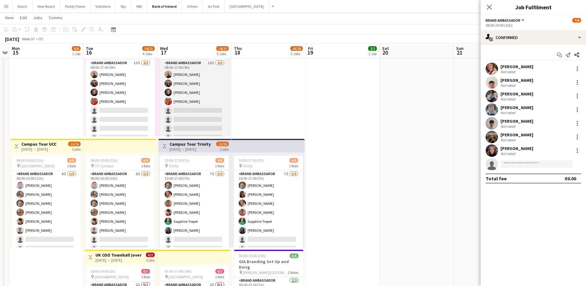
click at [193, 102] on app-card-role "Brand Ambassador 15I [DATE] 08:00-17:00 (9h) [PERSON_NAME] [PERSON_NAME] [PERSO…" at bounding box center [194, 102] width 69 height 84
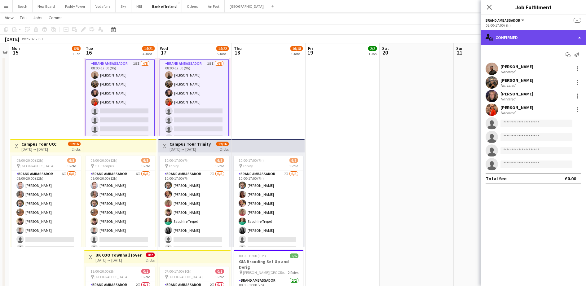
click at [561, 35] on div "single-neutral-actions-check-2 Confirmed" at bounding box center [533, 37] width 105 height 15
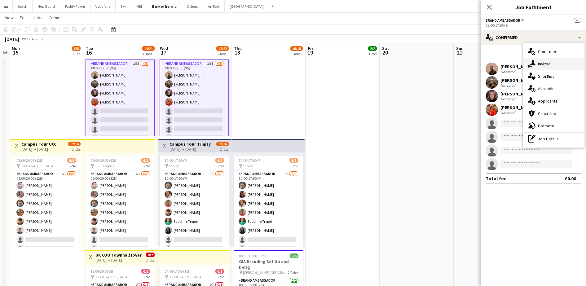
click at [556, 60] on div "single-neutral-actions-share-1 Invited" at bounding box center [553, 64] width 61 height 12
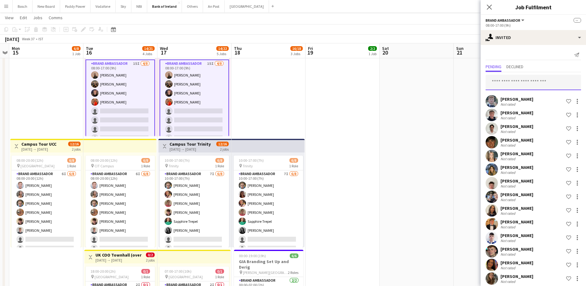
click at [524, 84] on input "text" at bounding box center [533, 82] width 95 height 15
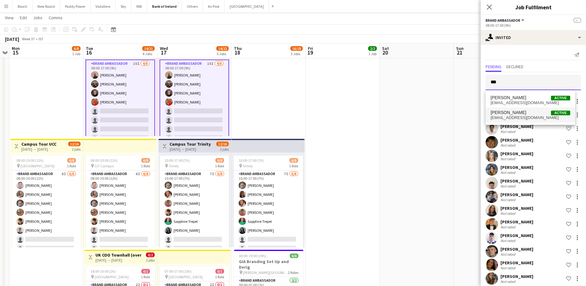
type input "***"
click at [513, 114] on span "[PERSON_NAME]" at bounding box center [509, 112] width 36 height 5
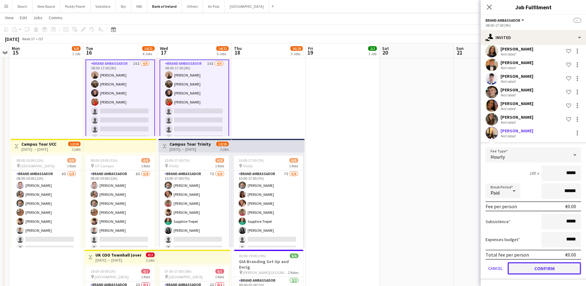
click at [530, 267] on button "Confirm" at bounding box center [544, 268] width 73 height 12
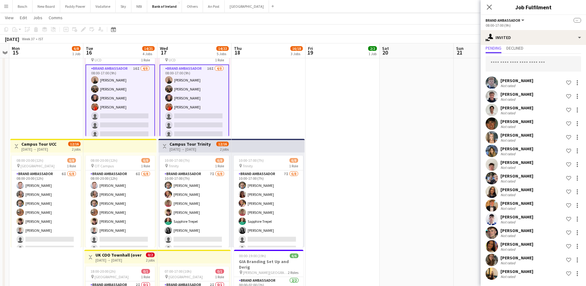
scroll to position [19, 0]
click at [385, 228] on app-date-cell at bounding box center [417, 165] width 74 height 502
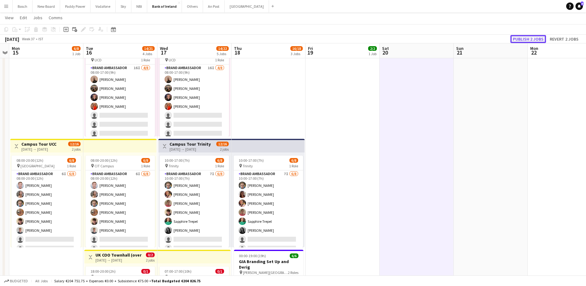
click at [528, 37] on button "Publish 2 jobs" at bounding box center [529, 39] width 36 height 8
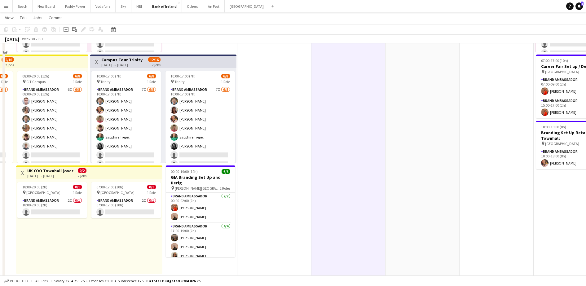
scroll to position [310, 0]
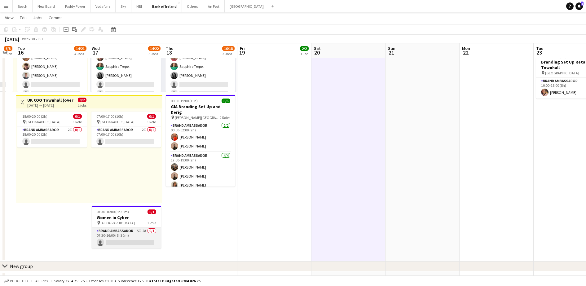
click at [153, 235] on app-card-role "Brand Ambassador 5I 2A 0/1 07:30-16:00 (8h30m) single-neutral-actions" at bounding box center [126, 238] width 69 height 21
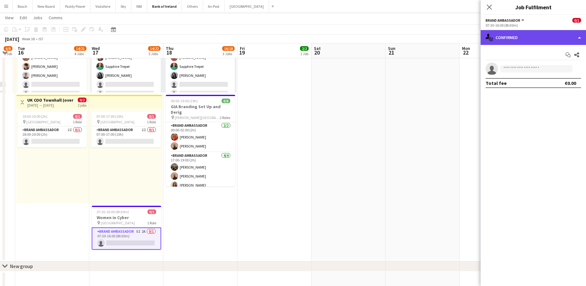
click at [554, 33] on div "single-neutral-actions-check-2 Confirmed" at bounding box center [533, 37] width 105 height 15
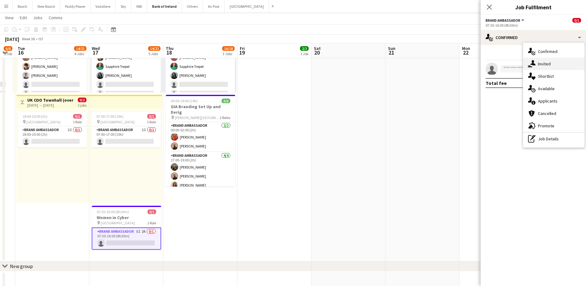
click at [551, 61] on div "single-neutral-actions-share-1 Invited" at bounding box center [553, 64] width 61 height 12
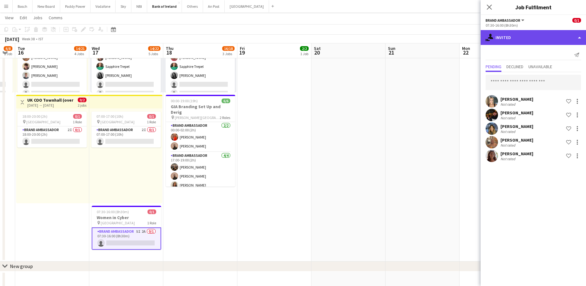
click at [518, 40] on div "single-neutral-actions-share-1 Invited" at bounding box center [533, 37] width 105 height 15
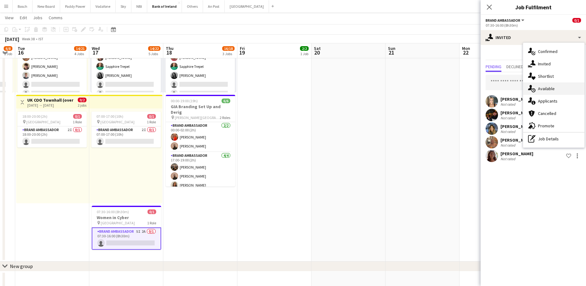
click at [545, 90] on div "single-neutral-actions-upload Available" at bounding box center [553, 88] width 61 height 12
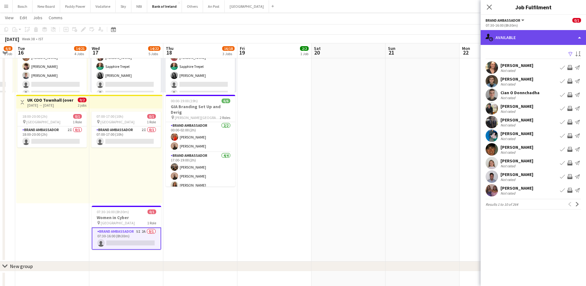
click at [527, 38] on div "single-neutral-actions-upload Available" at bounding box center [533, 37] width 105 height 15
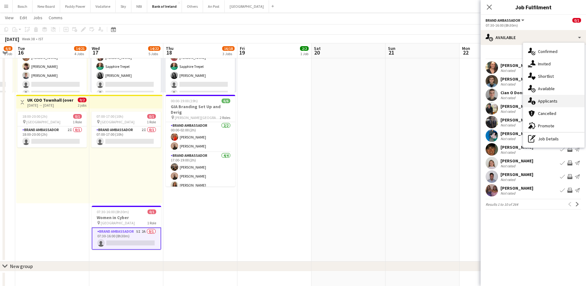
click at [549, 97] on div "single-neutral-actions-information Applicants" at bounding box center [553, 101] width 61 height 12
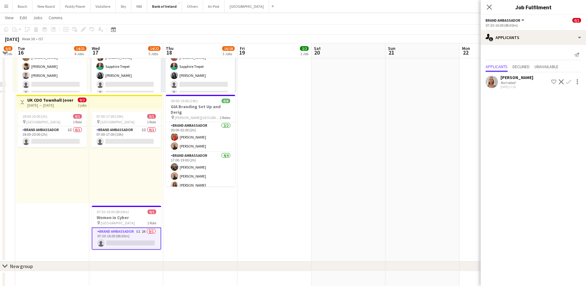
click at [422, 135] on app-date-cell at bounding box center [423, 10] width 74 height 502
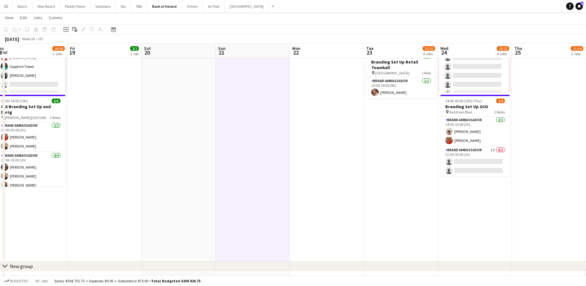
drag, startPoint x: 422, startPoint y: 135, endPoint x: 136, endPoint y: 125, distance: 285.7
click at [119, 131] on app-calendar-viewport "Sat 13 Sun 14 Mon 15 6/8 1 Job Tue 16 14/21 4 Jobs Wed 17 14/22 5 Jobs Thu 18 1…" at bounding box center [293, 273] width 586 height 1118
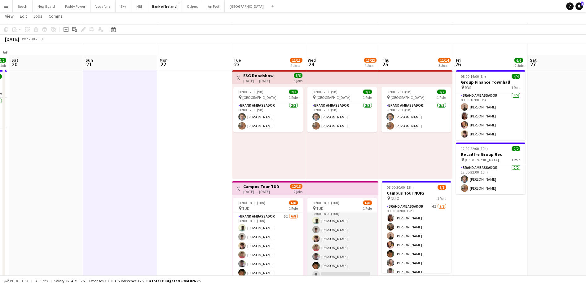
scroll to position [0, 0]
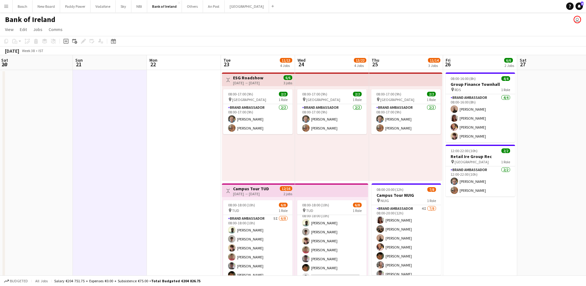
drag, startPoint x: 474, startPoint y: 221, endPoint x: 459, endPoint y: 181, distance: 42.7
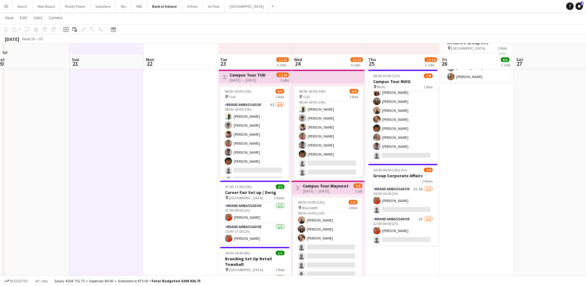
scroll to position [155, 0]
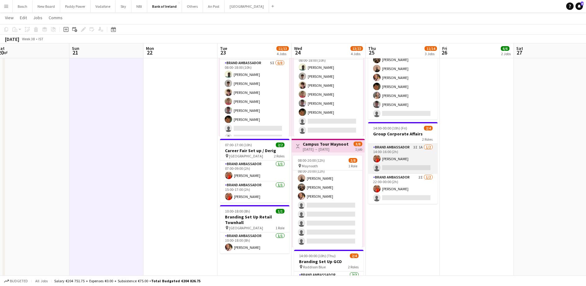
click at [404, 160] on app-card-role "Brand Ambassador 3I 1A [DATE] 14:00-16:00 (2h) [PERSON_NAME] single-neutral-act…" at bounding box center [402, 159] width 69 height 30
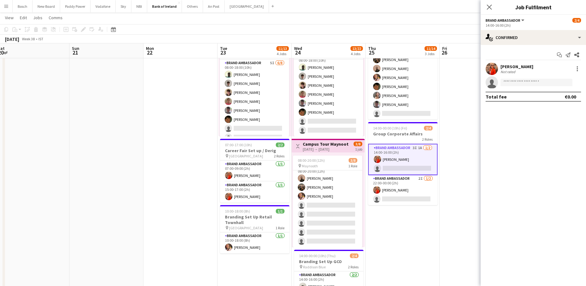
click at [442, 107] on app-date-cell "08:00-16:00 (8h) 4/4 Group Finance [GEOGRAPHIC_DATA] pin RDS 1 Role Brand Ambas…" at bounding box center [477, 165] width 74 height 502
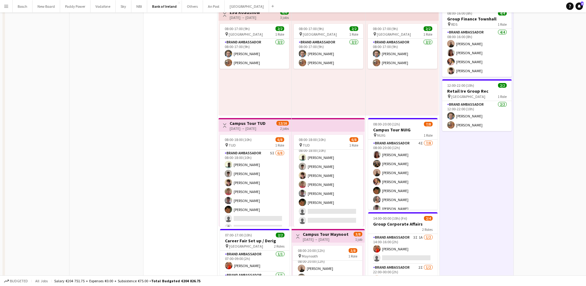
scroll to position [0, 0]
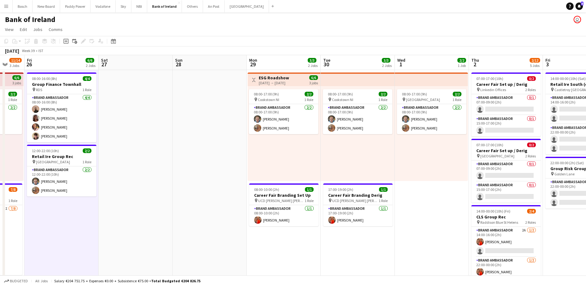
drag, startPoint x: 571, startPoint y: 137, endPoint x: 159, endPoint y: 123, distance: 412.8
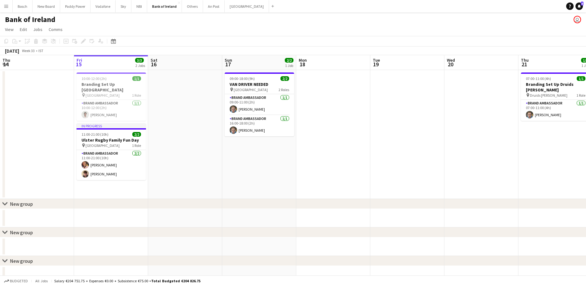
click at [237, 12] on div "Bosch Close New Board Close Paddy Power Close Vodafone Close Sky Close NBI Clos…" at bounding box center [144, 6] width 264 height 12
click at [236, 7] on button "Manor Farm Close" at bounding box center [247, 6] width 44 height 12
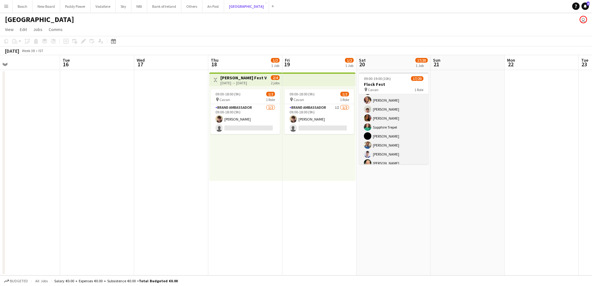
scroll to position [122, 0]
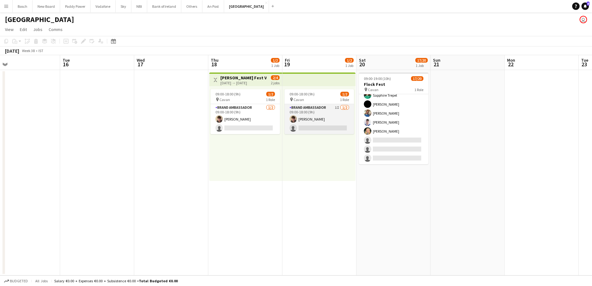
click at [333, 124] on app-card-role "Brand Ambassador 1I 1/2 09:00-18:00 (9h) David Woods single-neutral-actions" at bounding box center [319, 119] width 69 height 30
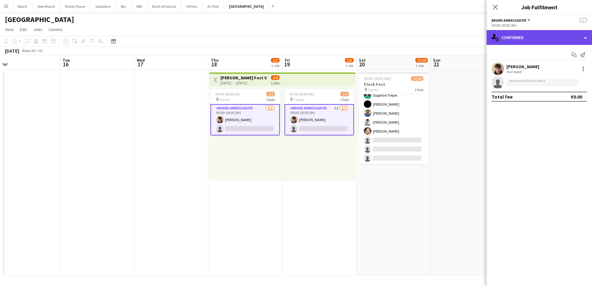
click at [547, 36] on div "single-neutral-actions-check-2 Confirmed" at bounding box center [539, 37] width 105 height 15
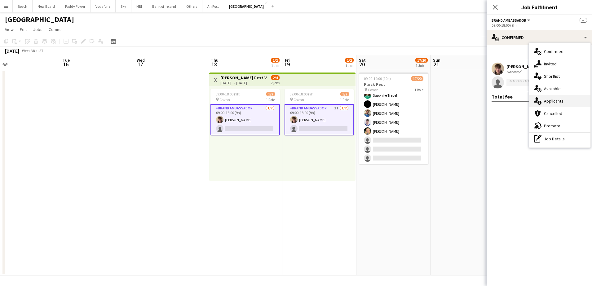
click at [564, 99] on div "single-neutral-actions-information Applicants" at bounding box center [559, 101] width 61 height 12
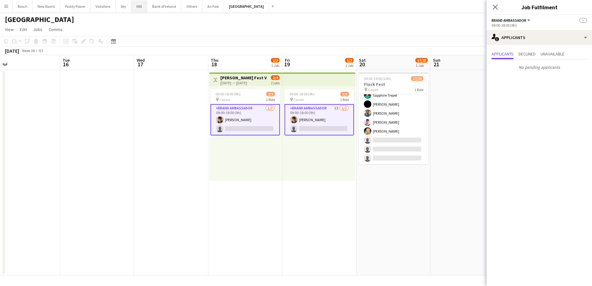
click at [139, 6] on button "NBI Close" at bounding box center [139, 6] width 16 height 12
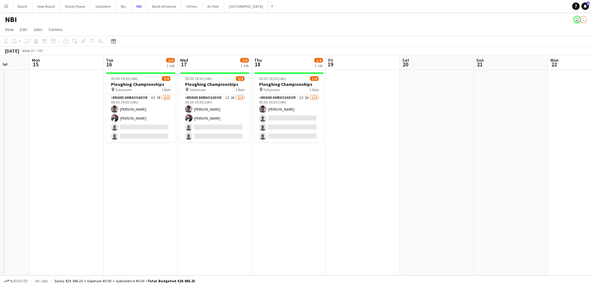
scroll to position [0, 217]
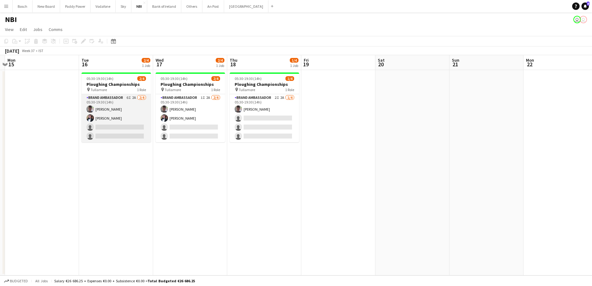
click at [106, 120] on app-card-role "Brand Ambassador 6I 2A 2/4 05:30-19:30 (14h) Myles Dunnion Oran Boylan single-n…" at bounding box center [116, 118] width 69 height 48
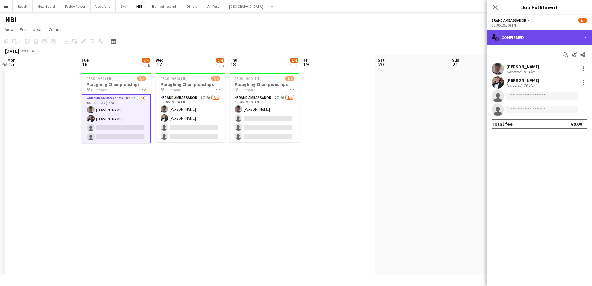
click at [507, 44] on div "single-neutral-actions-check-2 Confirmed" at bounding box center [539, 37] width 105 height 15
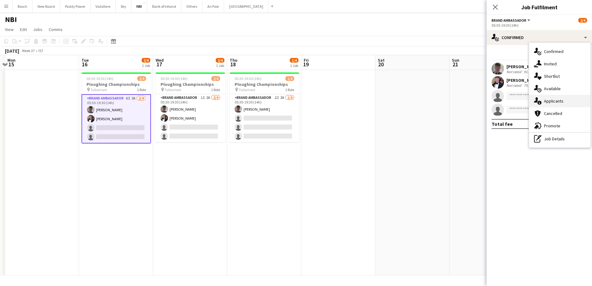
click at [546, 103] on div "single-neutral-actions-information Applicants" at bounding box center [559, 101] width 61 height 12
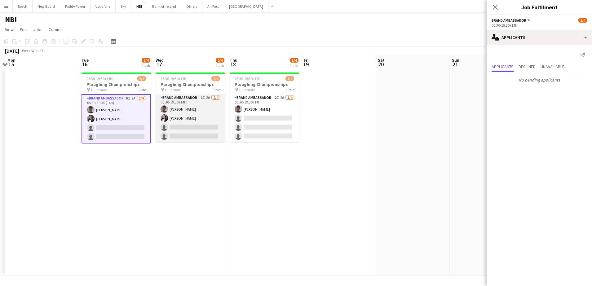
click at [183, 110] on app-card-role "Brand Ambassador 1I 2A 2/4 05:30-19:30 (14h) Myles Dunnion Oran Boylan single-n…" at bounding box center [190, 118] width 69 height 48
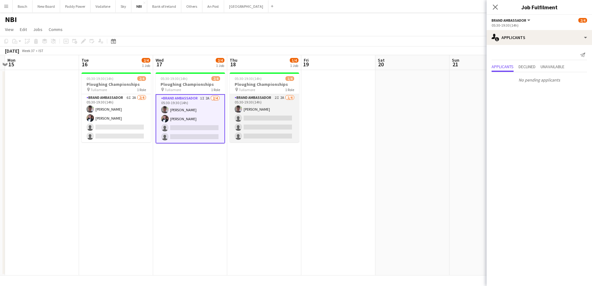
click at [277, 121] on app-card-role "Brand Ambassador 2I 2A 1/4 05:30-19:30 (14h) Myles Dunnion single-neutral-actio…" at bounding box center [264, 118] width 69 height 48
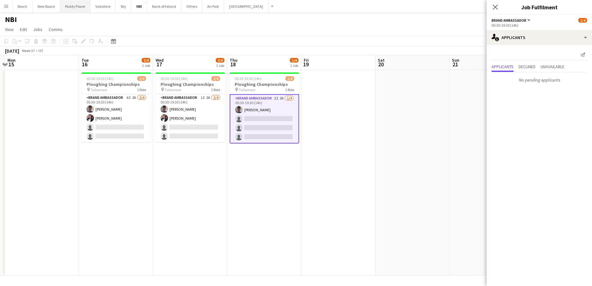
click at [86, 10] on button "Paddy Power Close" at bounding box center [75, 6] width 30 height 12
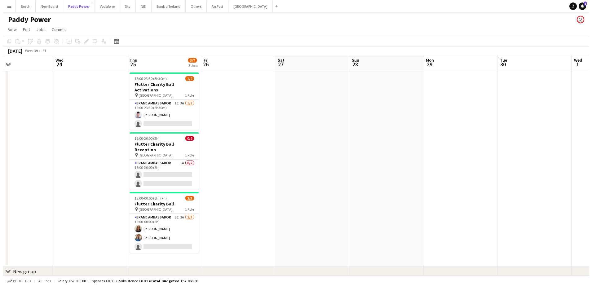
scroll to position [0, 172]
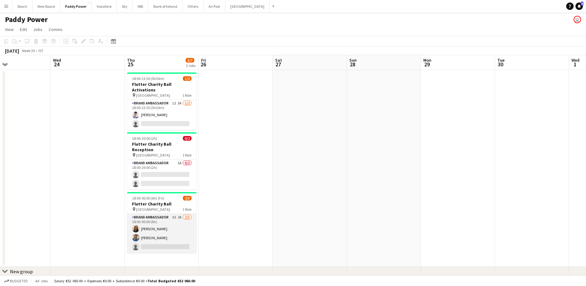
click at [142, 232] on app-card-role "Brand Ambassador 3I 2A 2/3 18:00-00:00 (6h) Lauren Bradshaw Rosha Mc Donnell si…" at bounding box center [161, 233] width 69 height 39
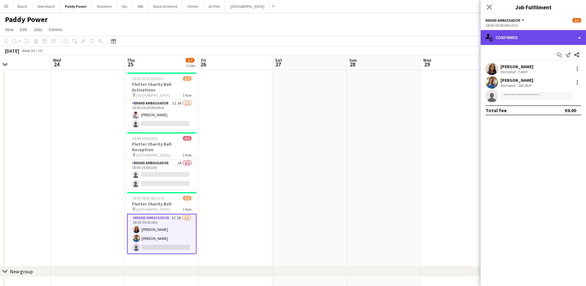
click at [534, 33] on div "single-neutral-actions-check-2 Confirmed" at bounding box center [533, 37] width 105 height 15
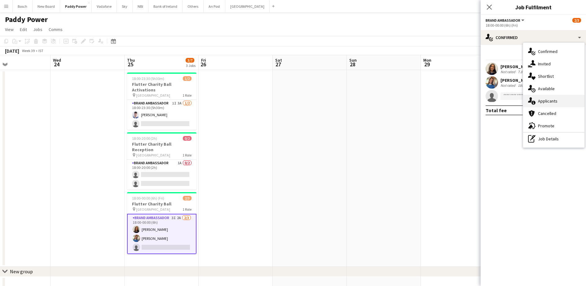
click at [544, 96] on div "single-neutral-actions-information Applicants" at bounding box center [553, 101] width 61 height 12
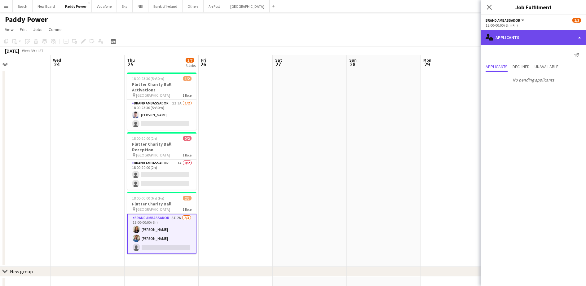
click at [512, 39] on div "single-neutral-actions-information Applicants" at bounding box center [533, 37] width 105 height 15
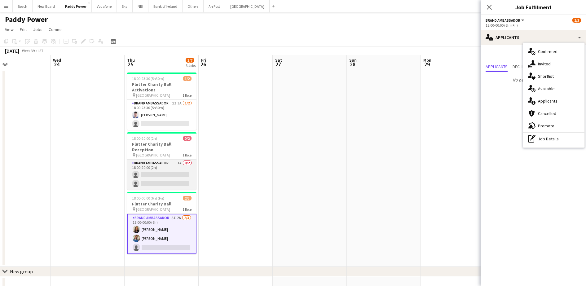
click at [160, 160] on app-card-role "Brand Ambassador 1A 0/2 18:00-20:00 (2h) single-neutral-actions single-neutral-…" at bounding box center [161, 175] width 69 height 30
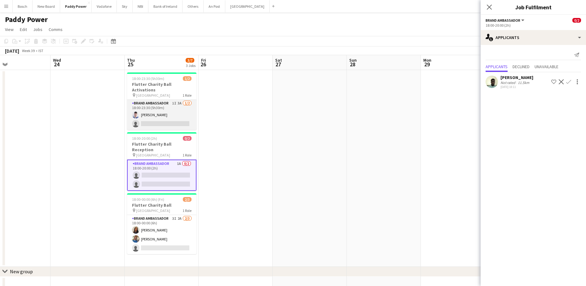
click at [163, 119] on app-card-role "Brand Ambassador 1I 3A 1/2 18:00-23:30 (5h30m) Finnian King single-neutral-acti…" at bounding box center [161, 115] width 69 height 30
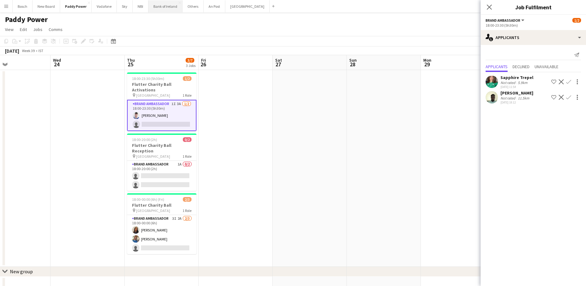
click at [172, 11] on button "Bank of Ireland Close" at bounding box center [165, 6] width 34 height 12
